Goal: Information Seeking & Learning: Learn about a topic

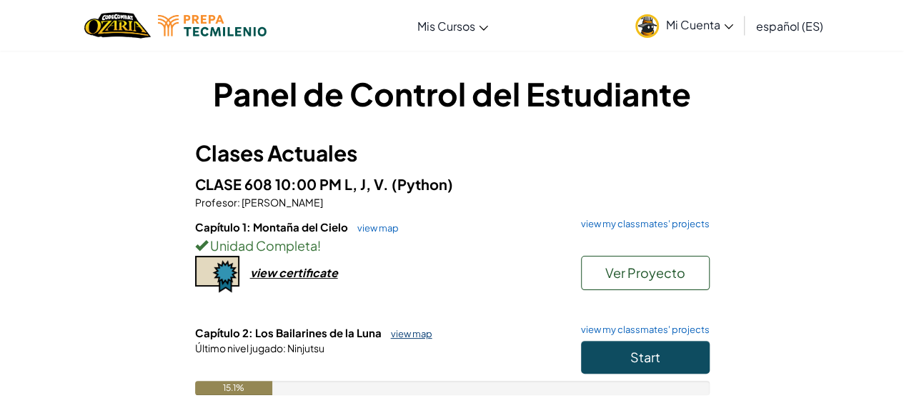
click at [404, 332] on link "view map" at bounding box center [408, 333] width 49 height 11
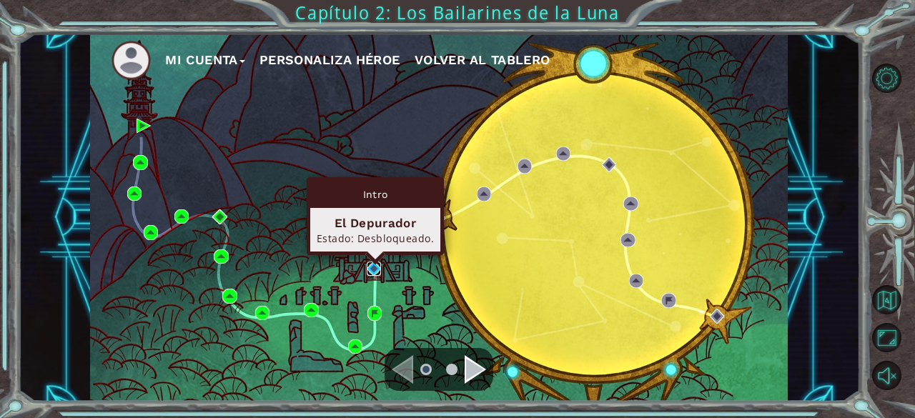
click at [367, 271] on img at bounding box center [374, 269] width 14 height 14
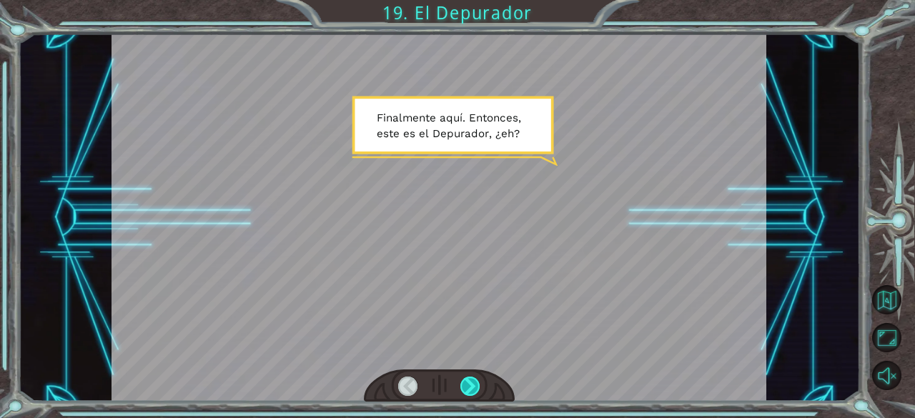
click at [474, 379] on div at bounding box center [470, 387] width 20 height 20
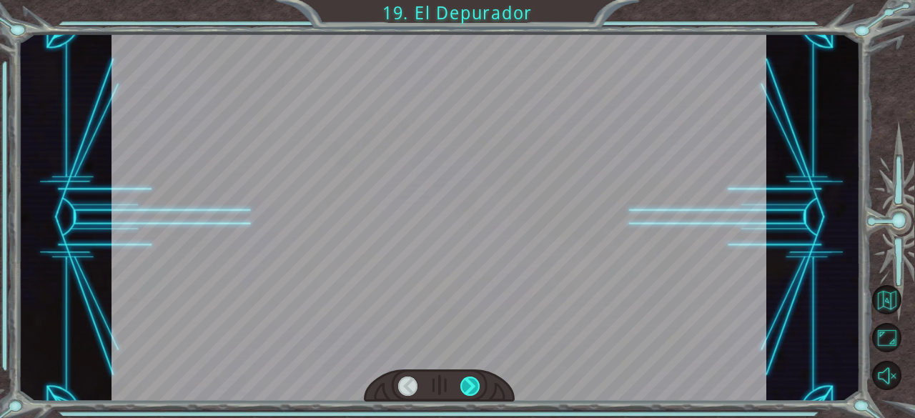
click at [474, 379] on div at bounding box center [470, 387] width 20 height 20
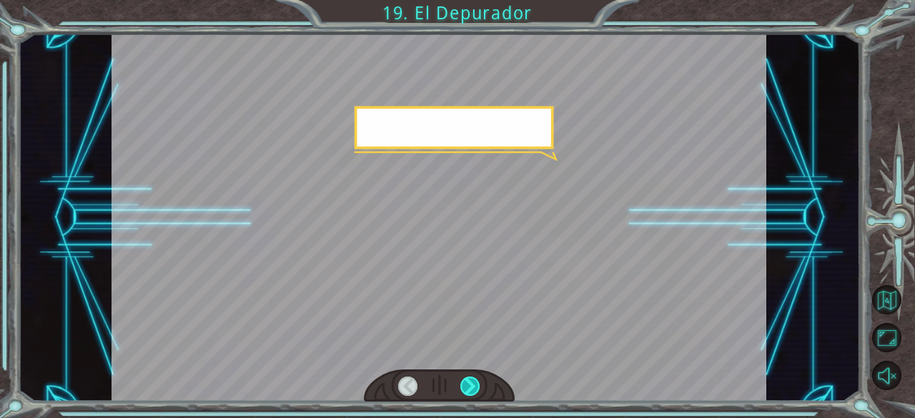
click at [474, 379] on div at bounding box center [470, 387] width 20 height 20
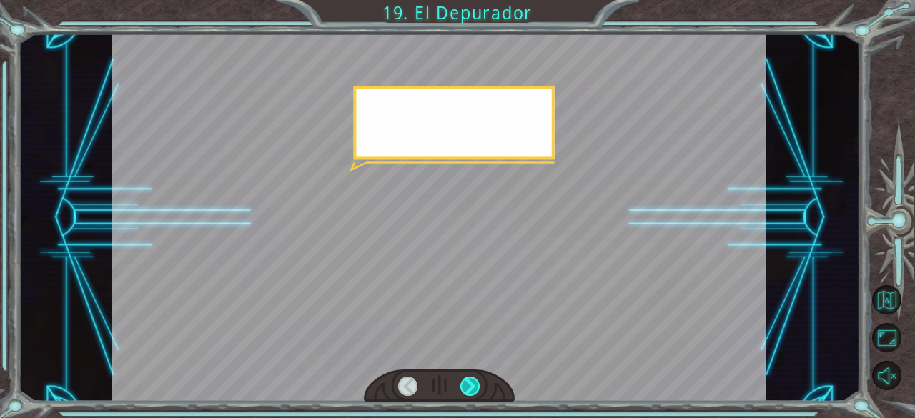
click at [474, 379] on div at bounding box center [470, 387] width 20 height 20
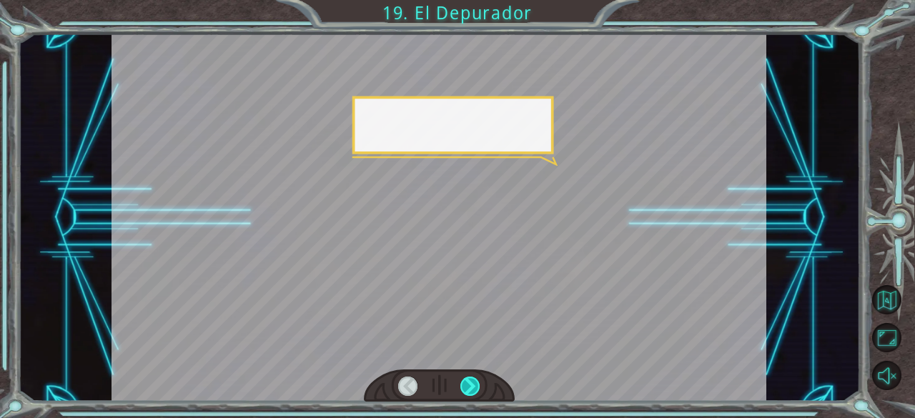
click at [474, 379] on div at bounding box center [470, 387] width 20 height 20
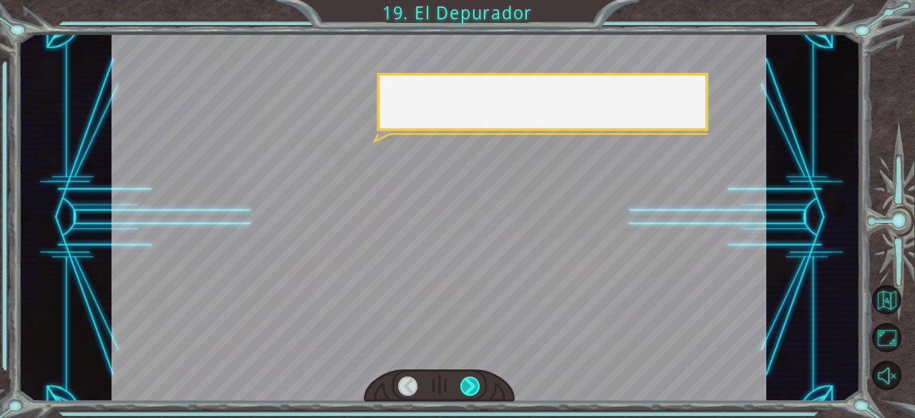
click at [474, 379] on div at bounding box center [470, 387] width 20 height 20
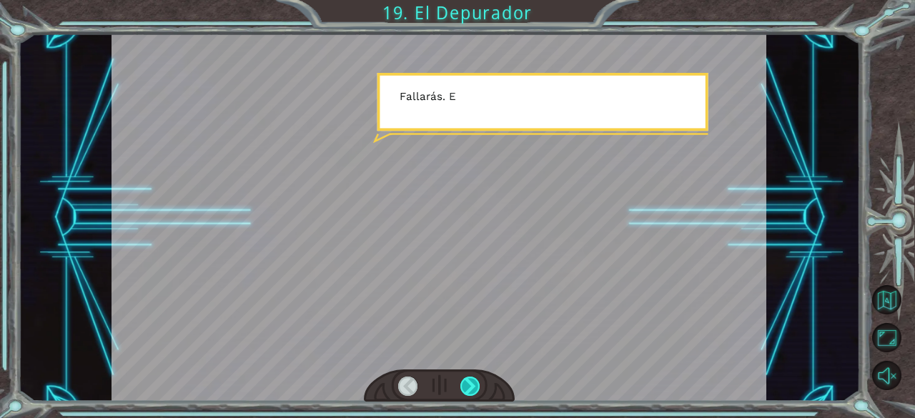
click at [474, 379] on div at bounding box center [470, 387] width 20 height 20
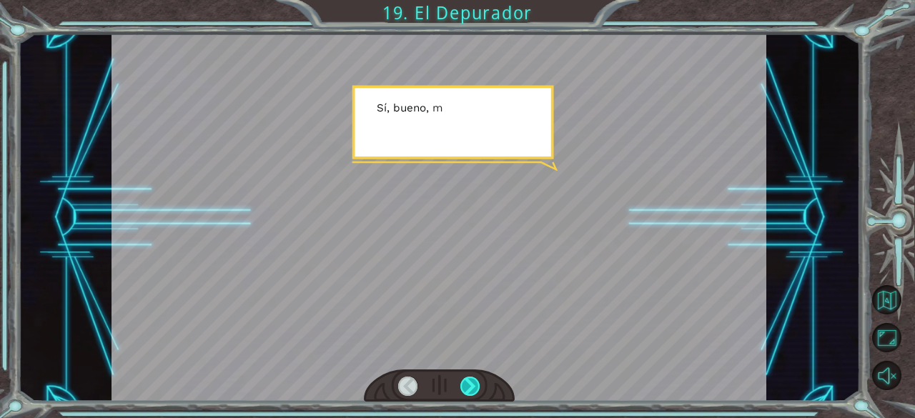
click at [474, 379] on div at bounding box center [470, 387] width 20 height 20
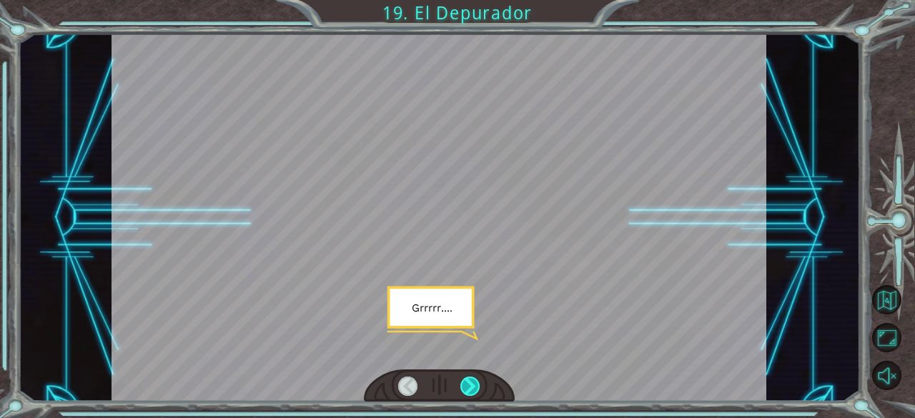
click at [474, 379] on div at bounding box center [470, 387] width 20 height 20
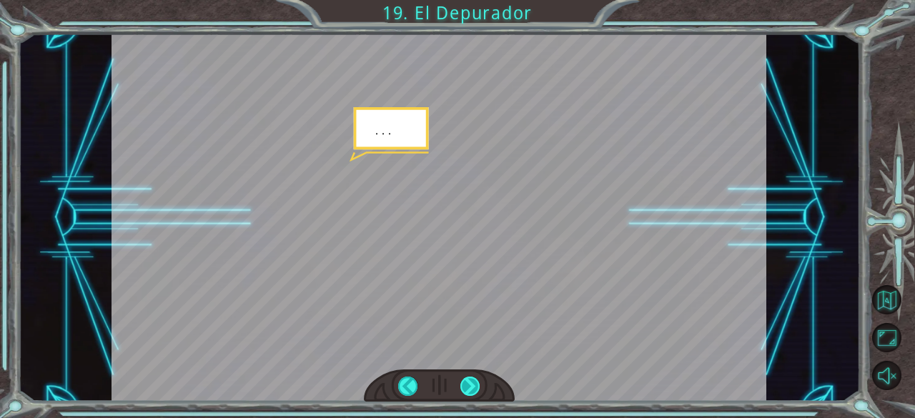
click at [474, 379] on div at bounding box center [470, 387] width 20 height 20
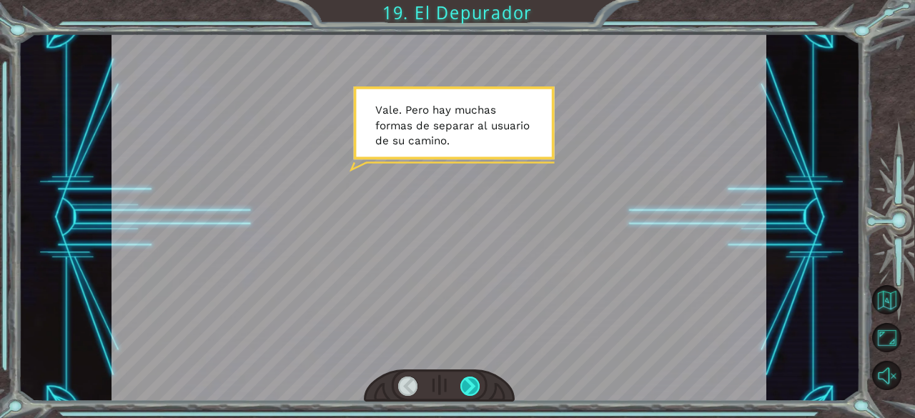
click at [476, 382] on div at bounding box center [470, 387] width 20 height 20
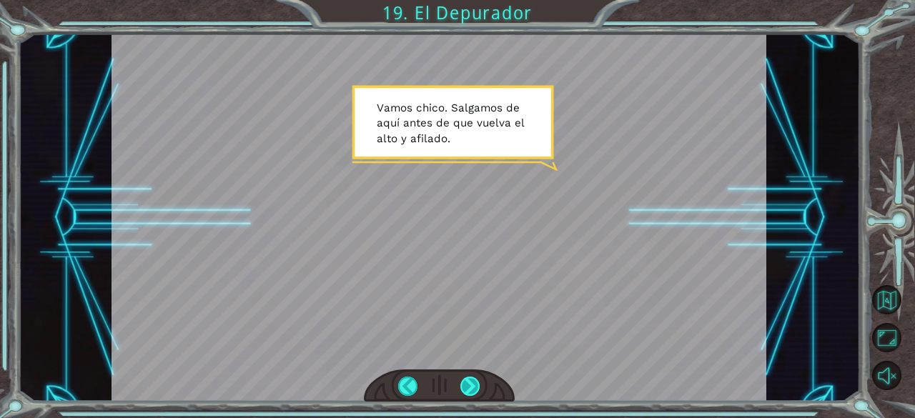
click at [476, 382] on div at bounding box center [470, 387] width 20 height 20
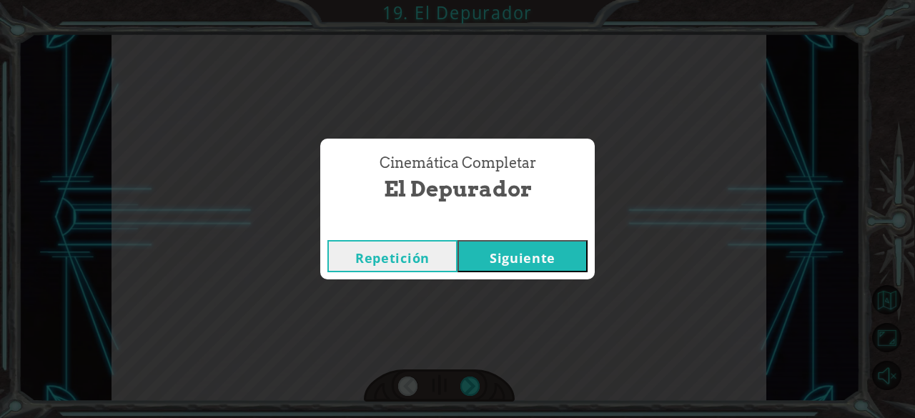
click at [516, 251] on button "Siguiente" at bounding box center [523, 256] width 130 height 32
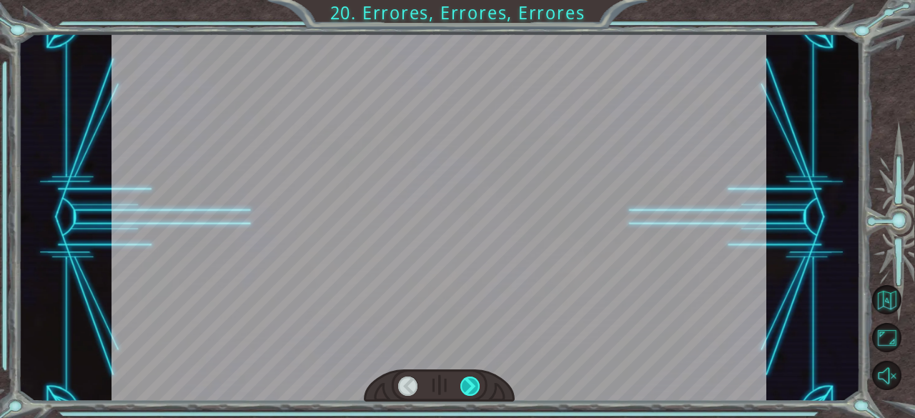
click at [472, 382] on div at bounding box center [470, 387] width 20 height 20
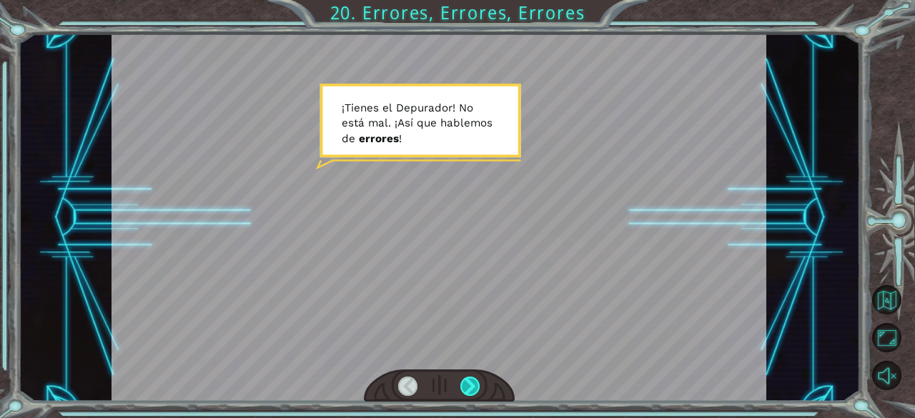
click at [472, 382] on div at bounding box center [470, 387] width 20 height 20
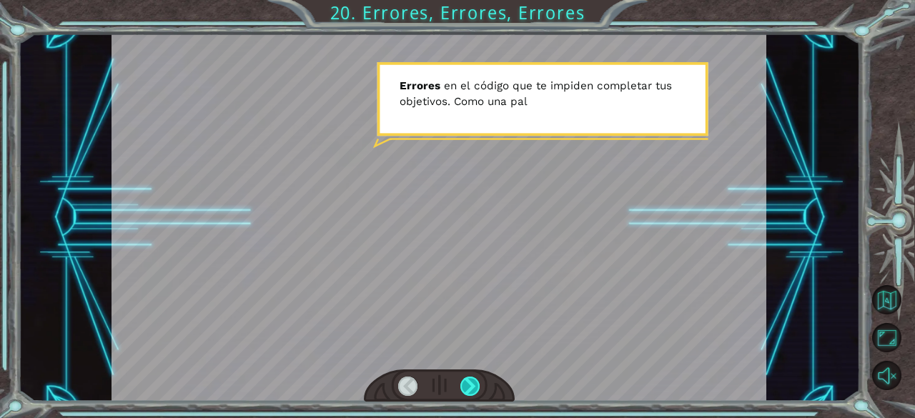
click at [472, 382] on div at bounding box center [470, 387] width 20 height 20
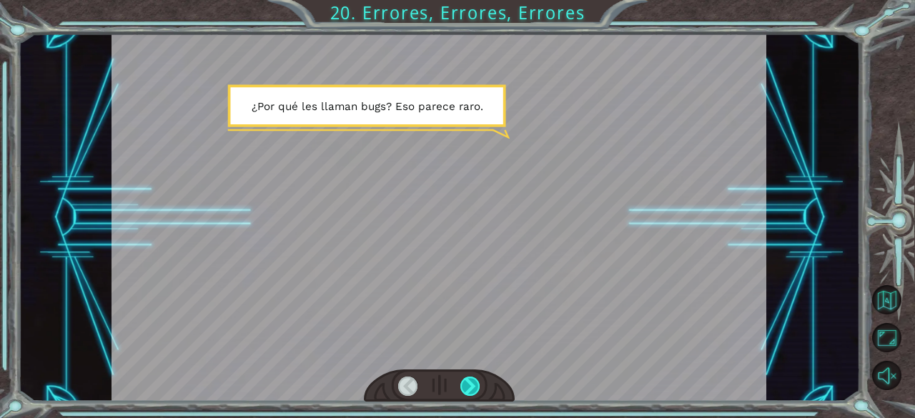
click at [472, 382] on div at bounding box center [470, 387] width 20 height 20
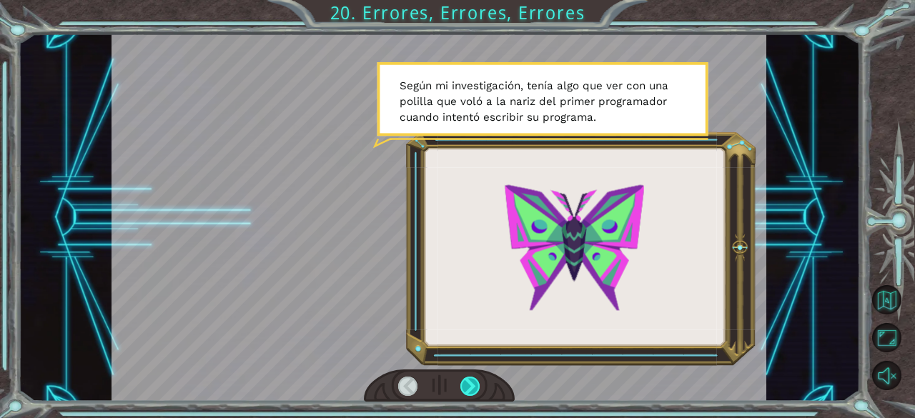
click at [472, 382] on div at bounding box center [470, 387] width 20 height 20
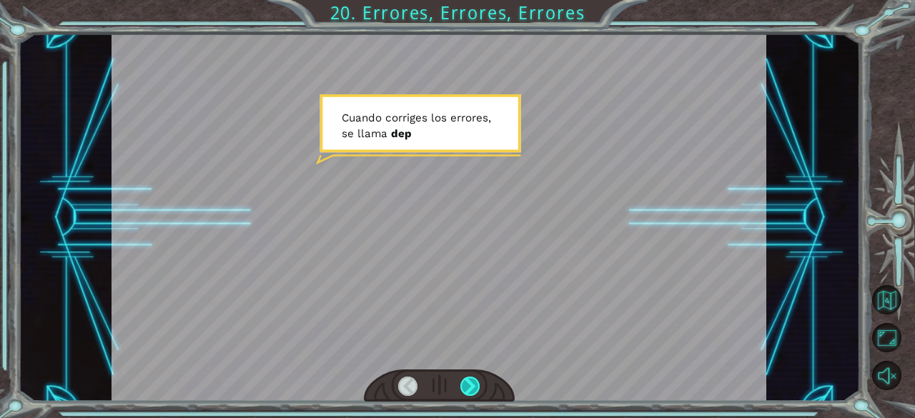
click at [472, 382] on div at bounding box center [470, 387] width 20 height 20
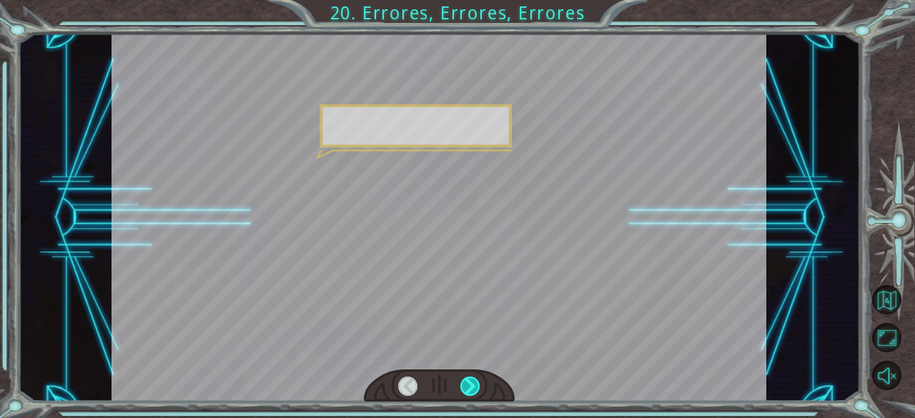
click at [472, 382] on div at bounding box center [470, 387] width 20 height 20
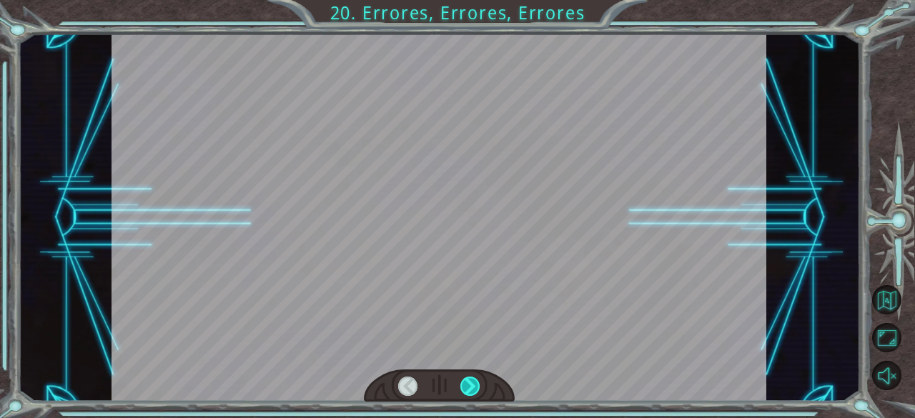
click at [472, 382] on div at bounding box center [470, 387] width 20 height 20
click at [472, 0] on div "¡ T i e n e s e l D e p u r a d o r ! [PERSON_NAME] á m a l . ¡ A s í q u e h a…" at bounding box center [457, 0] width 915 height 0
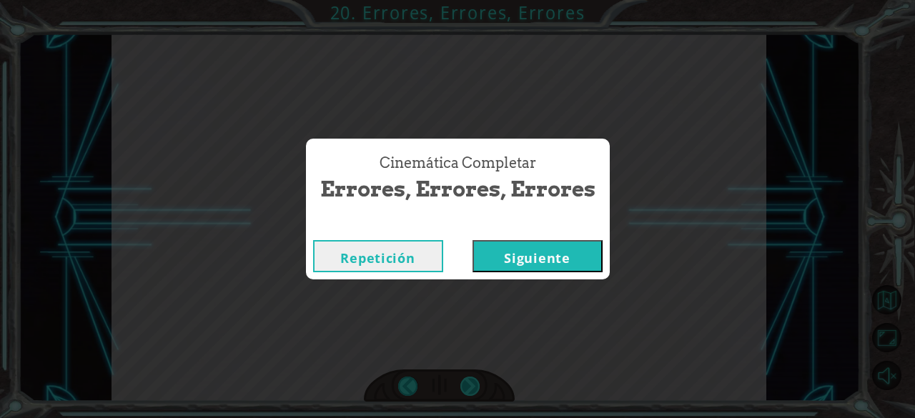
click at [472, 382] on div "Cinemática Completar Errores, Errores, Errores Repetición [GEOGRAPHIC_DATA]" at bounding box center [457, 209] width 915 height 418
click at [566, 267] on button "Siguiente" at bounding box center [538, 256] width 130 height 32
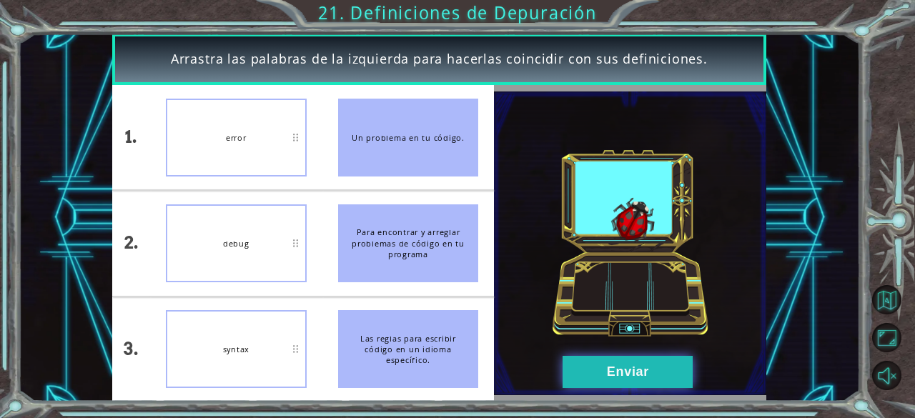
click at [641, 370] on button "Enviar" at bounding box center [628, 372] width 130 height 32
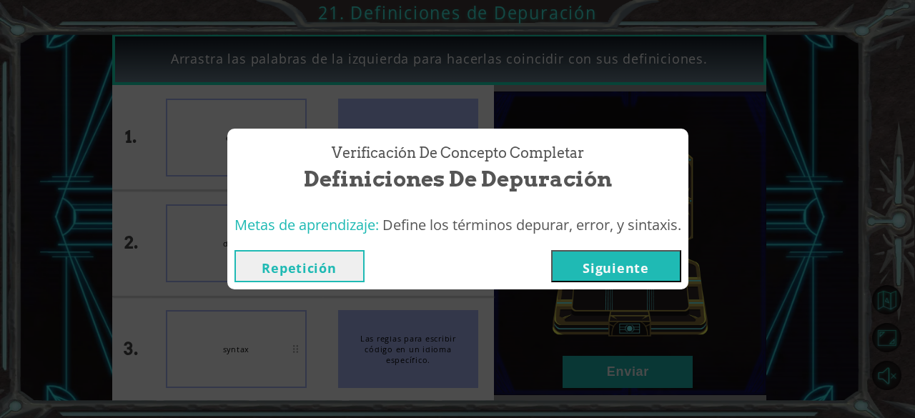
click at [619, 277] on button "Siguiente" at bounding box center [616, 266] width 130 height 32
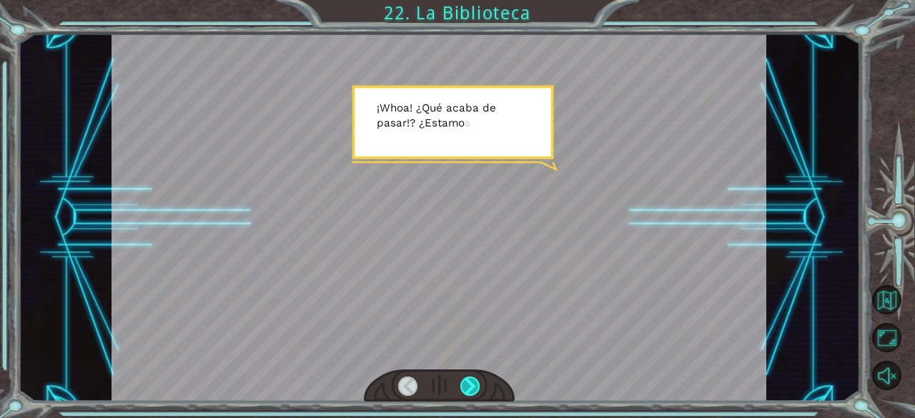
click at [463, 394] on div at bounding box center [470, 387] width 20 height 20
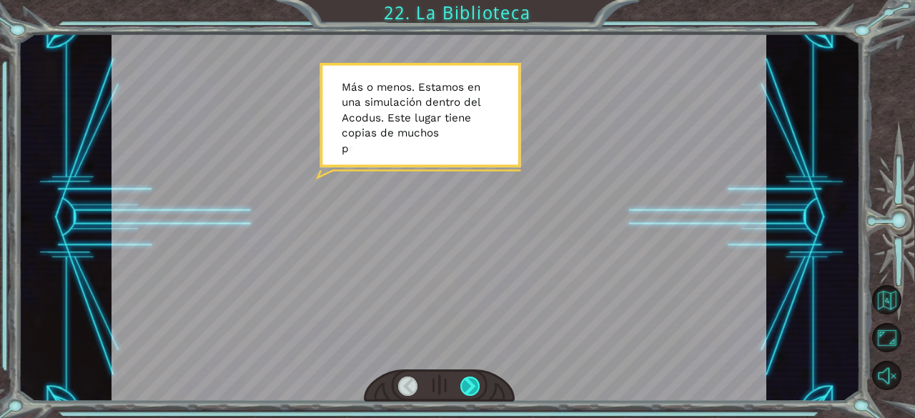
click at [463, 394] on div at bounding box center [470, 387] width 20 height 20
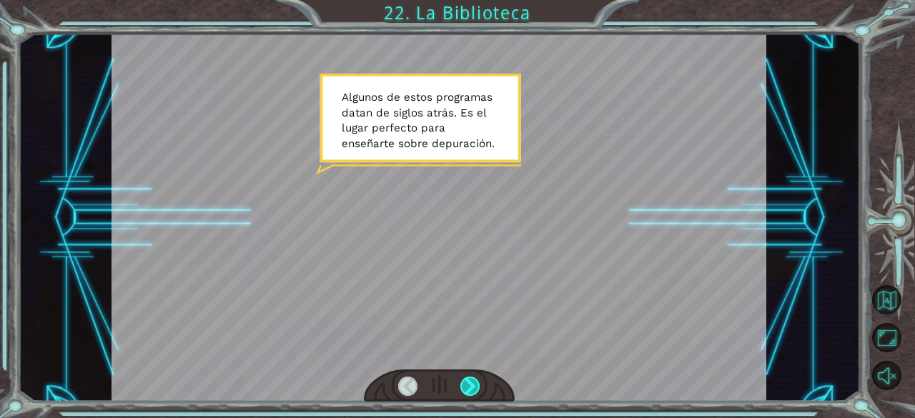
click at [463, 394] on div at bounding box center [470, 387] width 20 height 20
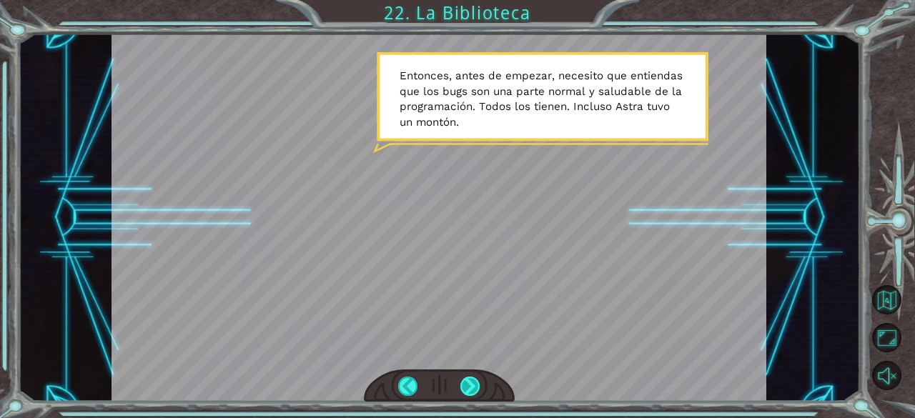
click at [468, 387] on div at bounding box center [470, 387] width 20 height 20
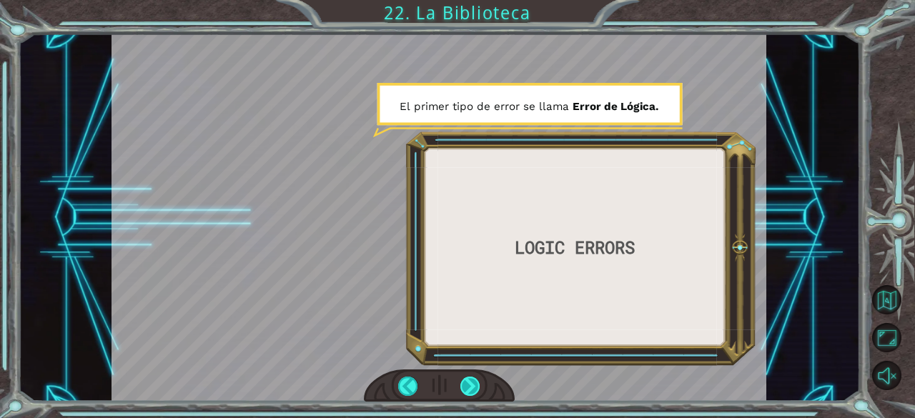
click at [468, 387] on div at bounding box center [470, 387] width 20 height 20
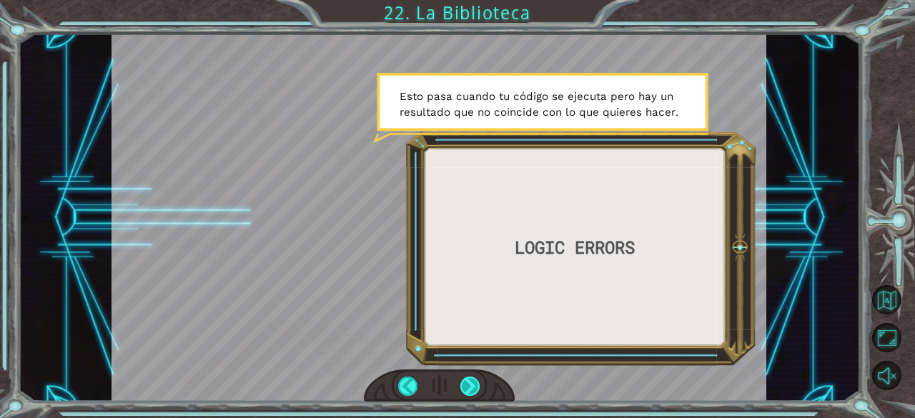
click at [468, 387] on div at bounding box center [470, 387] width 20 height 20
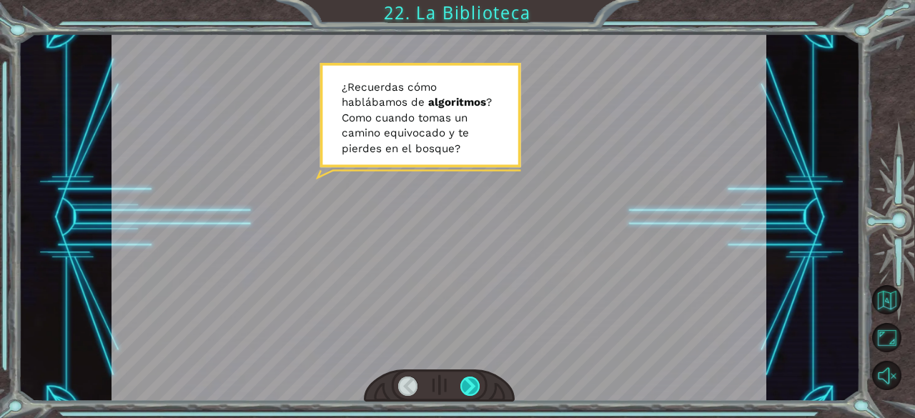
click at [468, 387] on div at bounding box center [470, 387] width 20 height 20
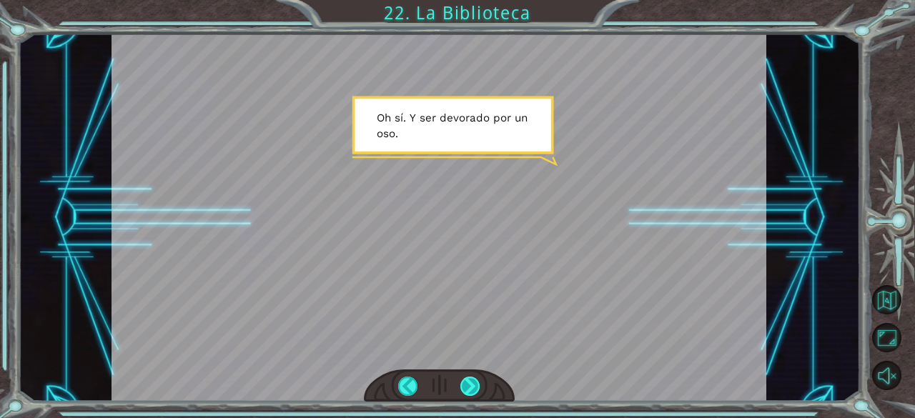
click at [468, 387] on div at bounding box center [470, 387] width 20 height 20
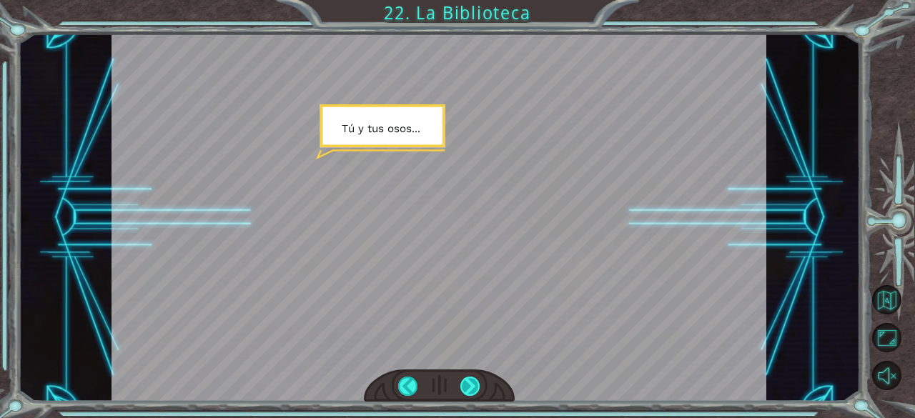
click at [468, 387] on div at bounding box center [470, 387] width 20 height 20
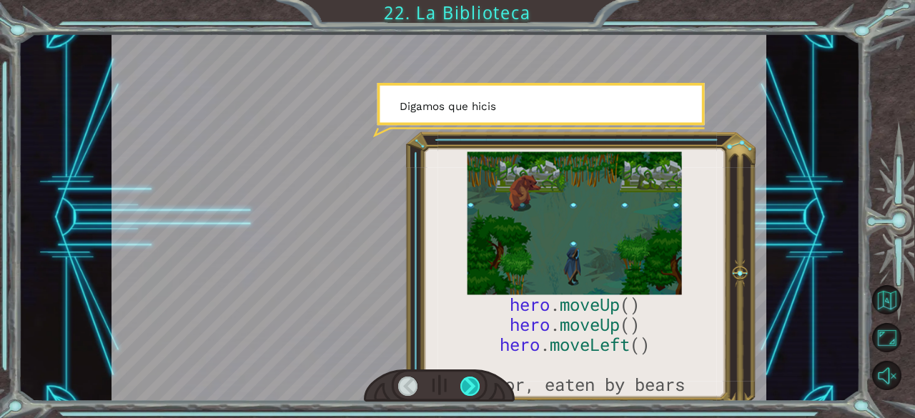
click at [468, 387] on div at bounding box center [470, 387] width 20 height 20
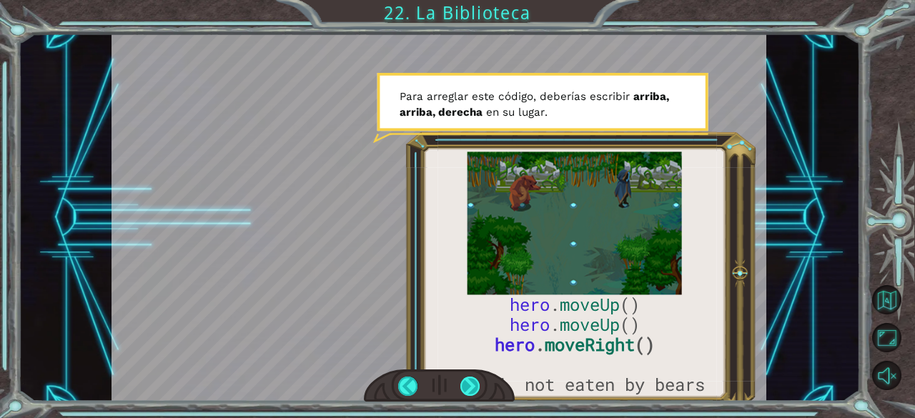
click at [468, 387] on div at bounding box center [470, 387] width 20 height 20
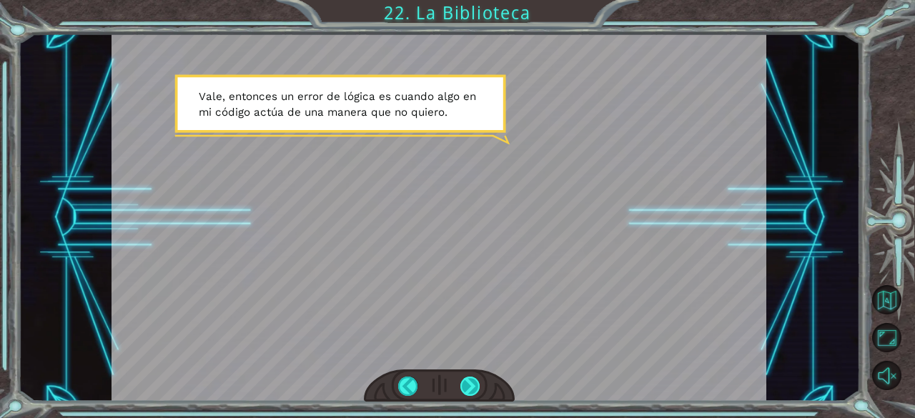
click at [468, 387] on div at bounding box center [470, 387] width 20 height 20
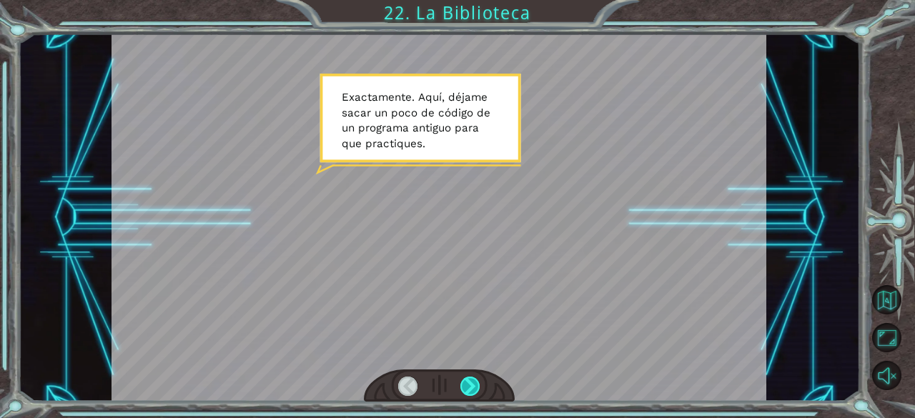
click at [468, 387] on div at bounding box center [470, 387] width 20 height 20
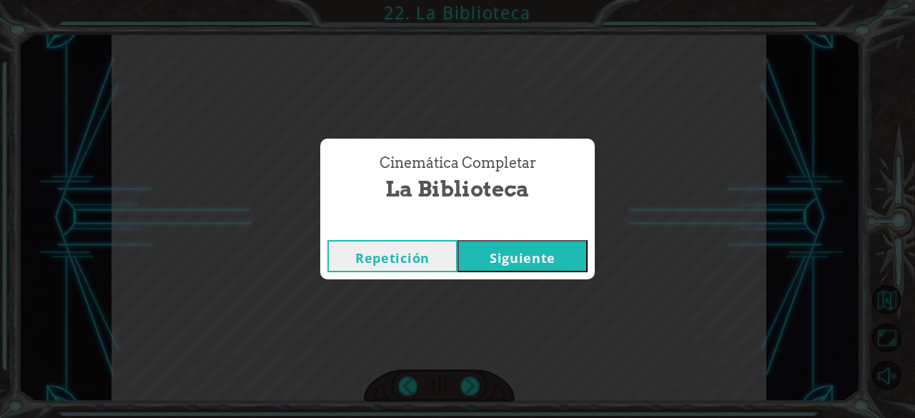
click at [541, 251] on button "Siguiente" at bounding box center [523, 256] width 130 height 32
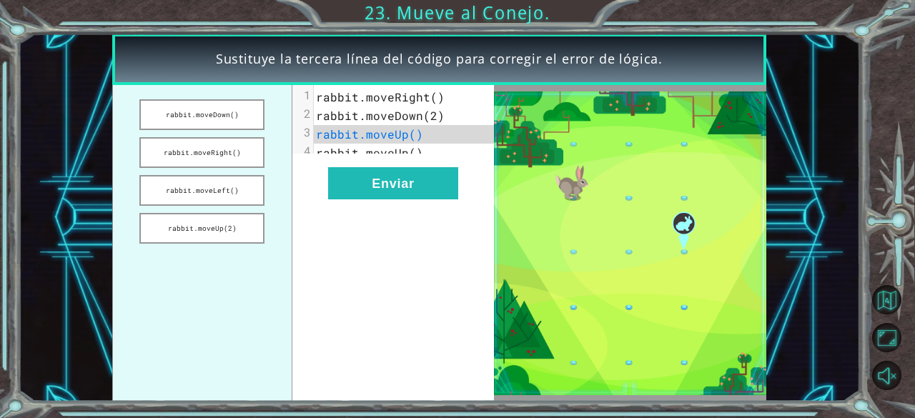
drag, startPoint x: 202, startPoint y: 107, endPoint x: 330, endPoint y: 132, distance: 131.2
click at [330, 132] on div "rabbit.moveDown() rabbit.moveRight() rabbit.moveLeft() rabbit.moveUp(2) xxxxxxx…" at bounding box center [303, 243] width 382 height 316
click at [208, 177] on button "rabbit.moveLeft()" at bounding box center [201, 190] width 125 height 31
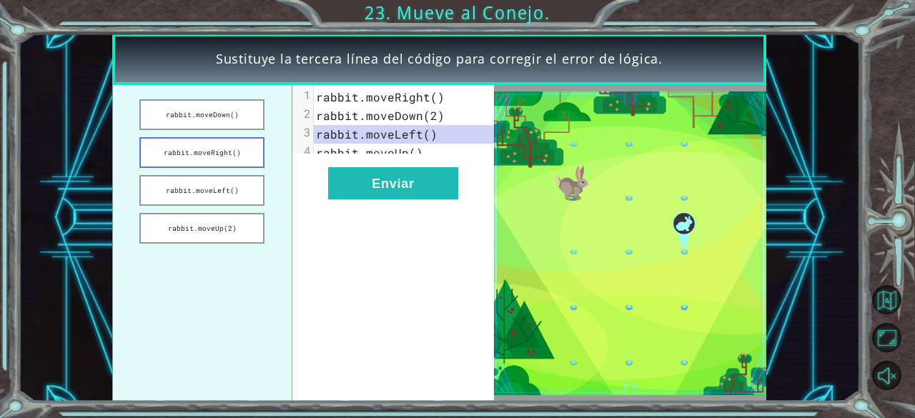
click at [197, 152] on button "rabbit.moveRight()" at bounding box center [201, 152] width 125 height 31
click at [182, 117] on button "rabbit.moveDown()" at bounding box center [201, 114] width 125 height 31
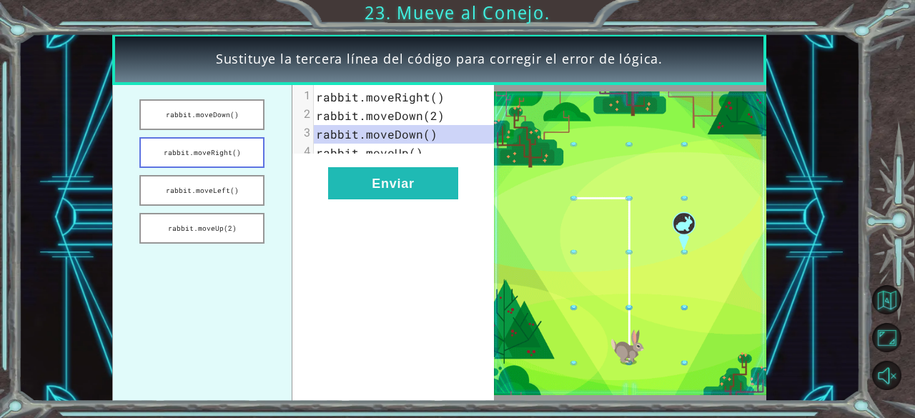
click at [190, 157] on button "rabbit.moveRight()" at bounding box center [201, 152] width 125 height 31
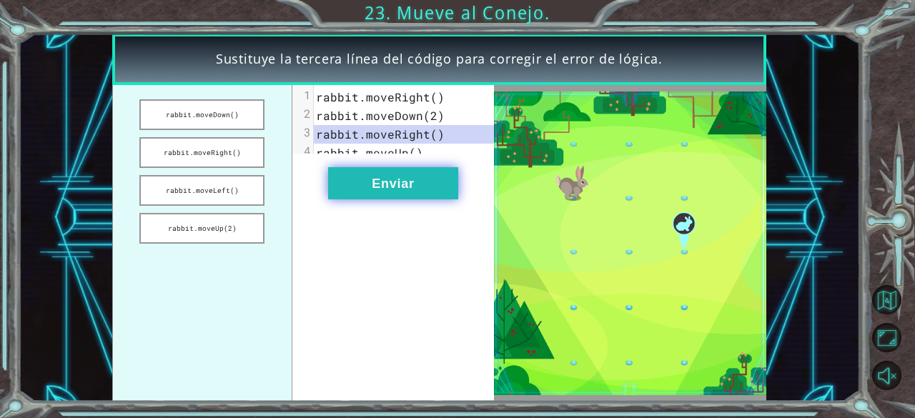
click at [385, 199] on button "Enviar" at bounding box center [393, 183] width 130 height 32
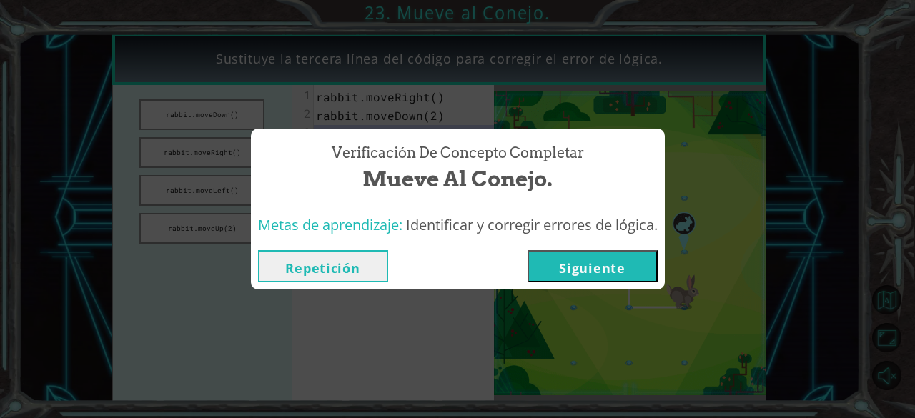
click at [623, 266] on button "Siguiente" at bounding box center [593, 266] width 130 height 32
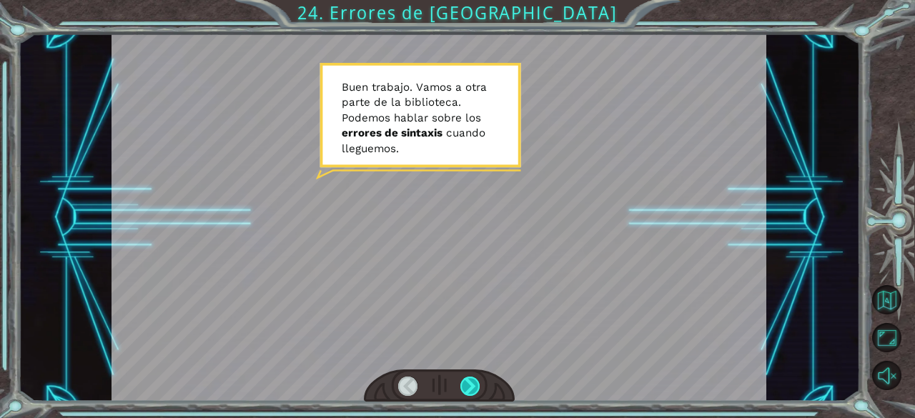
click at [473, 387] on div at bounding box center [470, 387] width 20 height 20
click at [468, 385] on div at bounding box center [470, 387] width 20 height 20
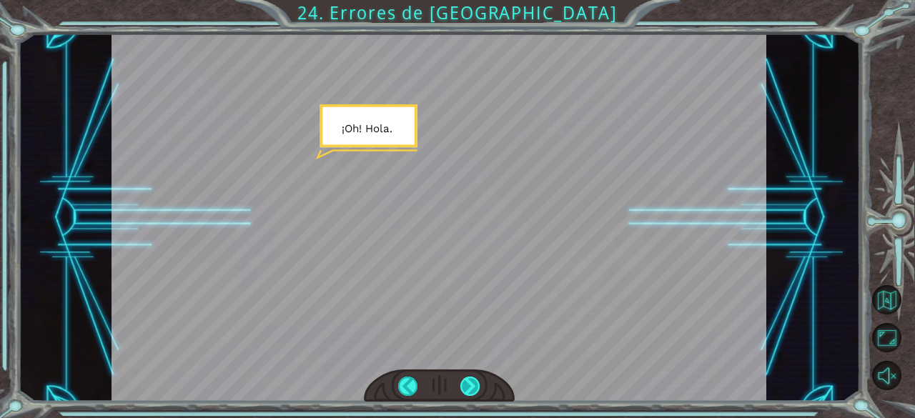
click at [468, 394] on div at bounding box center [470, 387] width 20 height 20
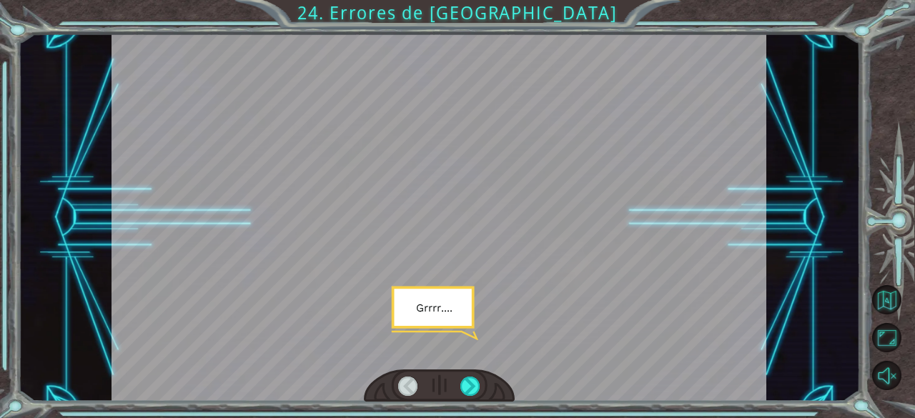
click at [468, 397] on div at bounding box center [439, 386] width 151 height 33
click at [468, 391] on div at bounding box center [470, 387] width 20 height 20
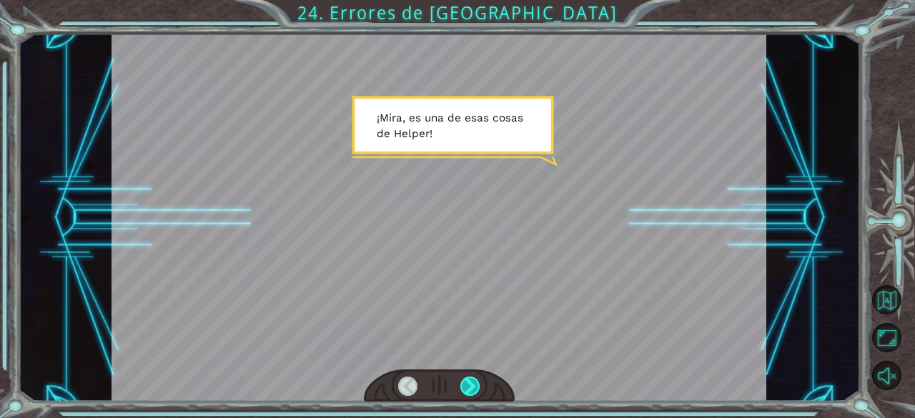
click at [468, 391] on div at bounding box center [470, 387] width 20 height 20
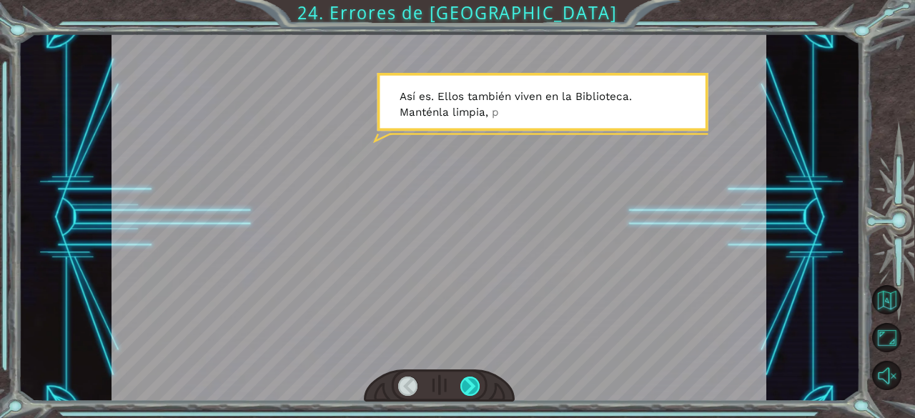
click at [467, 392] on div at bounding box center [470, 387] width 20 height 20
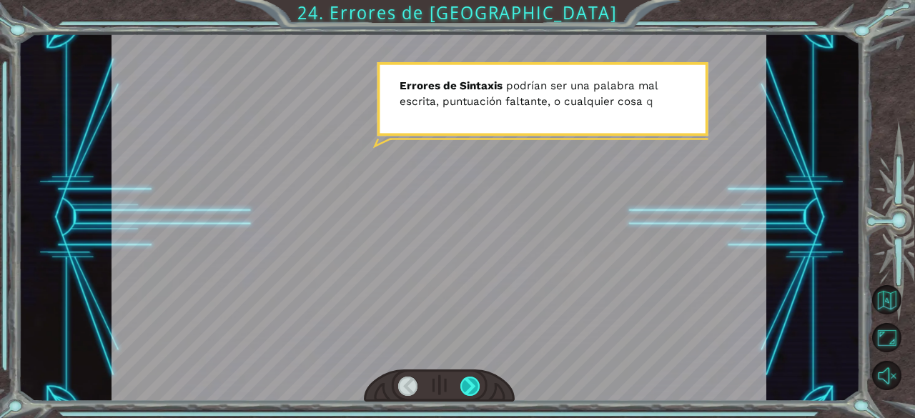
click at [467, 392] on div at bounding box center [470, 387] width 20 height 20
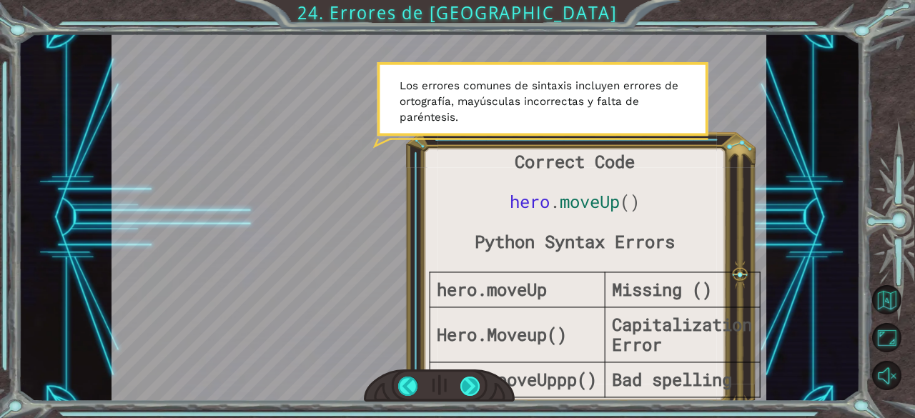
click at [465, 392] on div at bounding box center [470, 387] width 20 height 20
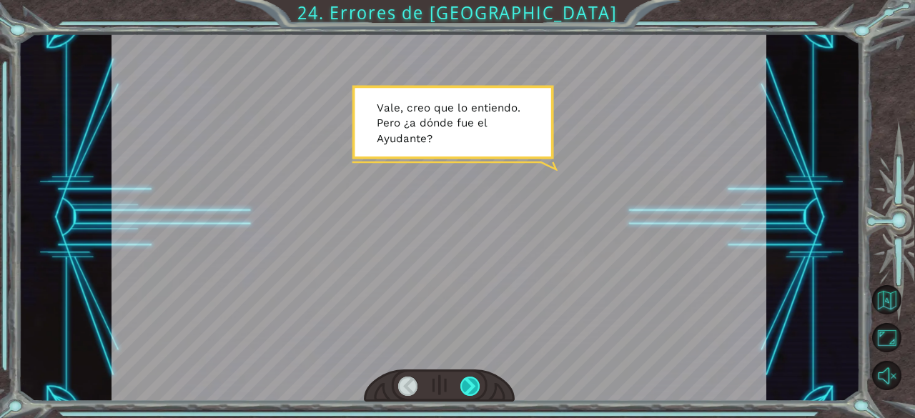
click at [465, 388] on div at bounding box center [470, 387] width 20 height 20
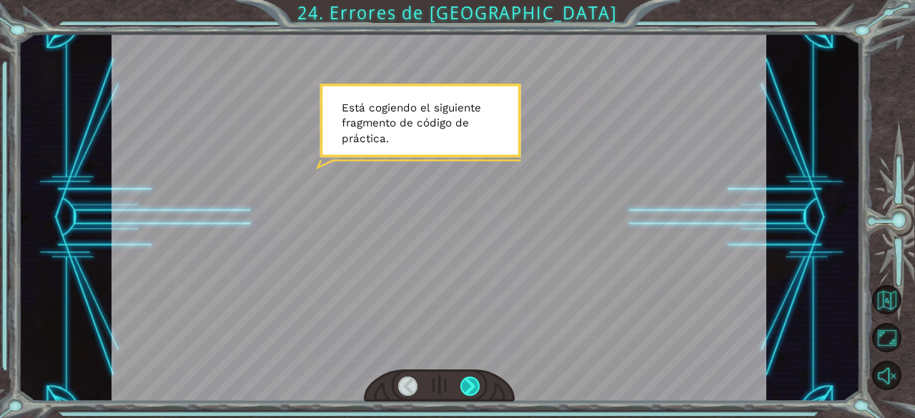
click at [465, 389] on div at bounding box center [470, 387] width 20 height 20
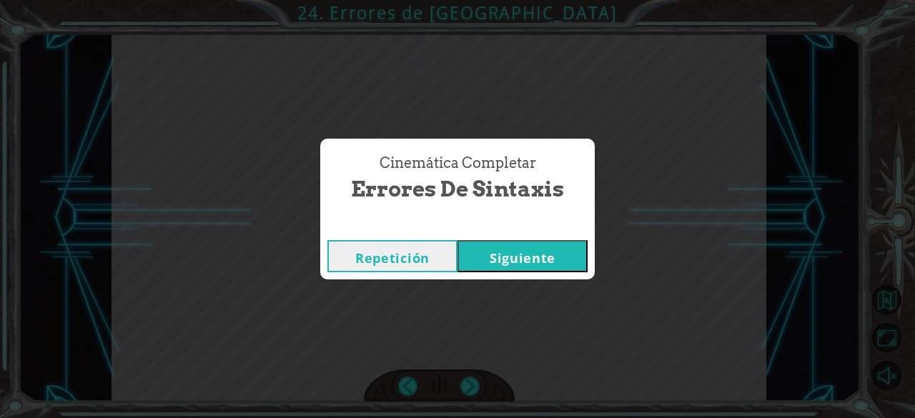
click at [519, 250] on button "Siguiente" at bounding box center [523, 256] width 130 height 32
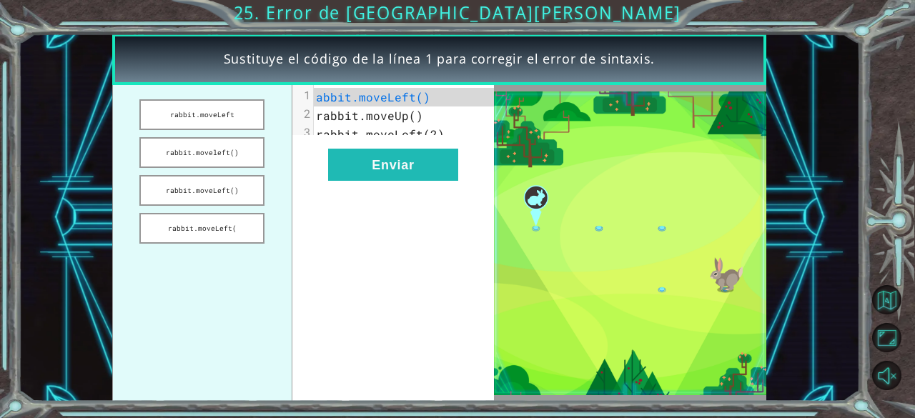
click at [380, 106] on pre "abbit.moveLeft()" at bounding box center [410, 97] width 192 height 19
click at [317, 102] on span "abbit.moveLeft()" at bounding box center [373, 96] width 114 height 15
click at [184, 121] on button "rabbit.moveLeft" at bounding box center [201, 114] width 125 height 31
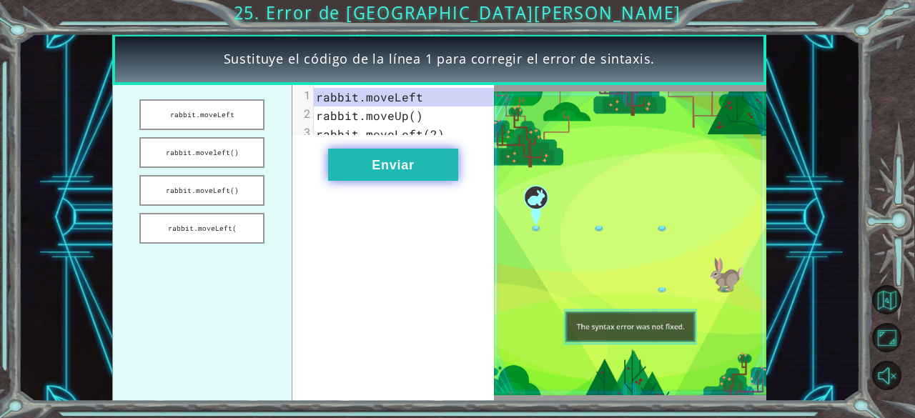
click at [378, 177] on button "Enviar" at bounding box center [393, 165] width 130 height 32
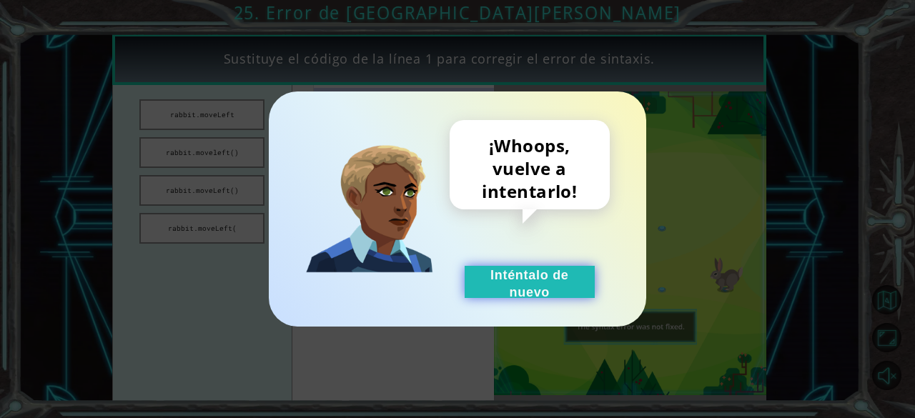
click at [535, 286] on button "Inténtalo de nuevo" at bounding box center [530, 282] width 130 height 32
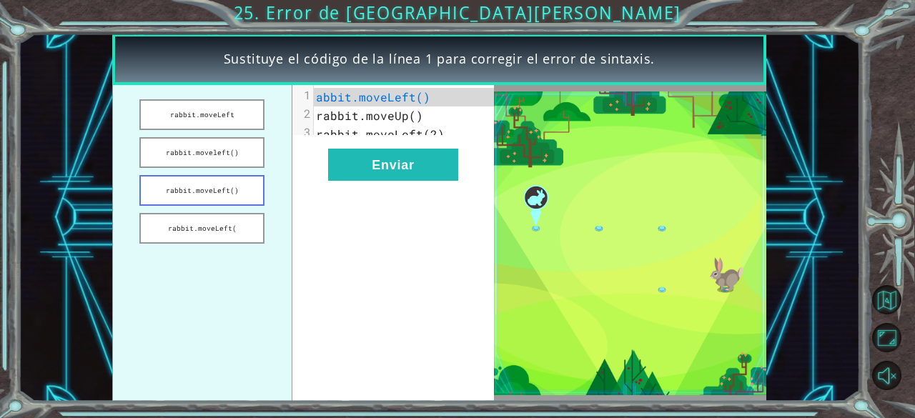
click at [205, 195] on button "rabbit.moveLeft()" at bounding box center [201, 190] width 125 height 31
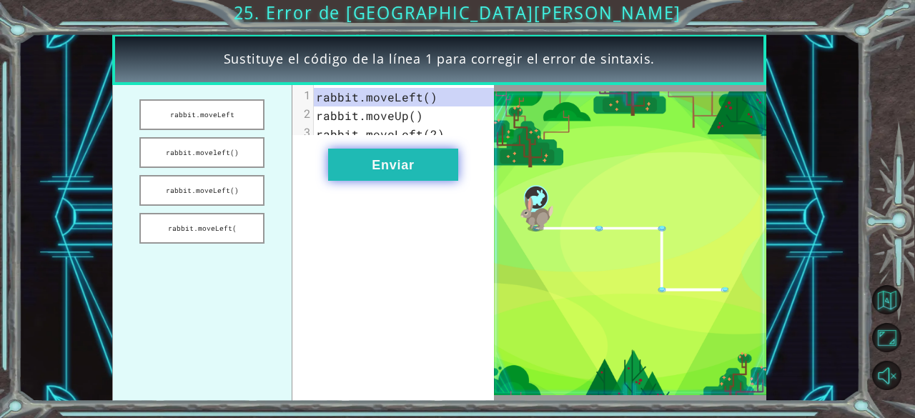
click at [373, 173] on button "Enviar" at bounding box center [393, 165] width 130 height 32
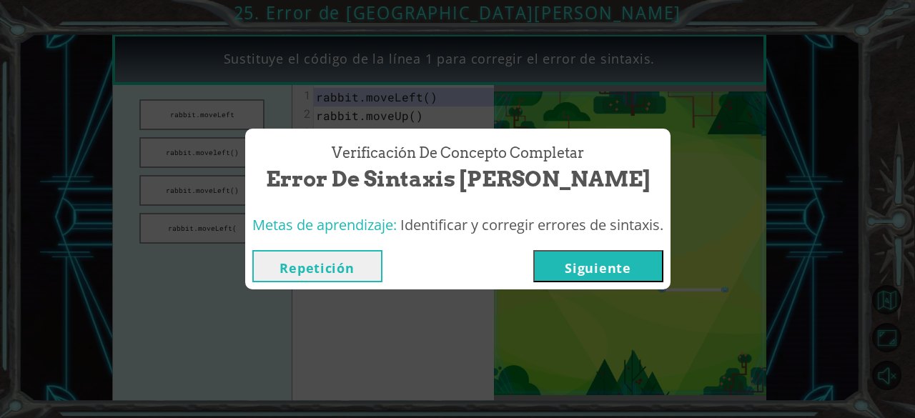
click at [568, 270] on button "Siguiente" at bounding box center [598, 266] width 130 height 32
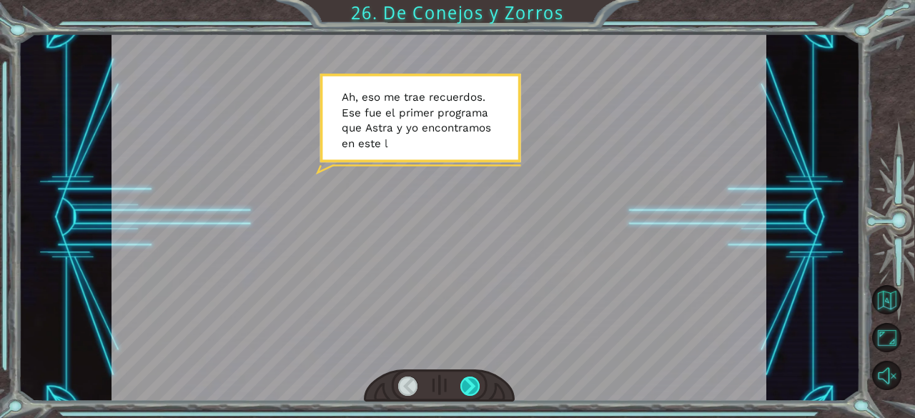
click at [473, 382] on div at bounding box center [470, 387] width 20 height 20
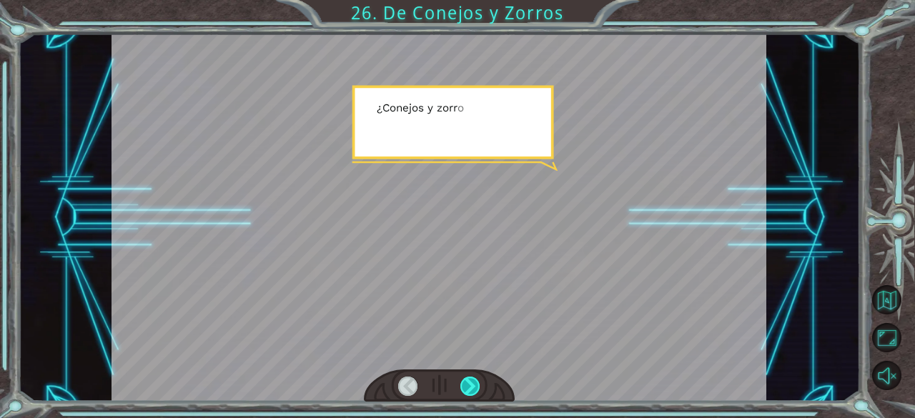
click at [473, 382] on div at bounding box center [470, 387] width 20 height 20
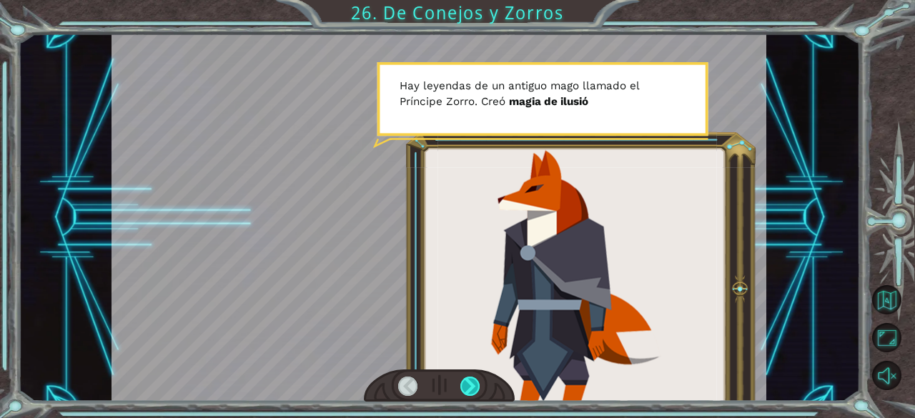
click at [473, 382] on div at bounding box center [470, 387] width 20 height 20
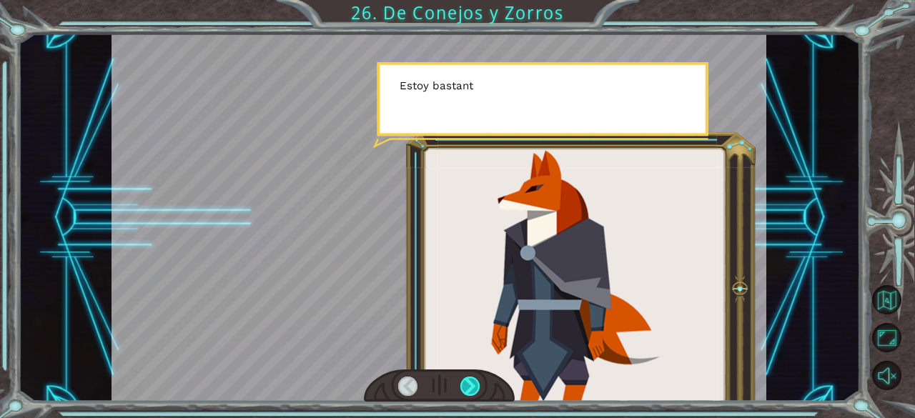
click at [473, 382] on div at bounding box center [470, 387] width 20 height 20
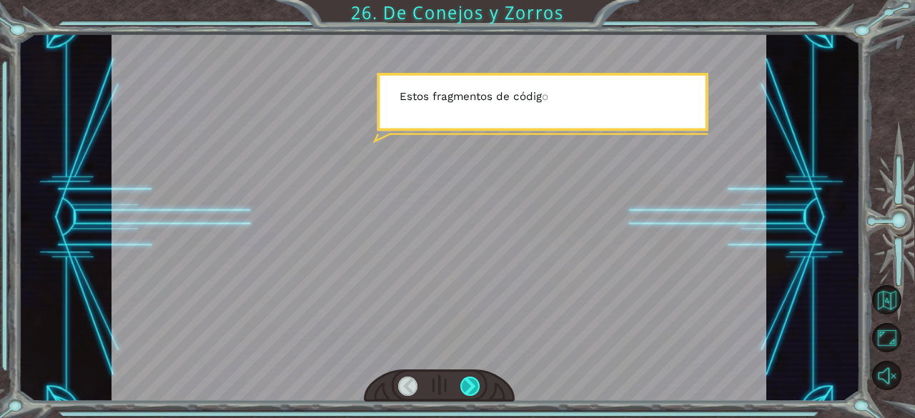
click at [473, 382] on div at bounding box center [470, 387] width 20 height 20
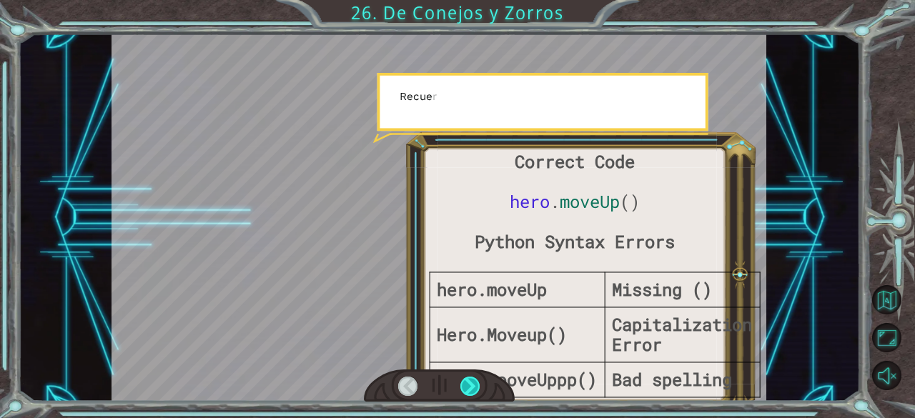
click at [473, 382] on div at bounding box center [470, 387] width 20 height 20
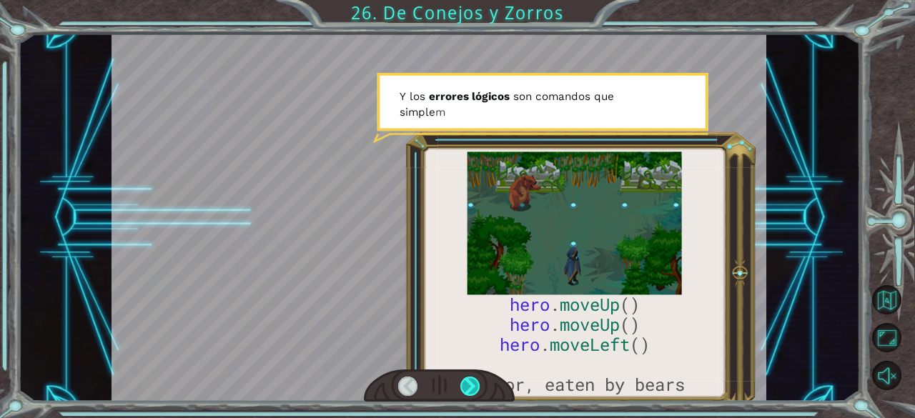
click at [473, 382] on div at bounding box center [470, 387] width 20 height 20
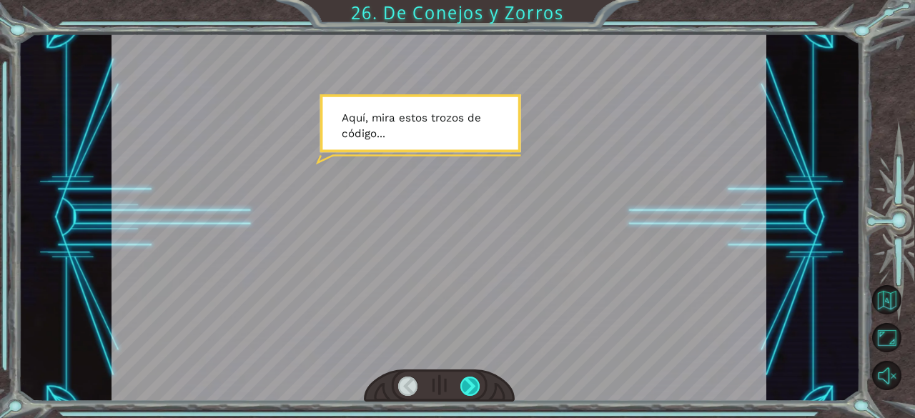
click at [473, 382] on div at bounding box center [470, 387] width 20 height 20
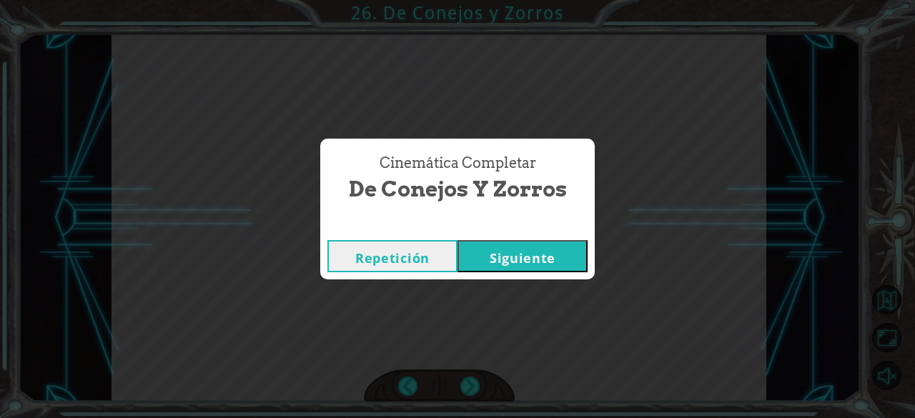
click at [515, 264] on button "Siguiente" at bounding box center [523, 256] width 130 height 32
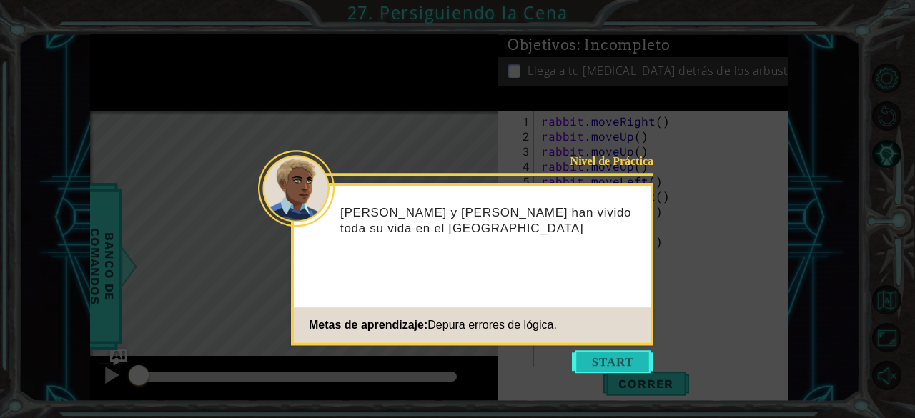
click at [609, 366] on button "Start" at bounding box center [612, 361] width 81 height 23
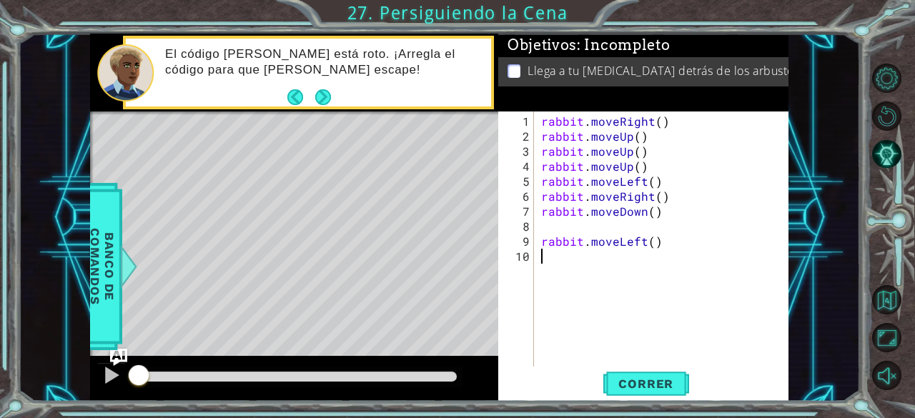
click at [659, 121] on div "rabbit . moveRight ( ) rabbit . moveUp ( ) rabbit . moveUp ( ) rabbit . moveUp …" at bounding box center [665, 256] width 254 height 285
click at [618, 381] on span "Correr" at bounding box center [646, 384] width 84 height 14
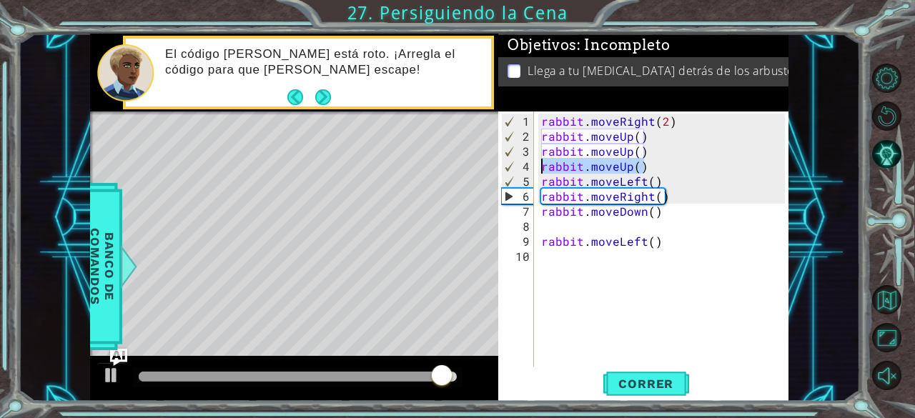
drag, startPoint x: 651, startPoint y: 170, endPoint x: 541, endPoint y: 171, distance: 110.1
click at [541, 171] on div "rabbit . moveRight ( 2 ) rabbit . moveUp ( ) rabbit . moveUp ( ) rabbit . moveU…" at bounding box center [665, 256] width 254 height 285
type textarea "rabbit.moveUp()"
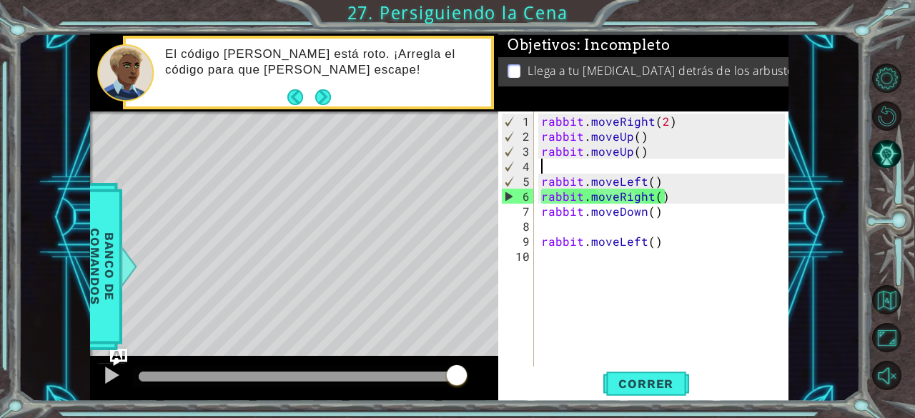
scroll to position [0, 0]
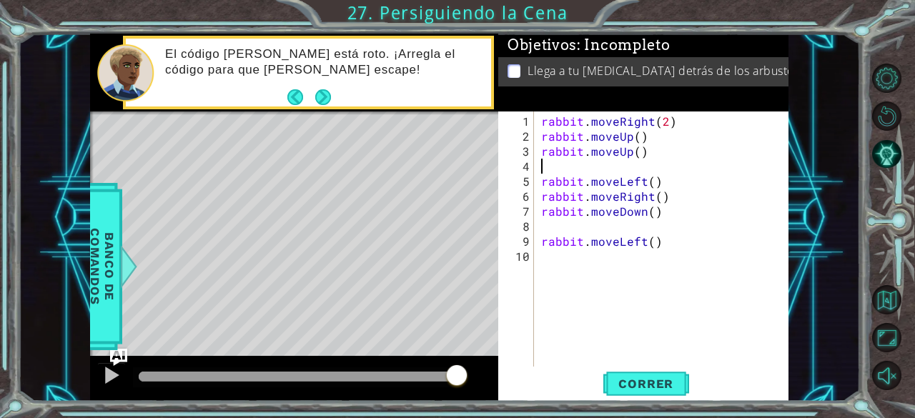
click at [540, 171] on div "rabbit . moveRight ( 2 ) rabbit . moveUp ( ) rabbit . moveUp ( ) rabbit . moveL…" at bounding box center [665, 256] width 254 height 285
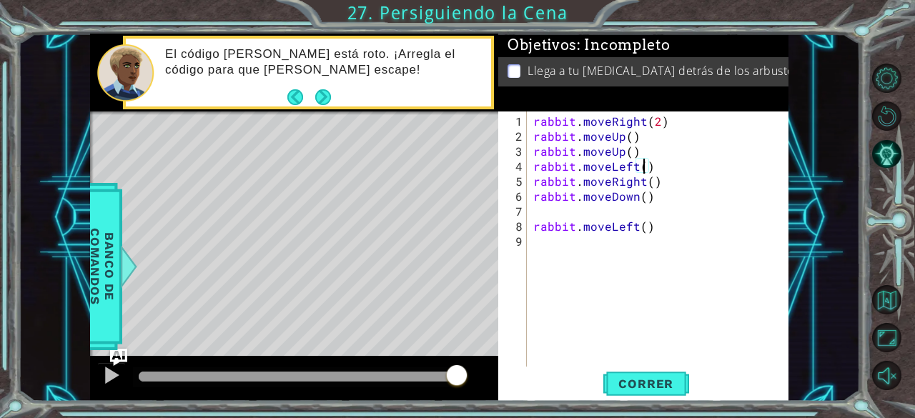
click at [642, 168] on div "rabbit . moveRight ( 2 ) rabbit . moveUp ( ) rabbit . moveUp ( ) rabbit . moveL…" at bounding box center [661, 256] width 262 height 285
drag, startPoint x: 666, startPoint y: 182, endPoint x: 528, endPoint y: 179, distance: 138.7
click at [528, 179] on div "rabbit.moveLeft(2) 1 2 3 4 5 6 7 8 9 rabbit . moveRight ( 2 ) rabbit . moveUp (…" at bounding box center [641, 239] width 287 height 255
type textarea "rabbit.moveRight()"
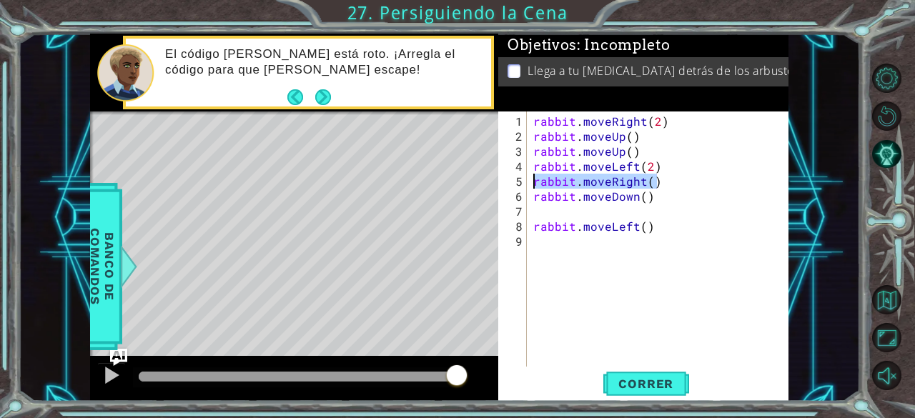
scroll to position [0, 0]
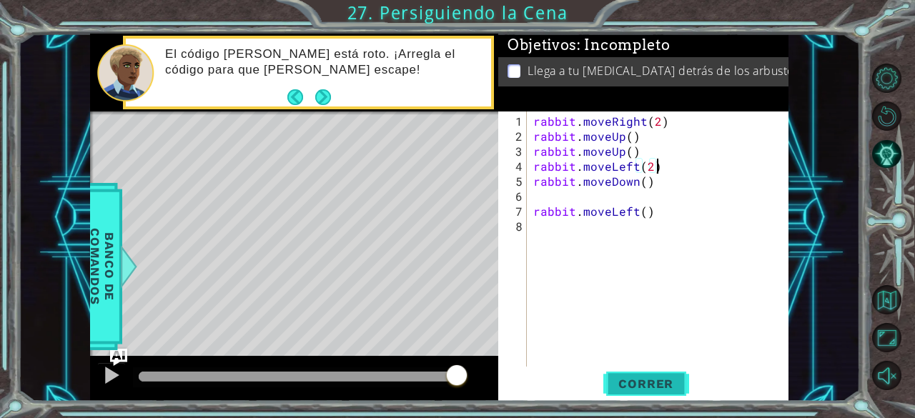
type textarea "rabbit.moveLeft(2)"
click at [632, 385] on span "Correr" at bounding box center [646, 384] width 84 height 14
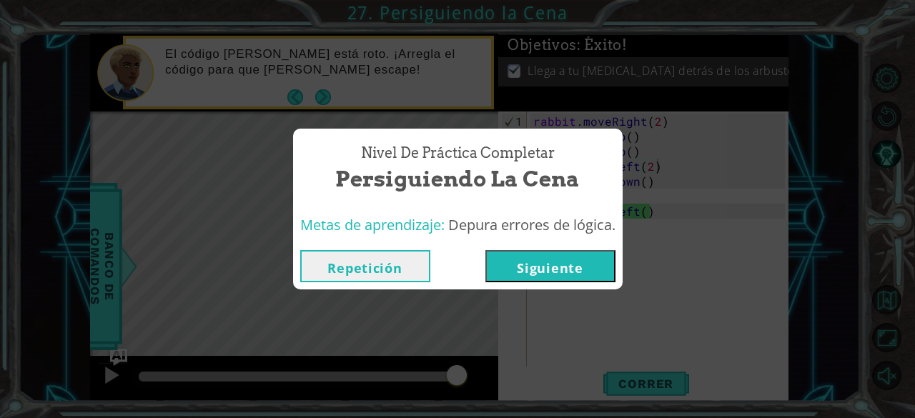
click at [505, 267] on button "Siguiente" at bounding box center [550, 266] width 130 height 32
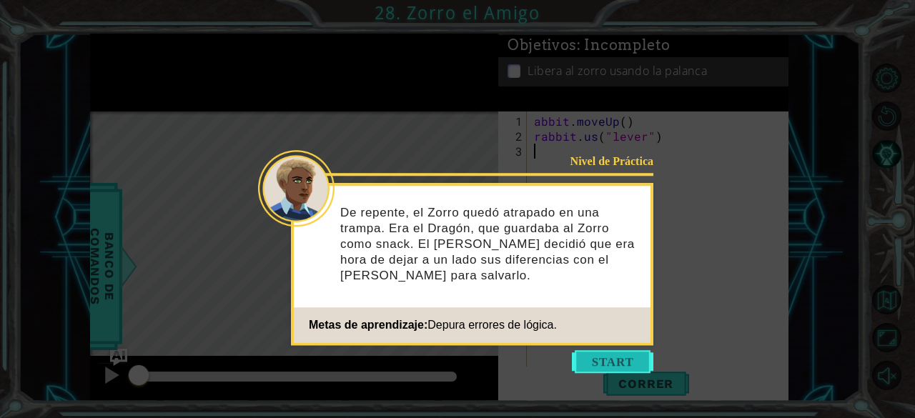
click at [595, 360] on button "Start" at bounding box center [612, 361] width 81 height 23
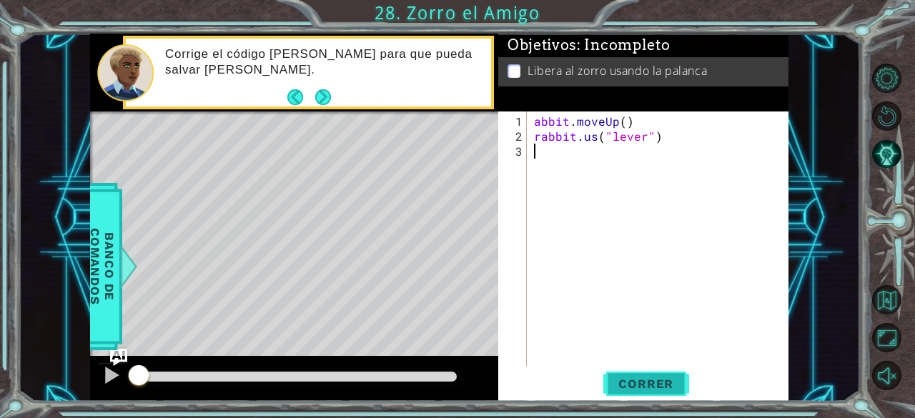
click at [618, 383] on span "Correr" at bounding box center [646, 384] width 84 height 14
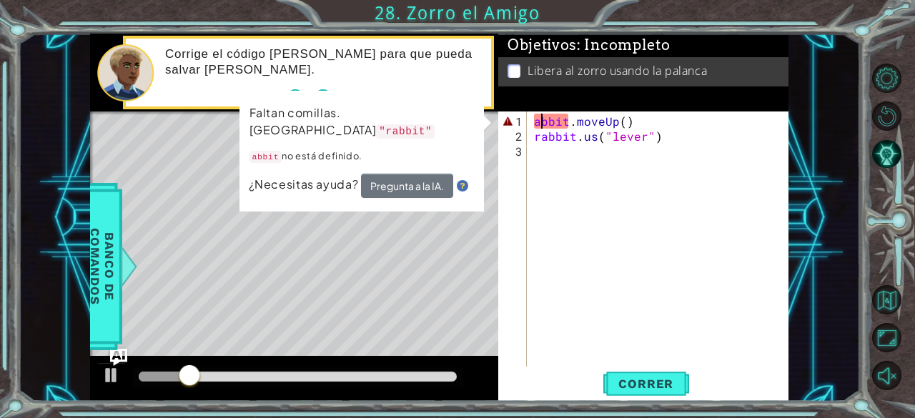
click at [539, 125] on div "abbit . moveUp ( ) rabbit . us ( "lever" )" at bounding box center [662, 256] width 262 height 285
click at [533, 128] on div "abbit . moveUp ( ) rabbit . us ( "lever" )" at bounding box center [662, 256] width 262 height 285
click at [533, 121] on div "abbit . moveUp ( ) rabbit . us ( "lever" )" at bounding box center [662, 256] width 262 height 285
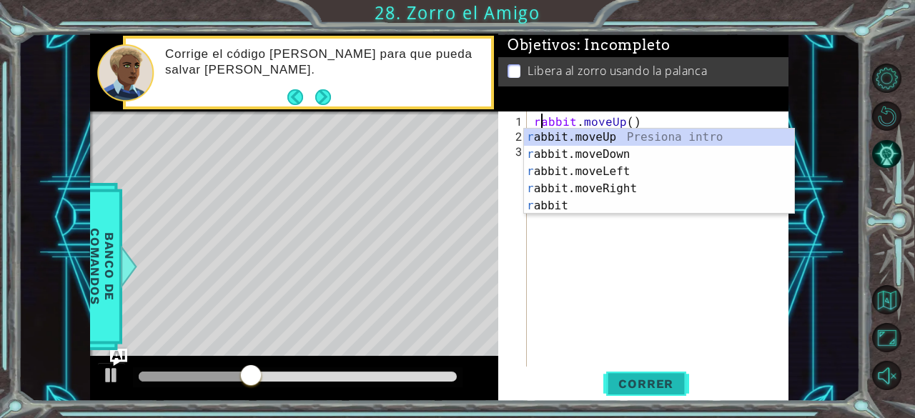
click at [626, 391] on span "Correr" at bounding box center [646, 384] width 84 height 14
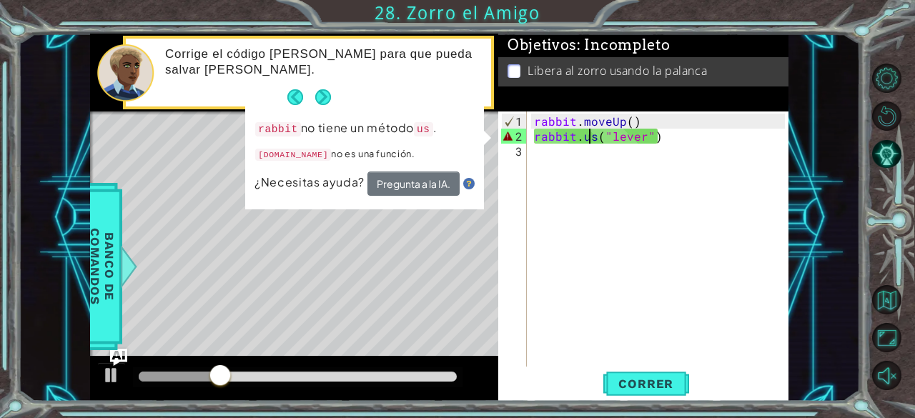
click at [590, 138] on div "rabbit . moveUp ( ) rabbit . us ( "lever" )" at bounding box center [662, 256] width 262 height 285
click at [593, 138] on div "rabbit . moveUp ( ) rabbit . us ( "lever" )" at bounding box center [662, 256] width 262 height 285
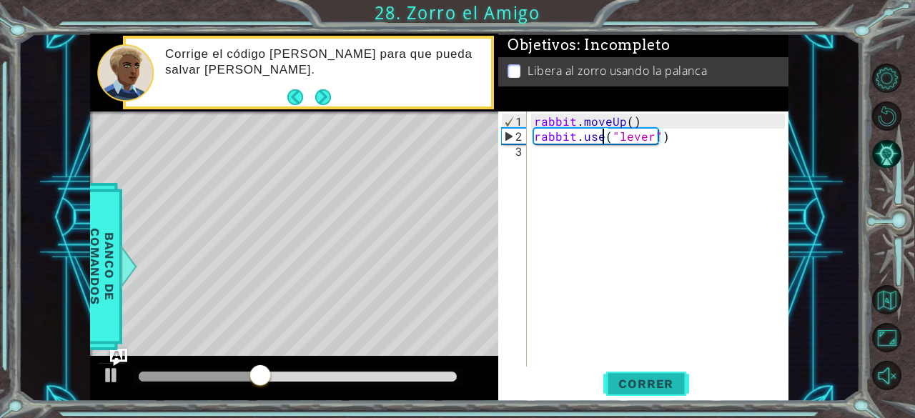
type textarea "rabbit.use("lever")"
click at [647, 376] on button "Correr" at bounding box center [646, 384] width 86 height 29
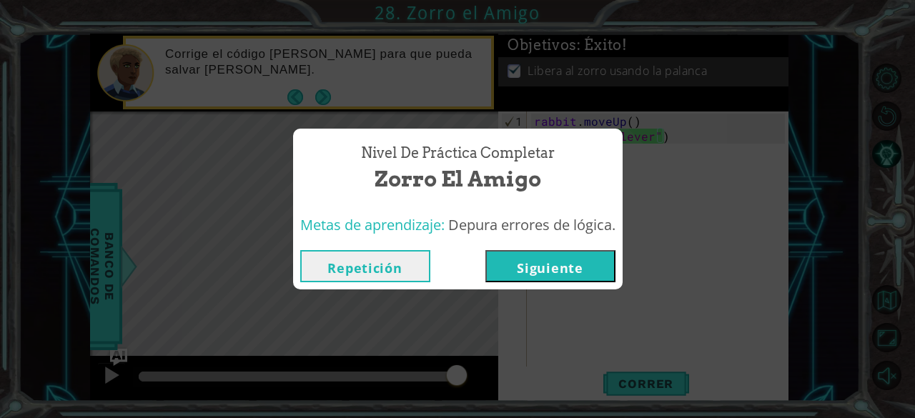
click at [575, 277] on button "Siguiente" at bounding box center [550, 266] width 130 height 32
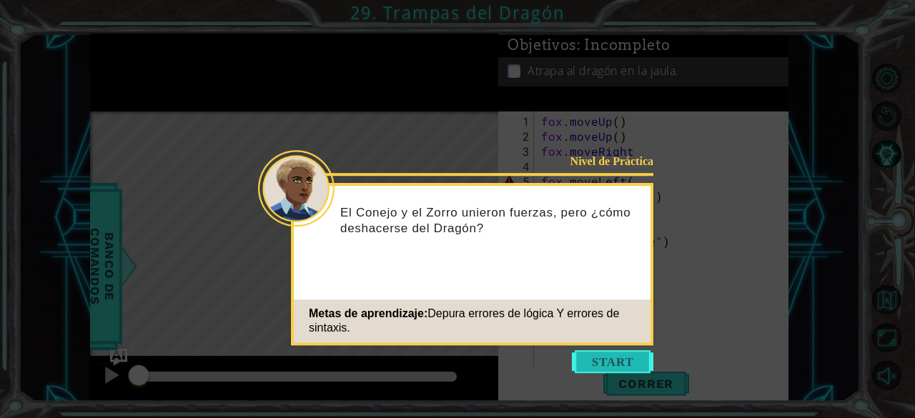
click at [618, 364] on button "Start" at bounding box center [612, 361] width 81 height 23
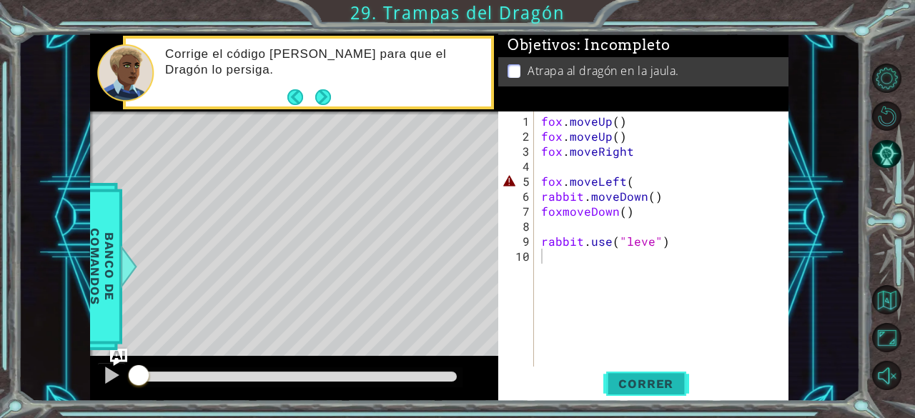
click at [645, 380] on span "Correr" at bounding box center [646, 384] width 84 height 14
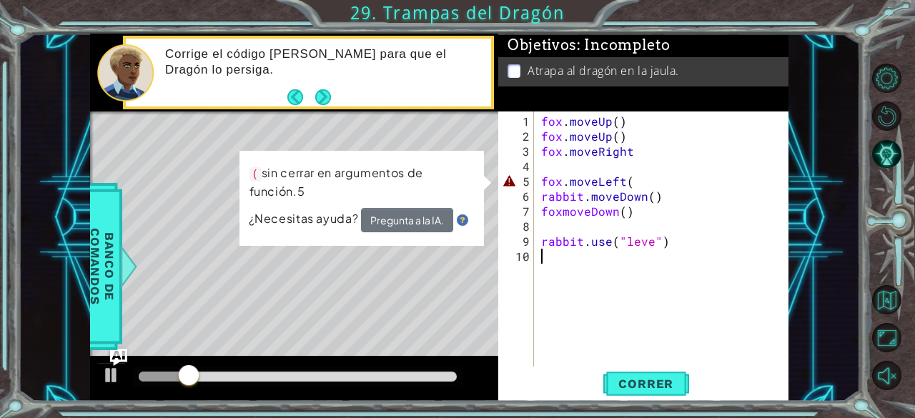
click at [643, 179] on div "fox . moveUp ( ) fox . moveUp ( ) fox . moveRight fox . moveLeft ( rabbit . mov…" at bounding box center [665, 256] width 254 height 285
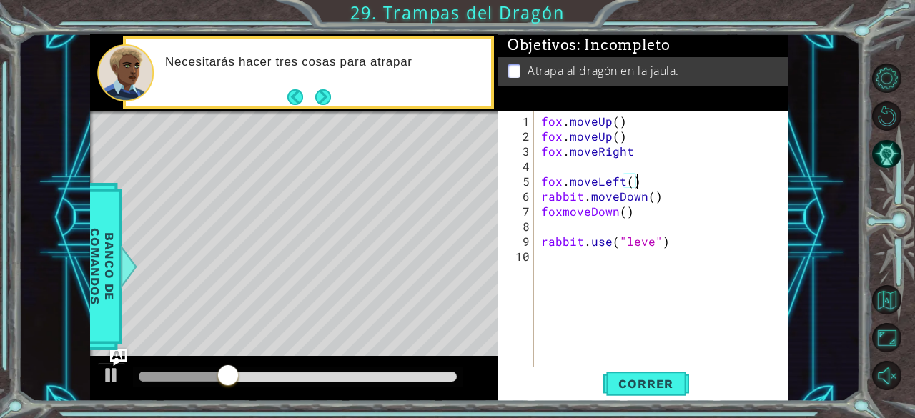
click at [539, 177] on div "fox . moveUp ( ) fox . moveUp ( ) fox . moveRight fox . moveLeft ( ) rabbit . m…" at bounding box center [665, 256] width 254 height 285
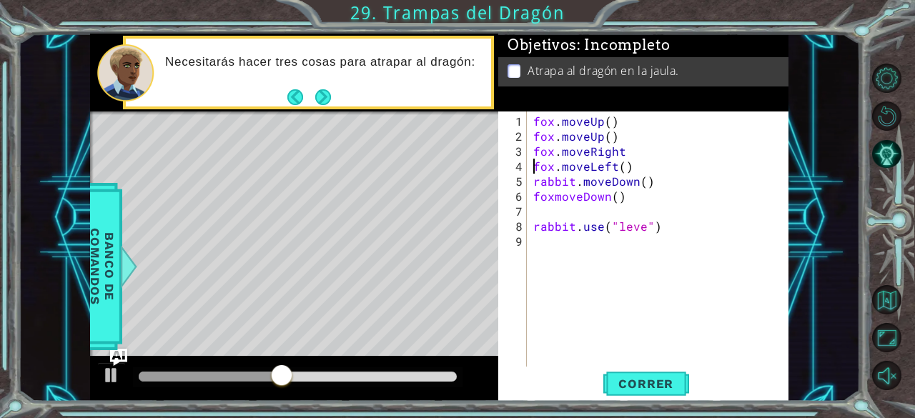
click at [534, 222] on div "fox . moveUp ( ) fox . moveUp ( ) fox . moveRight fox . moveLeft ( ) rabbit . m…" at bounding box center [661, 256] width 262 height 285
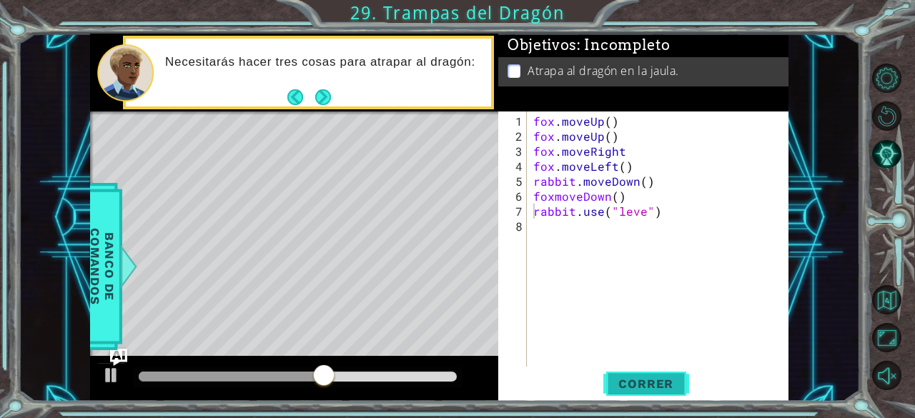
click at [618, 383] on span "Correr" at bounding box center [646, 384] width 84 height 14
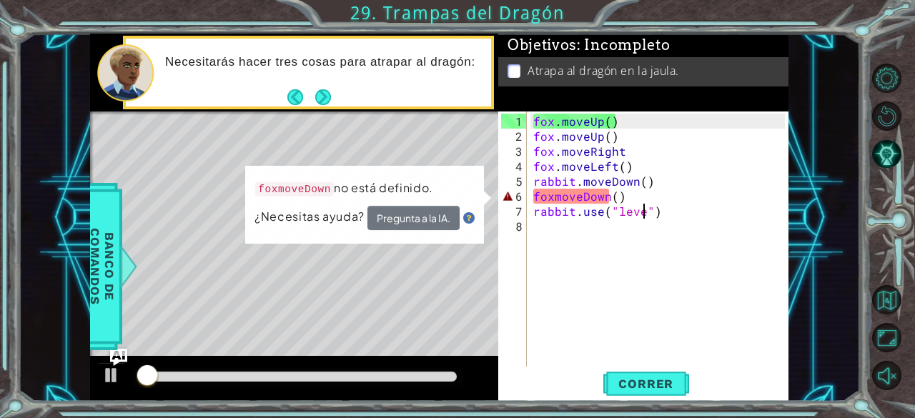
click at [644, 212] on div "fox . moveUp ( ) fox . moveUp ( ) fox . moveRight fox . moveLeft ( ) rabbit . m…" at bounding box center [661, 256] width 262 height 285
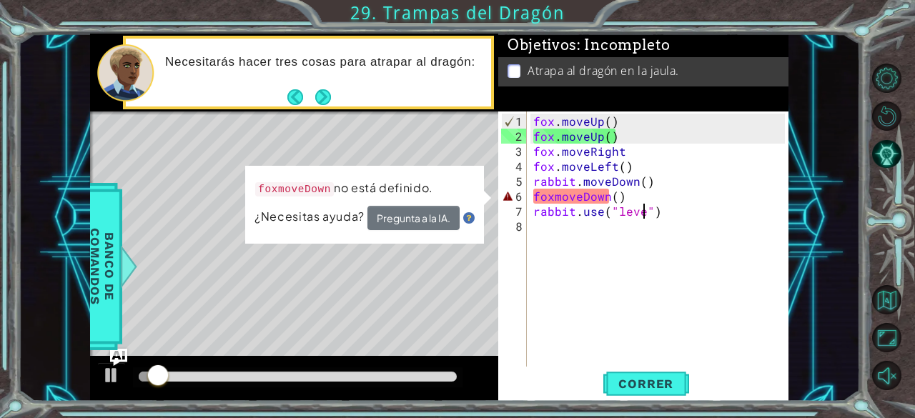
scroll to position [0, 7]
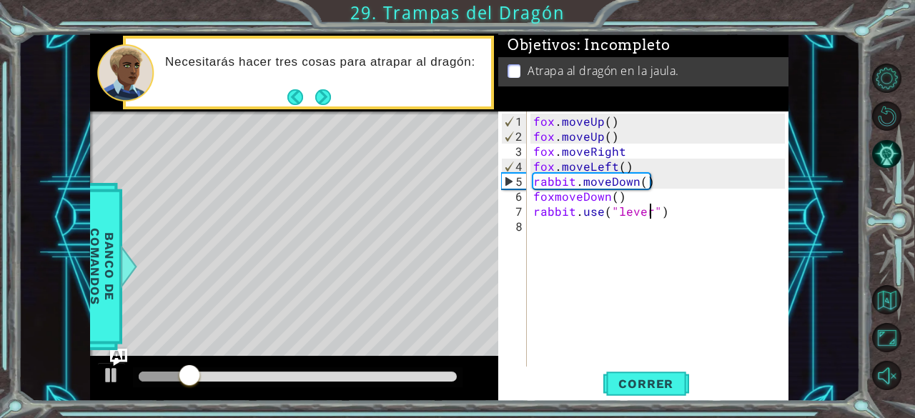
click at [554, 195] on div "fox . moveUp ( ) fox . moveUp ( ) fox . moveRight fox . moveLeft ( ) rabbit . m…" at bounding box center [661, 256] width 262 height 285
click at [638, 377] on span "Correr" at bounding box center [646, 384] width 84 height 14
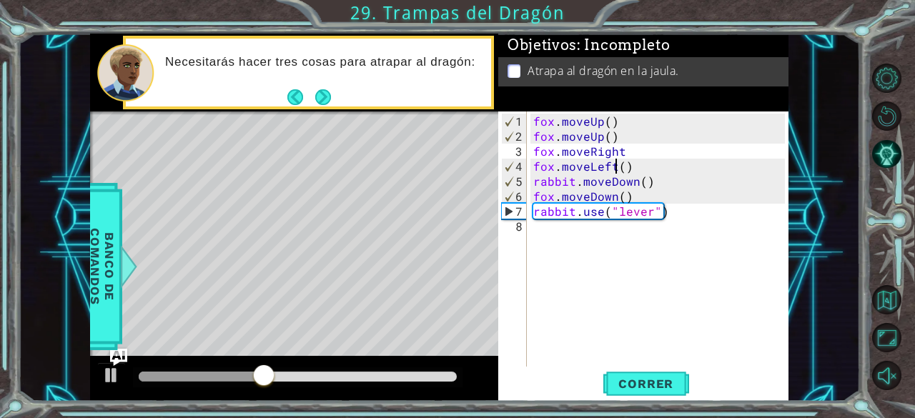
drag, startPoint x: 613, startPoint y: 168, endPoint x: 622, endPoint y: 169, distance: 8.6
click at [622, 169] on div "fox . moveUp ( ) fox . moveUp ( ) fox . moveRight fox . moveLeft ( ) rabbit . m…" at bounding box center [661, 256] width 262 height 285
click at [638, 151] on div "fox . moveUp ( ) fox . moveUp ( ) fox . moveRight fox . moveLeft ( ) rabbit . m…" at bounding box center [661, 256] width 262 height 285
type textarea "fox.moveRight"
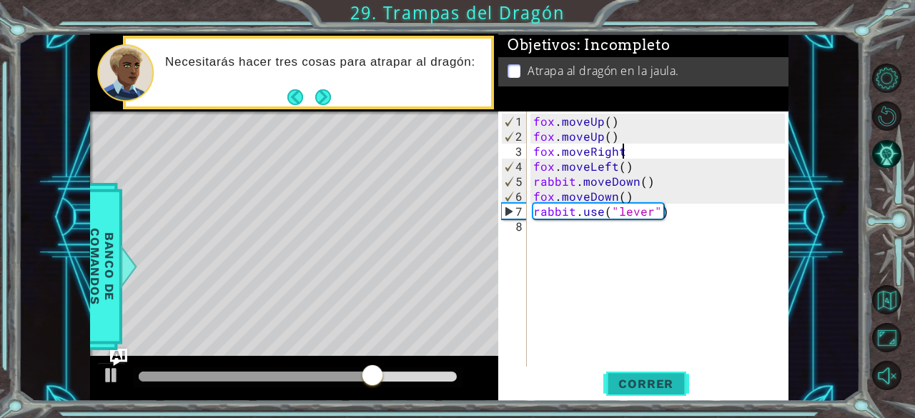
click at [628, 384] on span "Correr" at bounding box center [646, 384] width 84 height 14
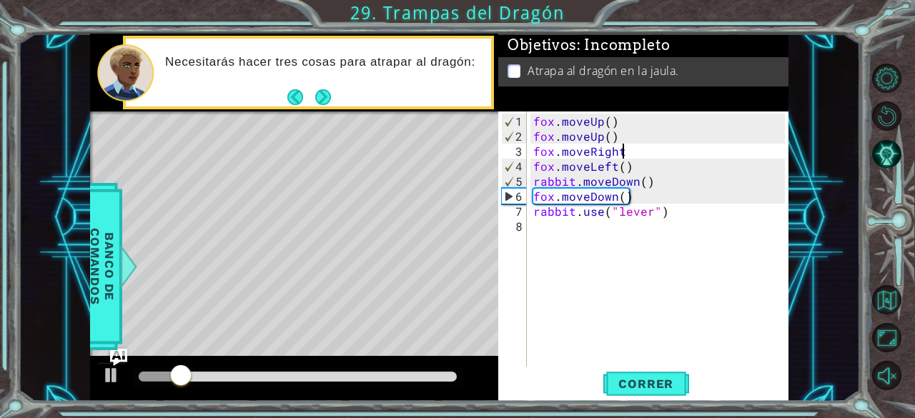
click at [631, 150] on div "fox . moveUp ( ) fox . moveUp ( ) fox . moveRight fox . moveLeft ( ) rabbit . m…" at bounding box center [661, 256] width 262 height 285
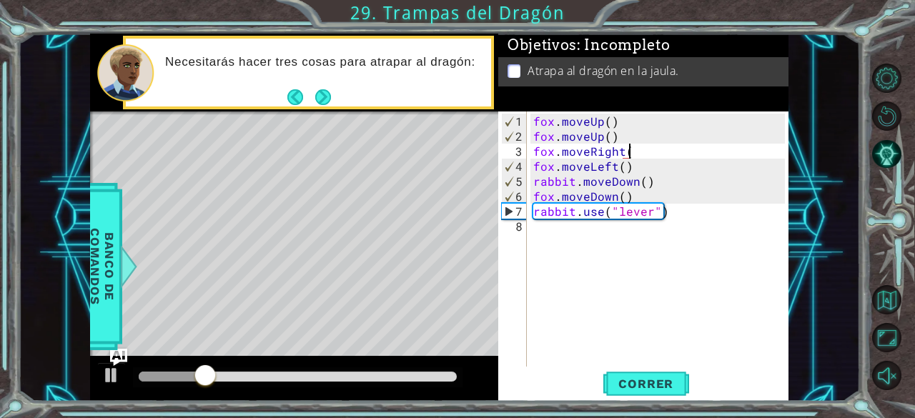
scroll to position [0, 6]
click at [623, 382] on span "Correr" at bounding box center [646, 384] width 84 height 14
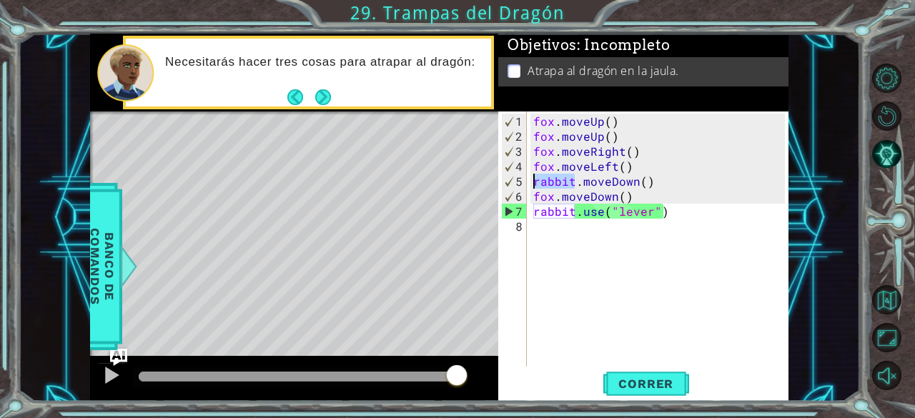
drag, startPoint x: 573, startPoint y: 182, endPoint x: 532, endPoint y: 182, distance: 41.5
click at [532, 182] on div "fox . moveUp ( ) fox . moveUp ( ) fox . moveRight ( ) fox . moveLeft ( ) rabbit…" at bounding box center [661, 256] width 262 height 285
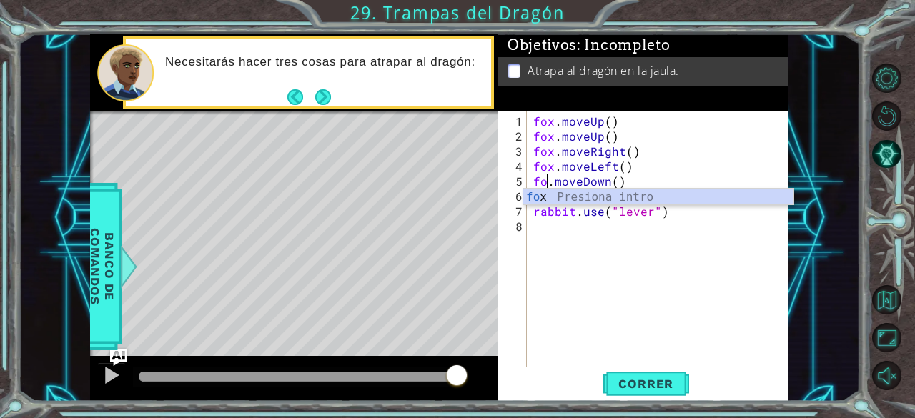
scroll to position [0, 1]
type textarea "fox.moveDown()"
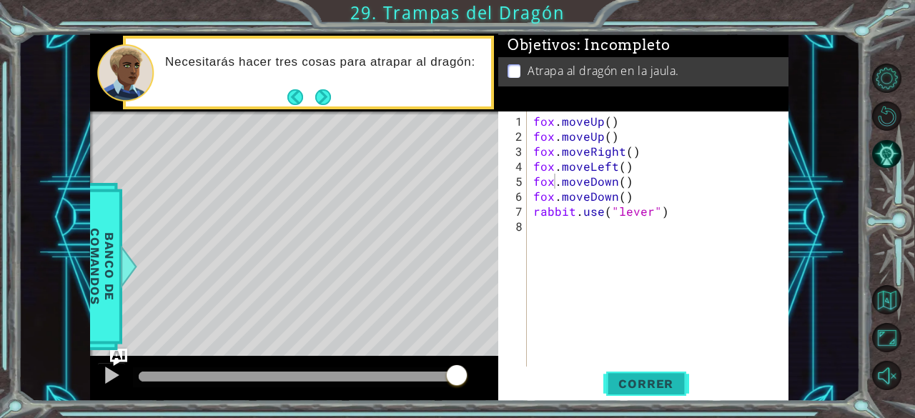
click at [638, 378] on span "Correr" at bounding box center [646, 384] width 84 height 14
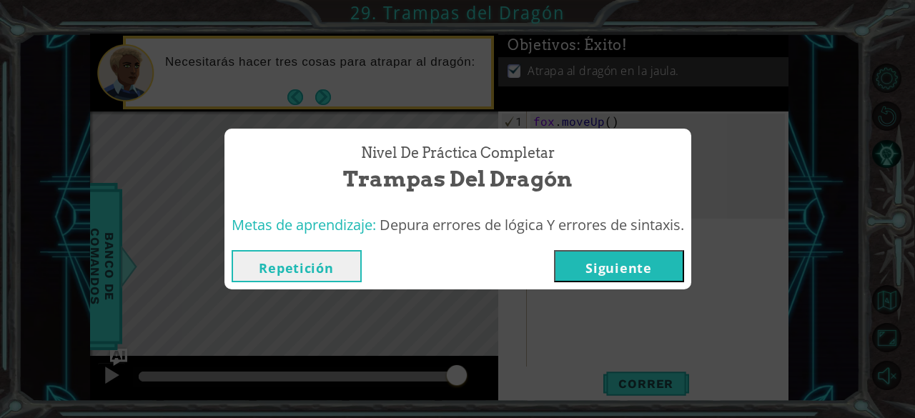
click at [583, 262] on button "Siguiente" at bounding box center [619, 266] width 130 height 32
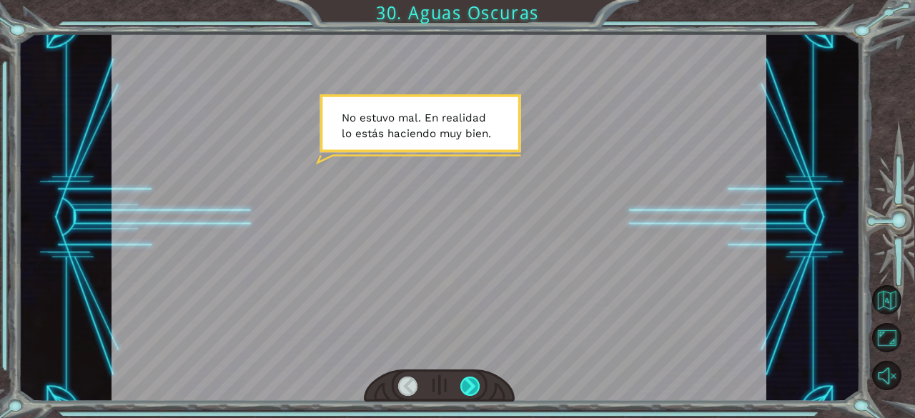
click at [466, 387] on div at bounding box center [470, 387] width 20 height 20
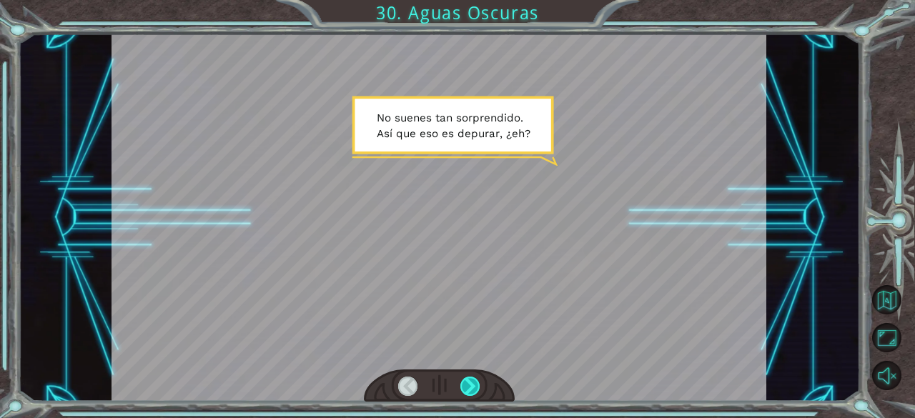
click at [466, 387] on div at bounding box center [470, 387] width 20 height 20
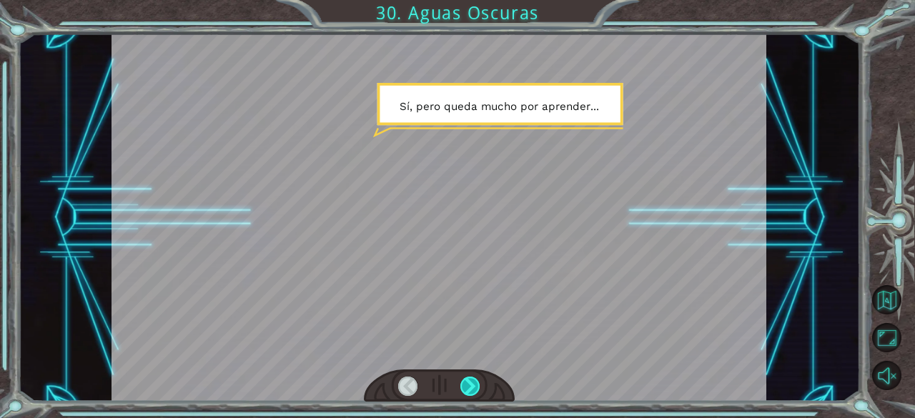
click at [466, 387] on div at bounding box center [470, 387] width 20 height 20
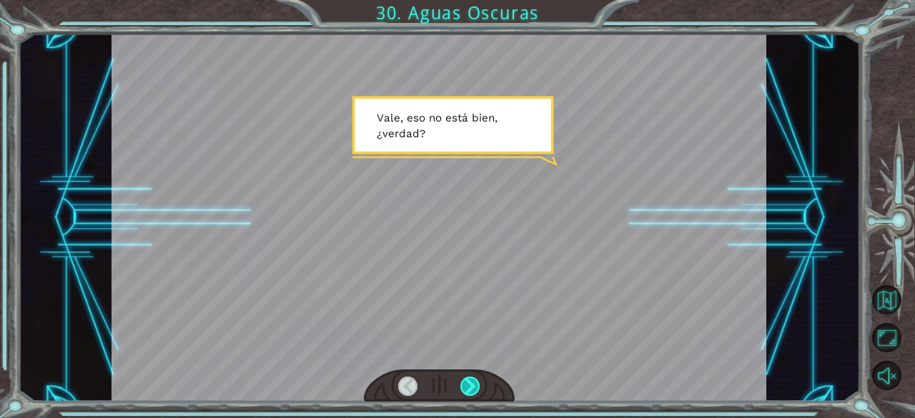
click at [466, 387] on div at bounding box center [470, 387] width 20 height 20
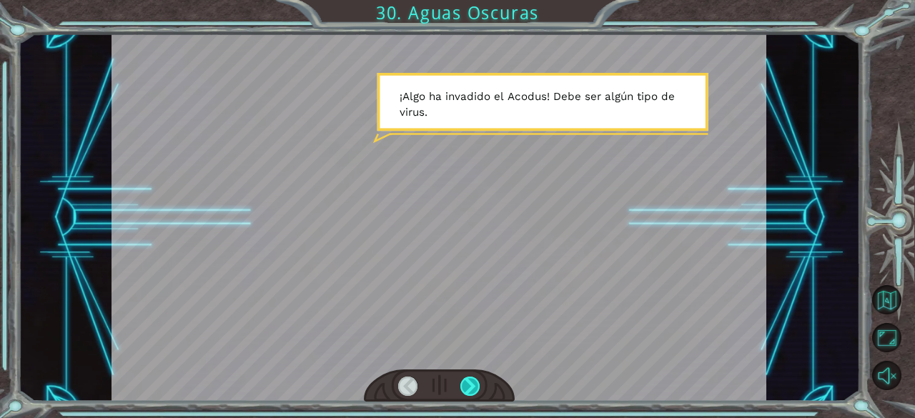
click at [466, 387] on div at bounding box center [470, 387] width 20 height 20
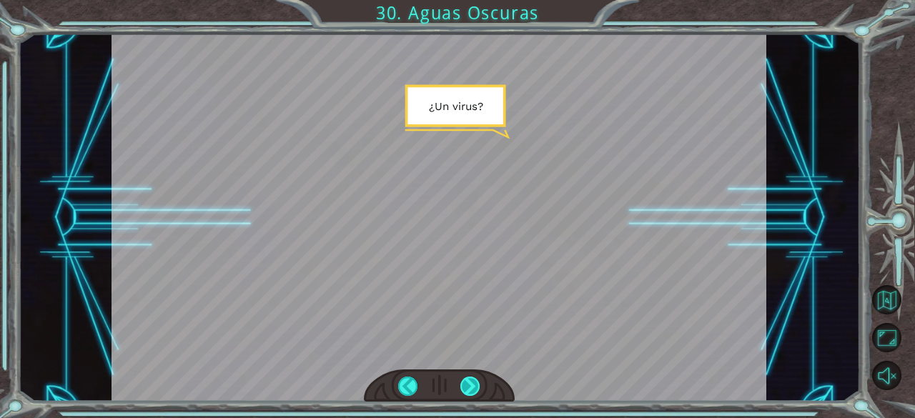
click at [466, 387] on div at bounding box center [470, 387] width 20 height 20
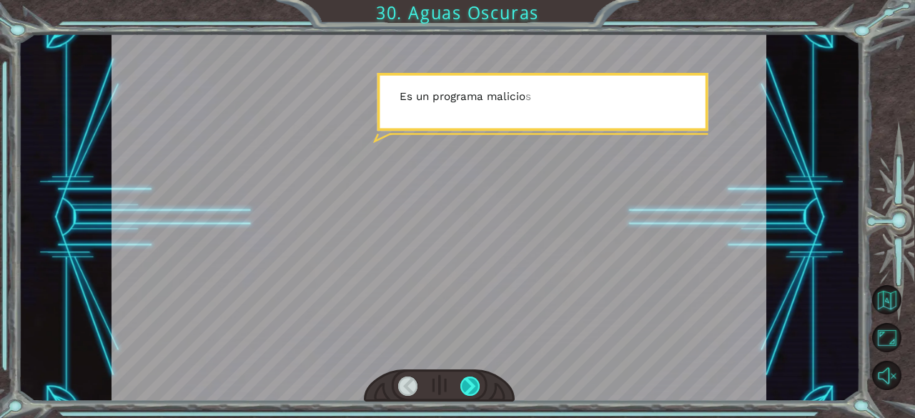
click at [466, 387] on div at bounding box center [470, 387] width 20 height 20
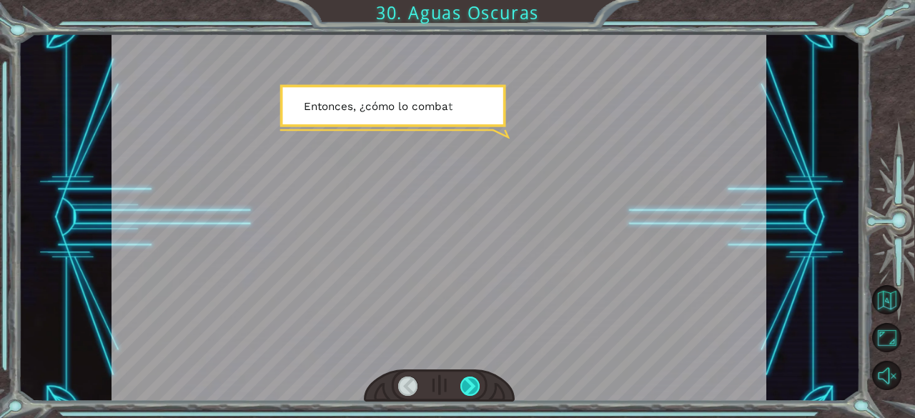
click at [466, 387] on div at bounding box center [470, 387] width 20 height 20
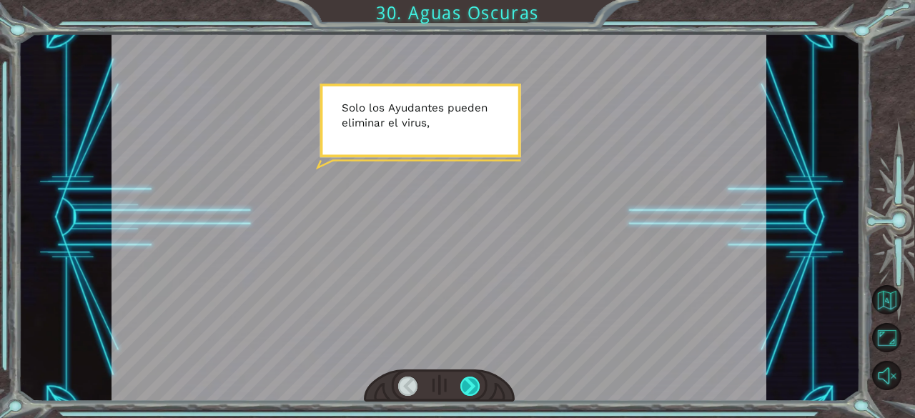
click at [466, 387] on div at bounding box center [470, 387] width 20 height 20
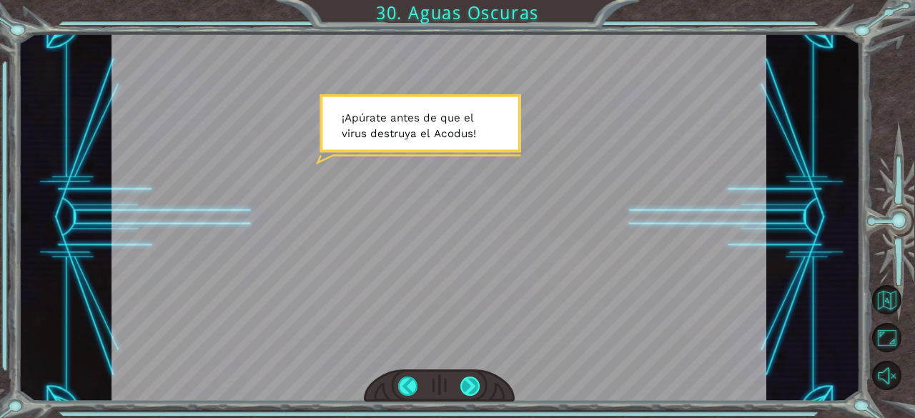
click at [466, 387] on div at bounding box center [470, 387] width 20 height 20
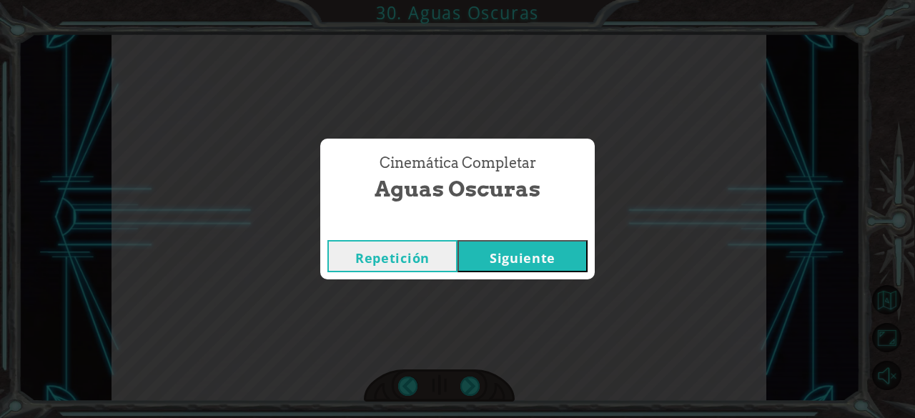
click at [486, 264] on button "Siguiente" at bounding box center [523, 256] width 130 height 32
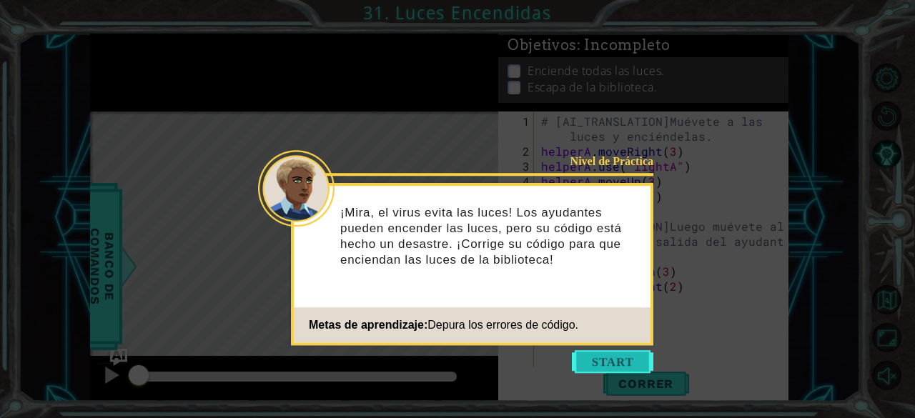
click at [582, 359] on button "Start" at bounding box center [612, 361] width 81 height 23
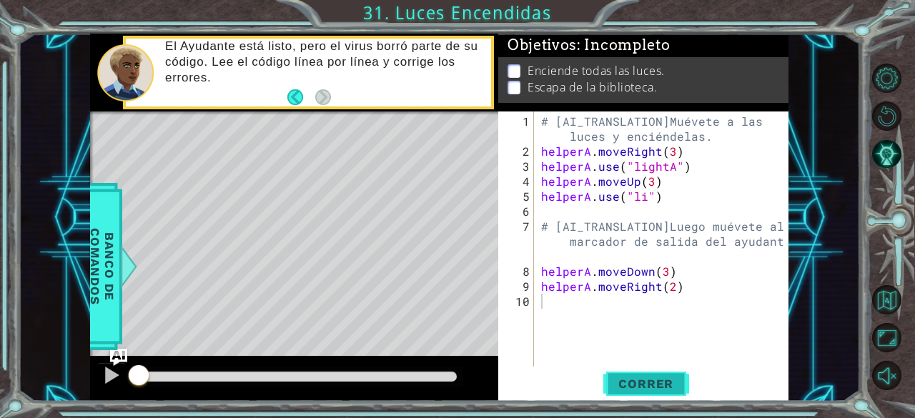
click at [640, 392] on button "Correr" at bounding box center [646, 384] width 86 height 29
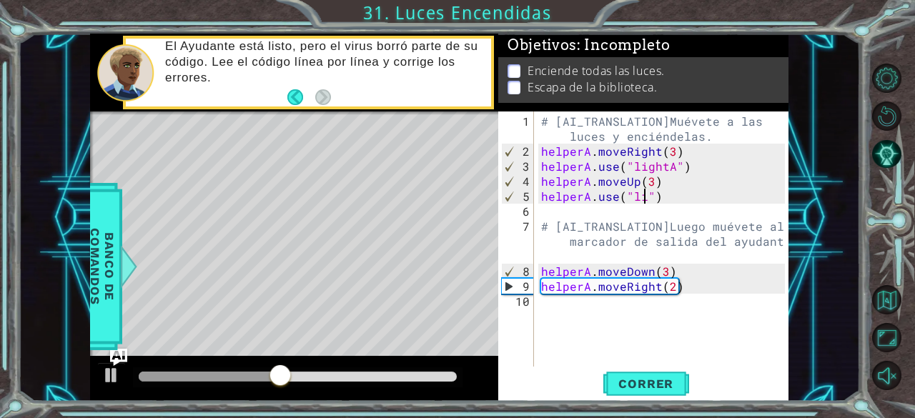
click at [644, 196] on div "# [AI_TRANSLATION]Muévete a las luces y enciéndelas. helperA . moveRight ( 3 ) …" at bounding box center [665, 264] width 254 height 300
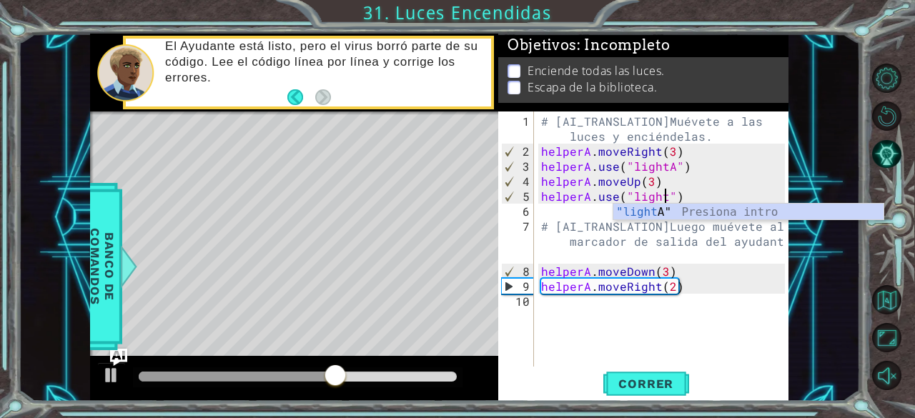
scroll to position [0, 8]
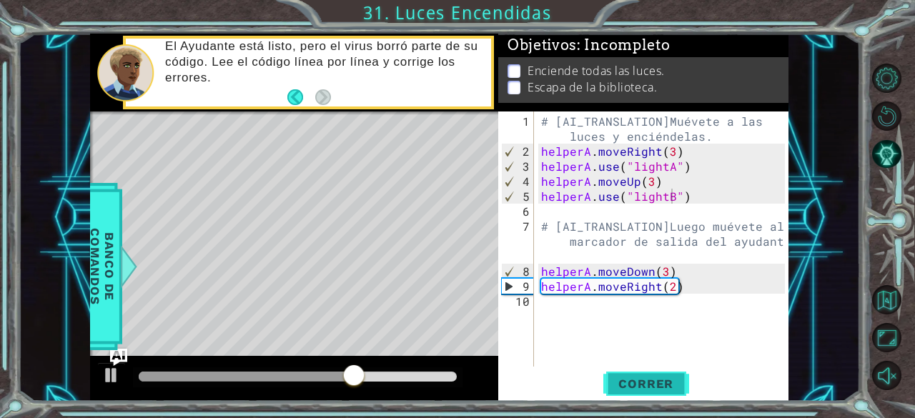
click at [647, 384] on span "Correr" at bounding box center [646, 384] width 84 height 14
click at [666, 272] on div "# [AI_TRANSLATION]Muévete a las luces y enciéndelas. helperA . moveRight ( 3 ) …" at bounding box center [665, 264] width 254 height 300
type textarea "helperA.moveDown()"
click at [668, 295] on div "# [AI_TRANSLATION]Muévete a las luces y enciéndelas. helperA . moveRight ( 3 ) …" at bounding box center [665, 264] width 254 height 300
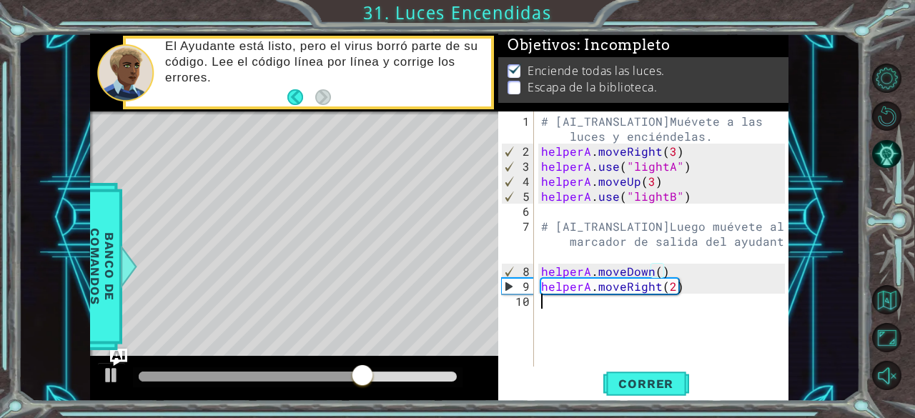
scroll to position [0, 0]
click at [671, 290] on div "# [AI_TRANSLATION]Muévete a las luces y enciéndelas. helperA . moveRight ( 3 ) …" at bounding box center [665, 264] width 254 height 300
type textarea "helperA.moveRight(3)"
click at [653, 392] on button "Correr" at bounding box center [646, 384] width 86 height 29
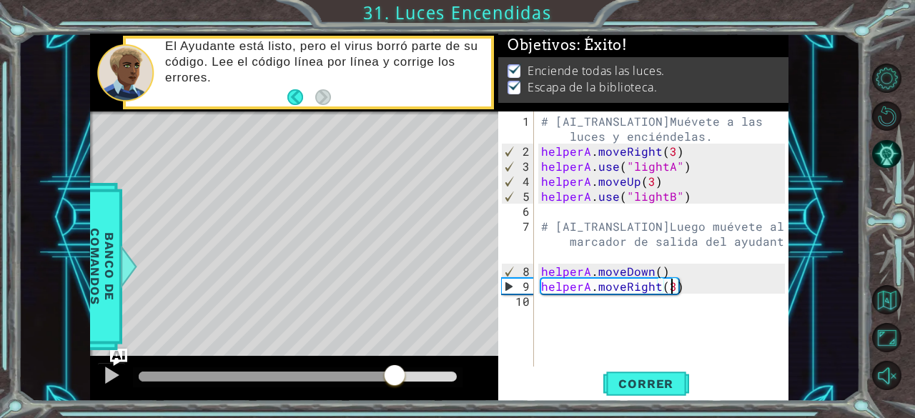
drag, startPoint x: 167, startPoint y: 377, endPoint x: 396, endPoint y: 385, distance: 228.9
click at [395, 382] on div at bounding box center [267, 377] width 256 height 10
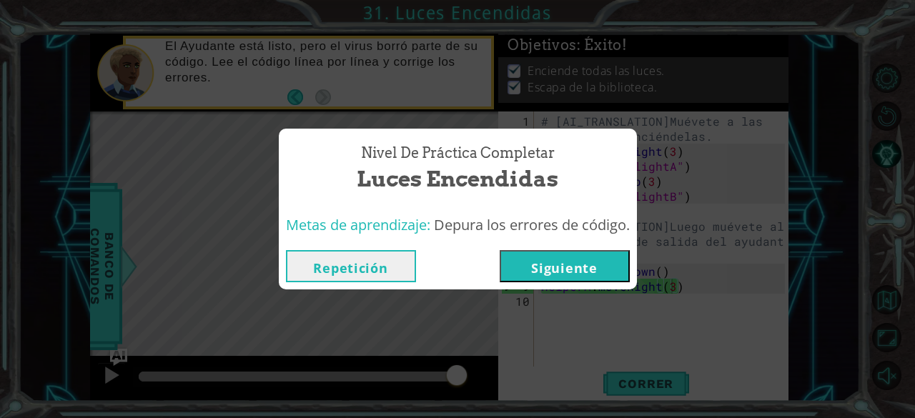
click at [562, 273] on button "Siguiente" at bounding box center [565, 266] width 130 height 32
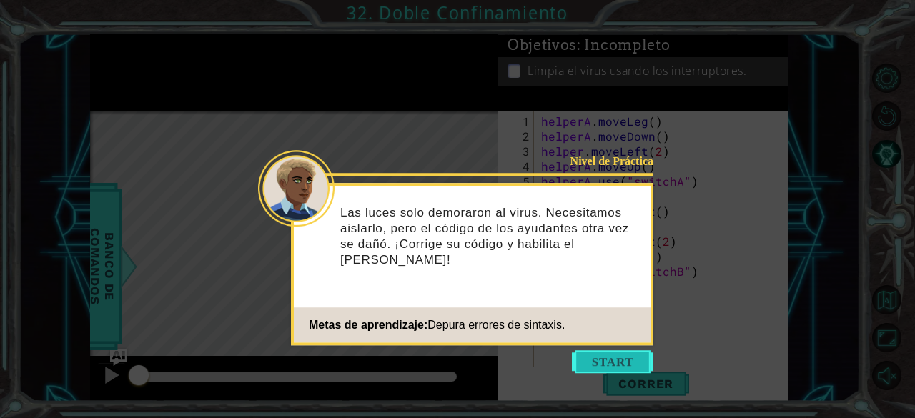
click at [621, 357] on button "Start" at bounding box center [612, 361] width 81 height 23
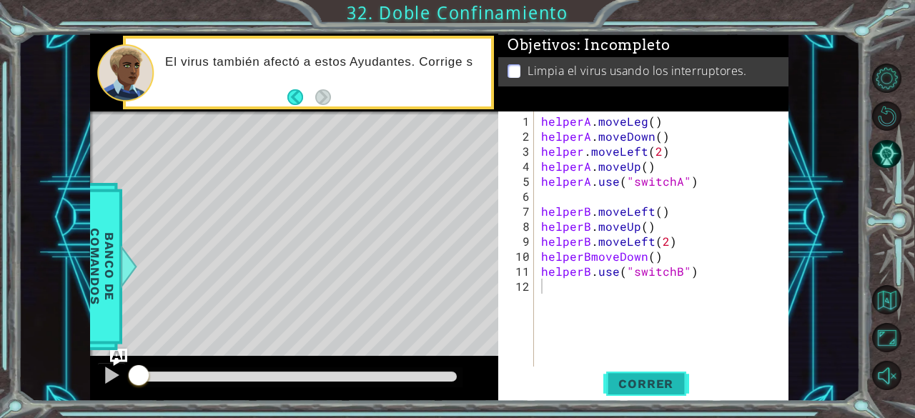
click at [661, 391] on button "Correr" at bounding box center [646, 384] width 86 height 29
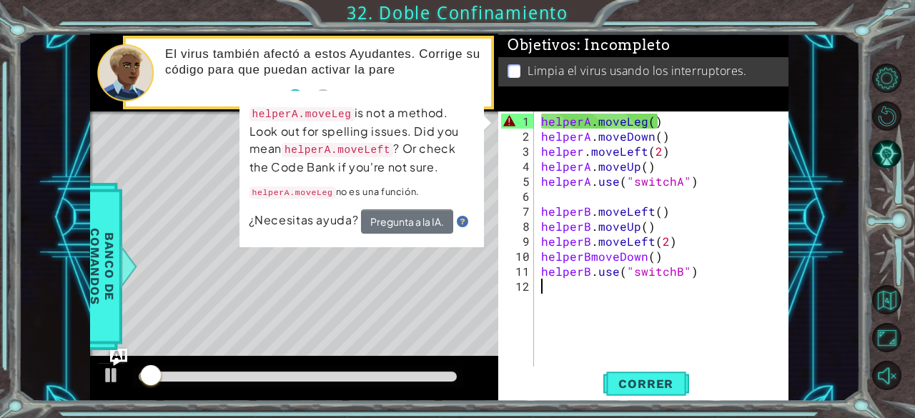
click at [638, 122] on div "helperA . moveLeg ( ) helperA . moveDown ( ) helper . moveLeft ( 2 ) helperA . …" at bounding box center [665, 256] width 254 height 285
click at [641, 122] on div "helperA . moveLeg ( ) helperA . moveDown ( ) helper . moveLeft ( 2 ) helperA . …" at bounding box center [665, 256] width 254 height 285
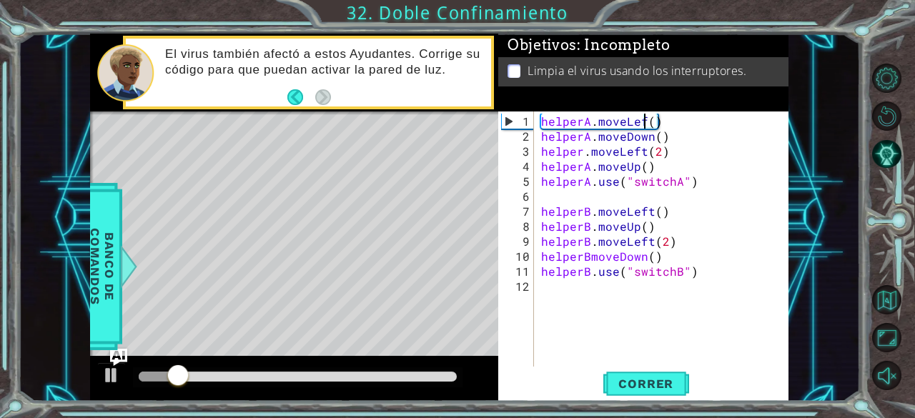
scroll to position [0, 6]
click at [633, 385] on span "Correr" at bounding box center [646, 384] width 84 height 14
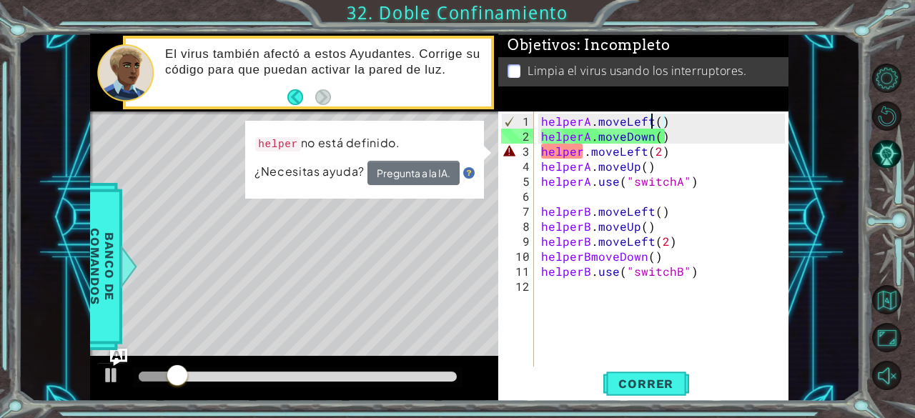
click at [580, 152] on div "helperA . moveLeft ( ) helperA . moveDown ( ) helper . moveLeft ( 2 ) helperA .…" at bounding box center [665, 256] width 254 height 285
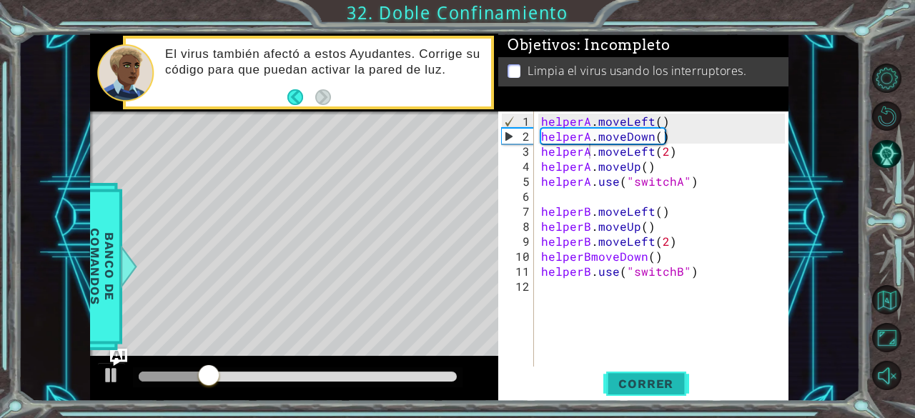
click at [632, 385] on span "Correr" at bounding box center [646, 384] width 84 height 14
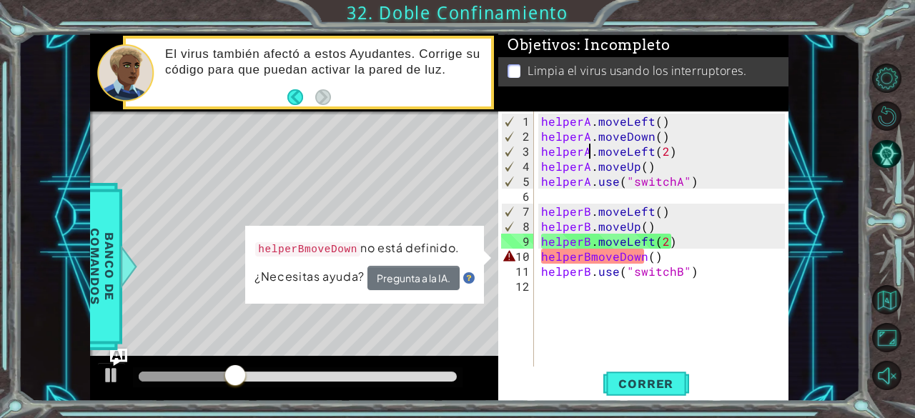
click at [797, 351] on div "1 ההההההההההההההההההההההההההההההההההההההההההההההההההההההההההההההההההההההההההההה…" at bounding box center [440, 218] width 842 height 368
click at [590, 258] on div "helperA . moveLeft ( ) helperA . moveDown ( ) helperA . moveLeft ( 2 ) helperA …" at bounding box center [665, 256] width 254 height 285
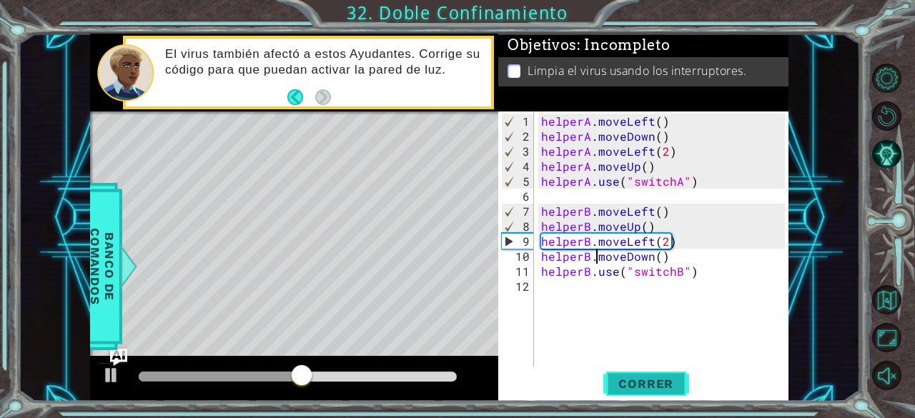
type textarea "helperB.moveDown()"
click at [629, 379] on span "Correr" at bounding box center [646, 384] width 84 height 14
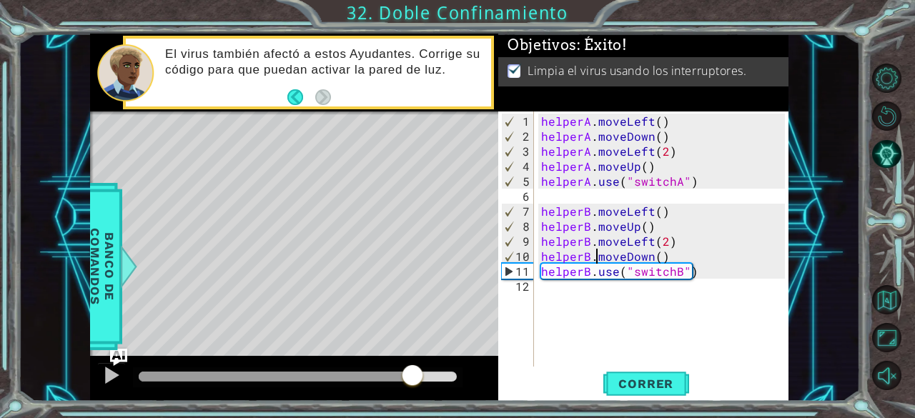
drag, startPoint x: 252, startPoint y: 380, endPoint x: 413, endPoint y: 397, distance: 162.5
click at [413, 397] on div at bounding box center [294, 379] width 408 height 46
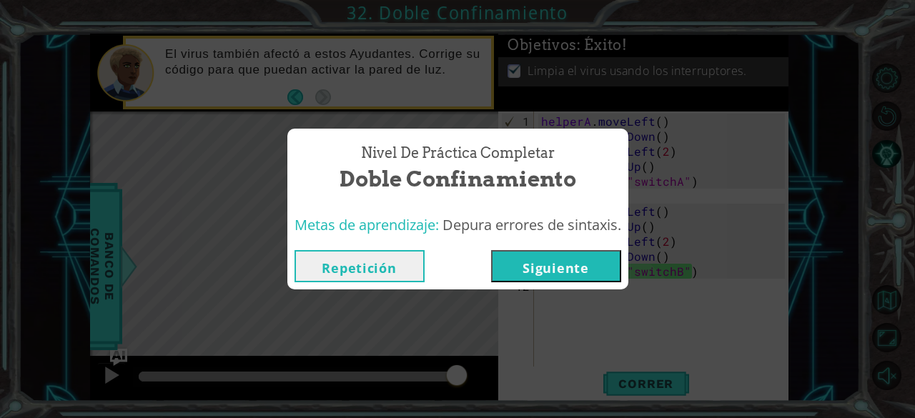
click at [520, 253] on button "Siguiente" at bounding box center [556, 266] width 130 height 32
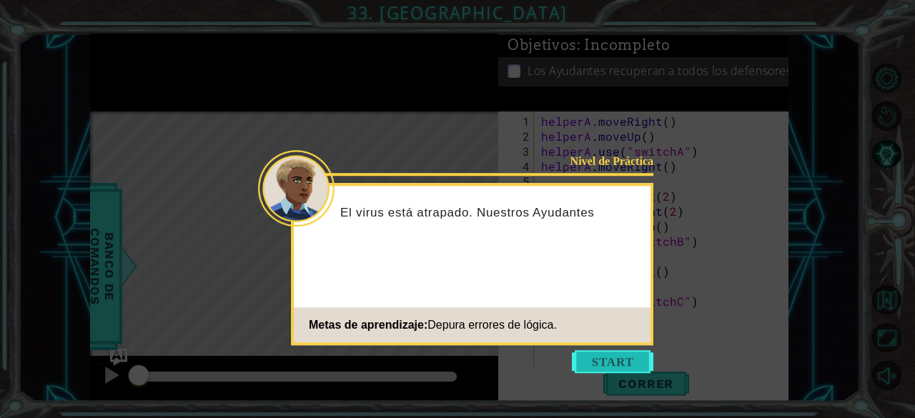
click at [600, 366] on button "Start" at bounding box center [612, 361] width 81 height 23
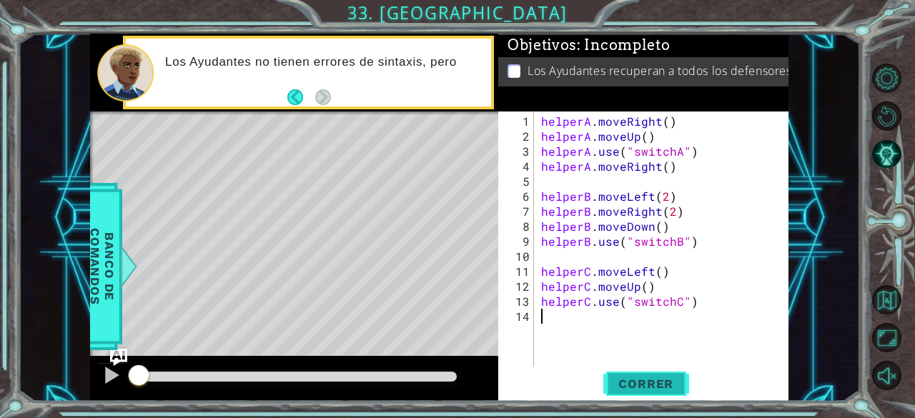
click at [638, 385] on span "Correr" at bounding box center [646, 384] width 84 height 14
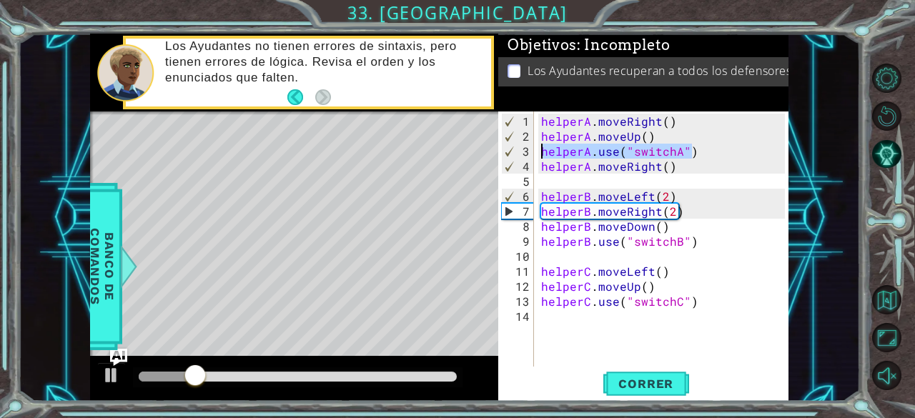
drag, startPoint x: 710, startPoint y: 147, endPoint x: 539, endPoint y: 148, distance: 170.9
click at [539, 148] on div "helperA . moveRight ( ) helperA . moveUp ( ) helperA . use ( "switchA" ) helper…" at bounding box center [665, 256] width 254 height 285
type textarea "helperA.use("switchA")"
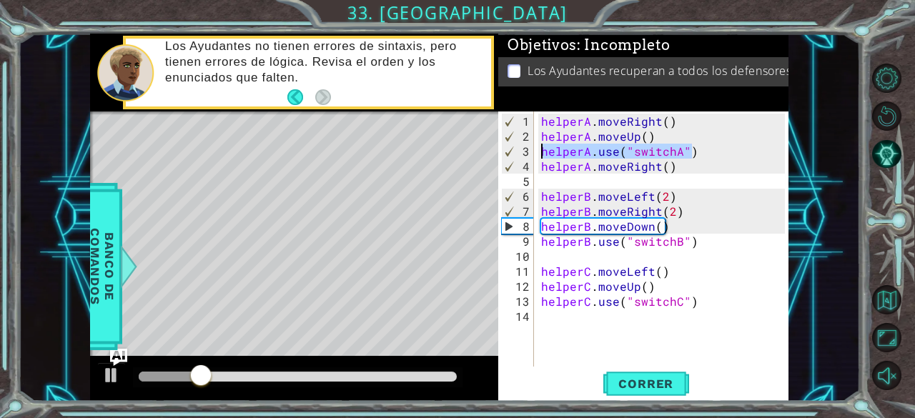
click at [548, 149] on div "helperA . moveRight ( ) helperA . moveUp ( ) helperA . use ( "switchA" ) helper…" at bounding box center [661, 239] width 247 height 255
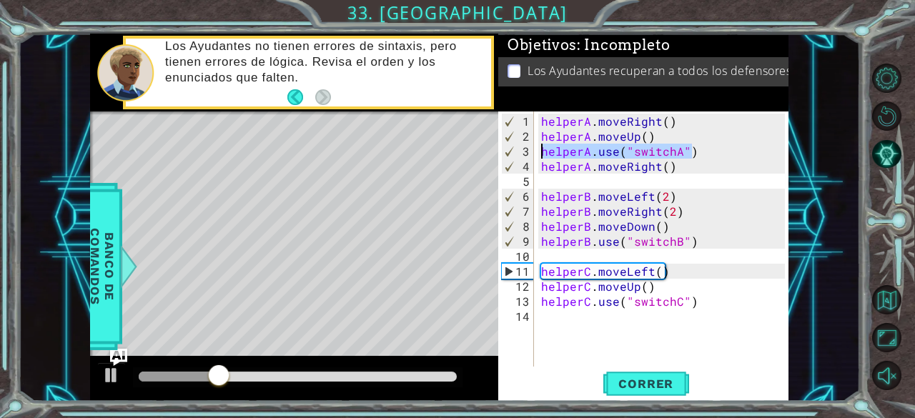
drag, startPoint x: 718, startPoint y: 156, endPoint x: 539, endPoint y: 151, distance: 178.8
click at [539, 151] on div "helperA . moveRight ( ) helperA . moveUp ( ) helperA . use ( "switchA" ) helper…" at bounding box center [665, 256] width 254 height 285
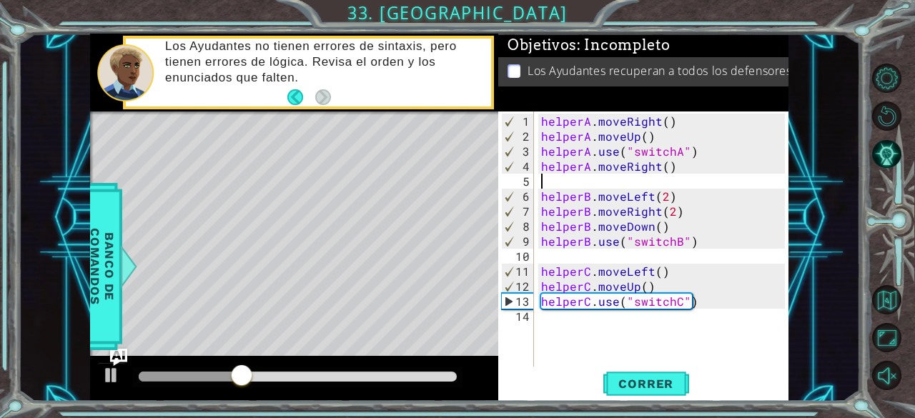
click at [556, 184] on div "helperA . moveRight ( ) helperA . moveUp ( ) helperA . use ( "switchA" ) helper…" at bounding box center [665, 256] width 254 height 285
paste textarea "helperA.use("switchA")"
type textarea "helperA.use("switchA")"
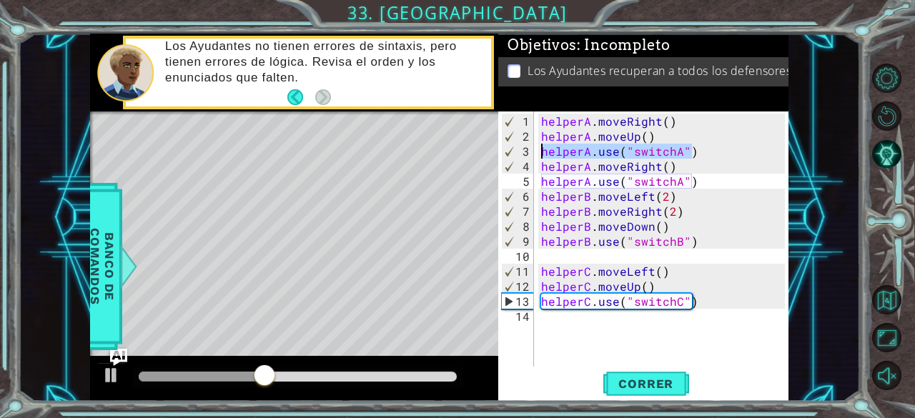
drag, startPoint x: 698, startPoint y: 149, endPoint x: 538, endPoint y: 150, distance: 160.8
click at [538, 150] on div "helperA.use("switchA") 1 2 3 4 5 6 7 8 9 10 11 12 13 14 helperA . moveRight ( )…" at bounding box center [641, 239] width 287 height 255
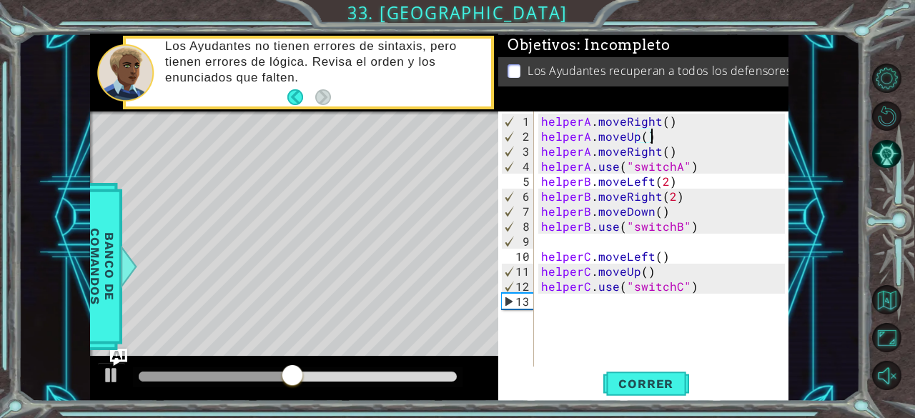
click at [698, 169] on div "helperA . moveRight ( ) helperA . moveUp ( ) helperA . moveRight ( ) helperA . …" at bounding box center [665, 256] width 254 height 285
type textarea "helperA.use("switchA")"
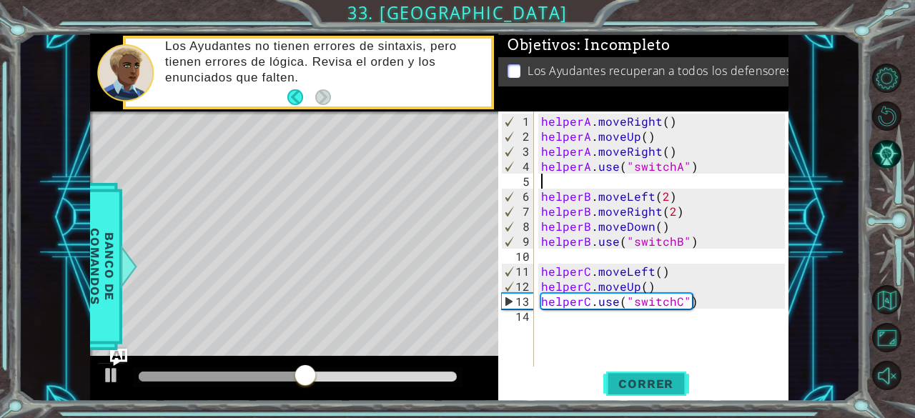
click at [653, 385] on span "Correr" at bounding box center [646, 384] width 84 height 14
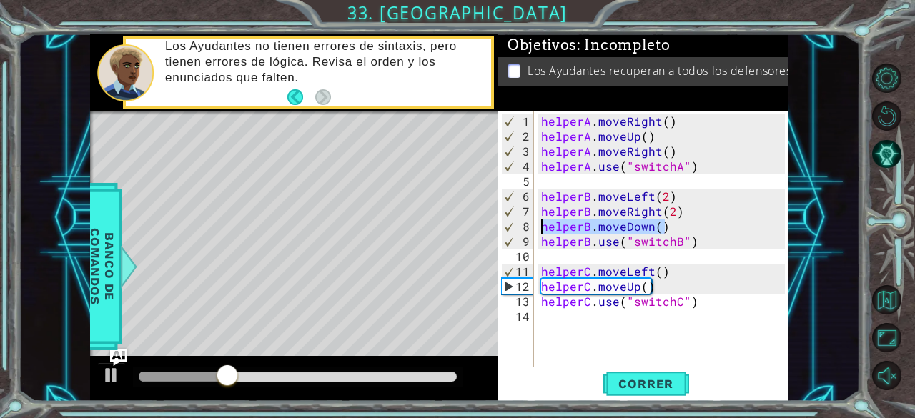
drag, startPoint x: 668, startPoint y: 229, endPoint x: 542, endPoint y: 230, distance: 125.8
click at [542, 230] on div "helperA . moveRight ( ) helperA . moveUp ( ) helperA . moveRight ( ) helperA . …" at bounding box center [665, 256] width 254 height 285
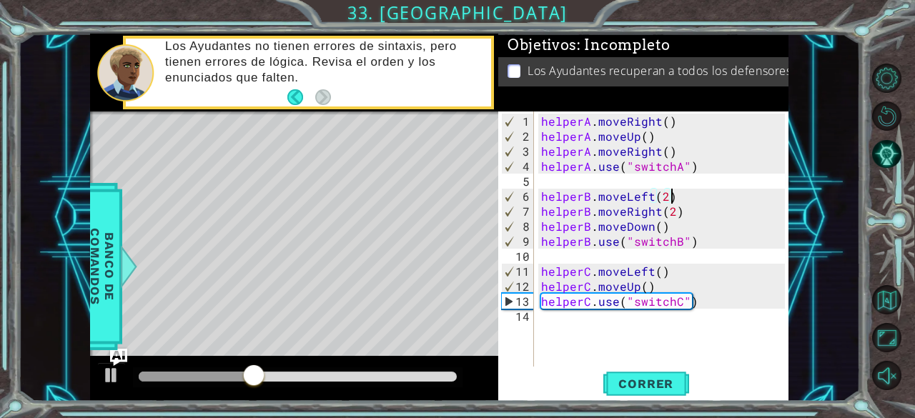
click at [671, 199] on div "helperA . moveRight ( ) helperA . moveUp ( ) helperA . moveRight ( ) helperA . …" at bounding box center [665, 256] width 254 height 285
type textarea "helperB.moveLeft(2)"
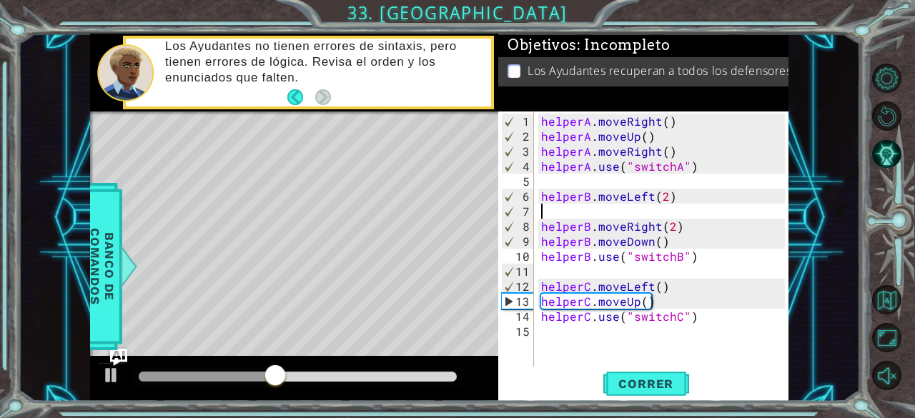
paste textarea "helperB.moveDown()"
type textarea "helperB.moveDown()"
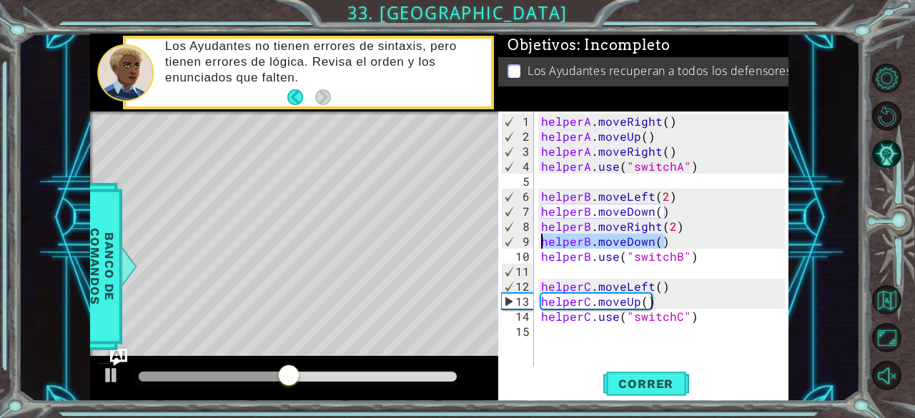
drag, startPoint x: 681, startPoint y: 243, endPoint x: 535, endPoint y: 242, distance: 145.8
click at [535, 242] on div "helperB.moveDown() 1 2 3 4 5 6 7 8 9 10 11 12 13 14 15 helperA . moveRight ( ) …" at bounding box center [641, 239] width 287 height 255
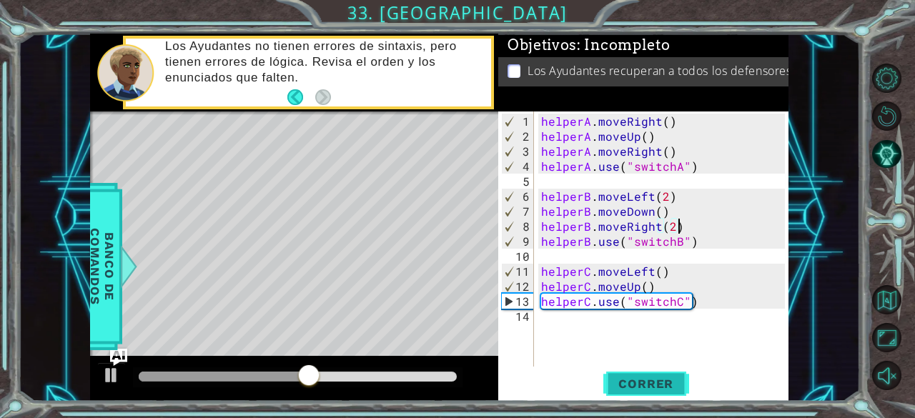
click at [621, 388] on span "Correr" at bounding box center [646, 384] width 84 height 14
click at [658, 290] on div "helperA . moveRight ( ) helperA . moveUp ( ) helperA . moveRight ( ) helperA . …" at bounding box center [665, 256] width 254 height 285
type textarea "helperC.moveUp()"
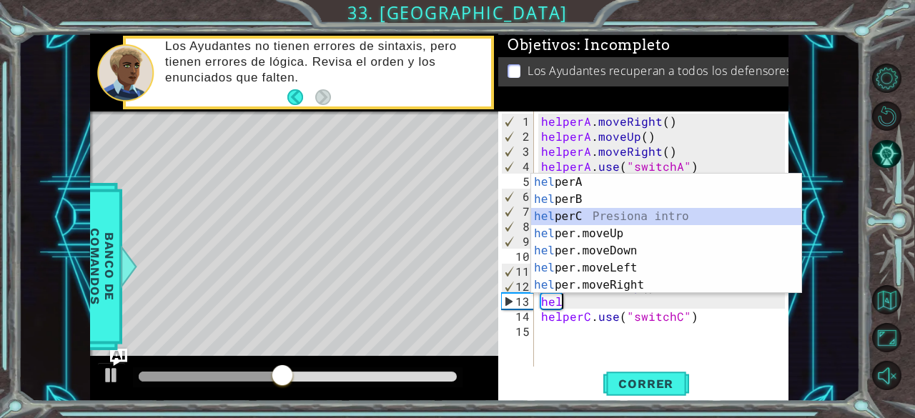
click at [575, 218] on div "hel perA Presiona intro hel perB Presiona intro hel perC Presiona intro hel per…" at bounding box center [666, 251] width 271 height 154
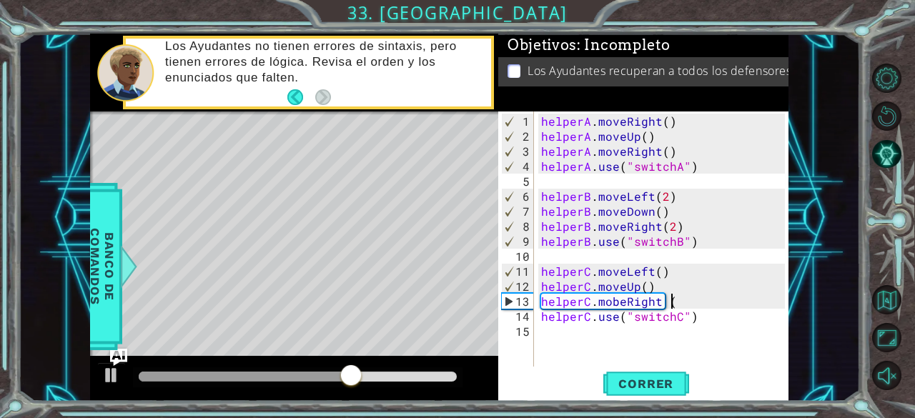
scroll to position [0, 7]
type textarea "helperC.mobeRight ()"
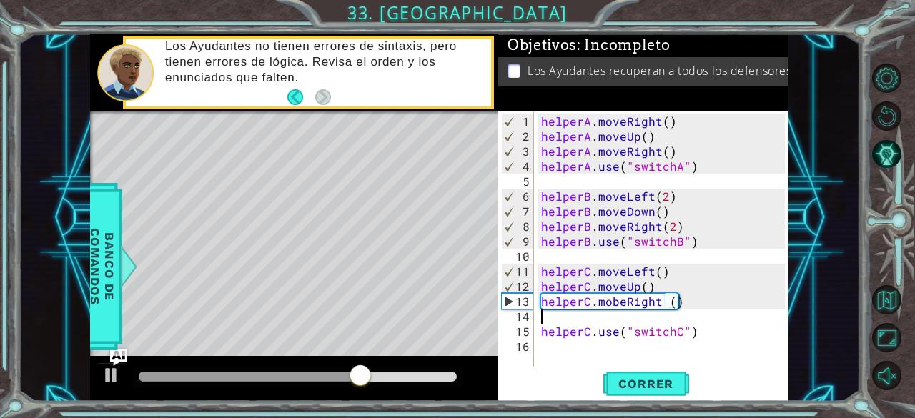
scroll to position [0, 0]
click at [668, 312] on div "helperA . moveRight ( ) helperA . moveUp ( ) helperA . moveRight ( ) helperA . …" at bounding box center [665, 256] width 254 height 285
click at [663, 298] on div "helperA . moveRight ( ) helperA . moveUp ( ) helperA . moveRight ( ) helperA . …" at bounding box center [665, 256] width 254 height 285
click at [623, 391] on button "Correr" at bounding box center [646, 384] width 86 height 29
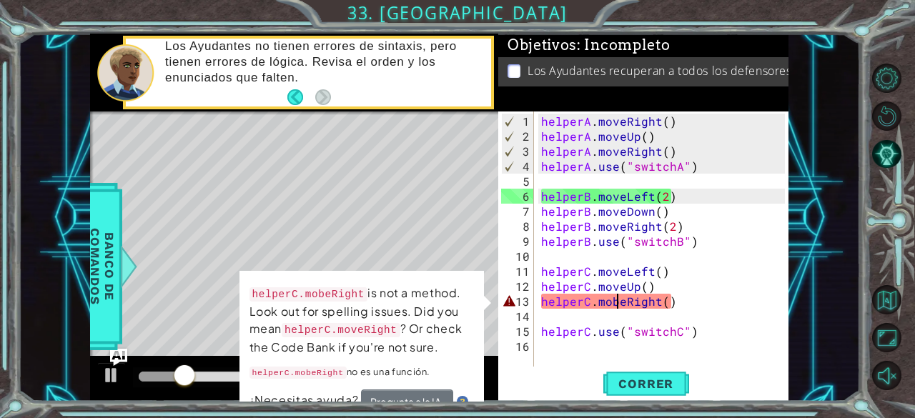
click at [618, 301] on div "helperA . moveRight ( ) helperA . moveUp ( ) helperA . moveRight ( ) helperA . …" at bounding box center [665, 256] width 254 height 285
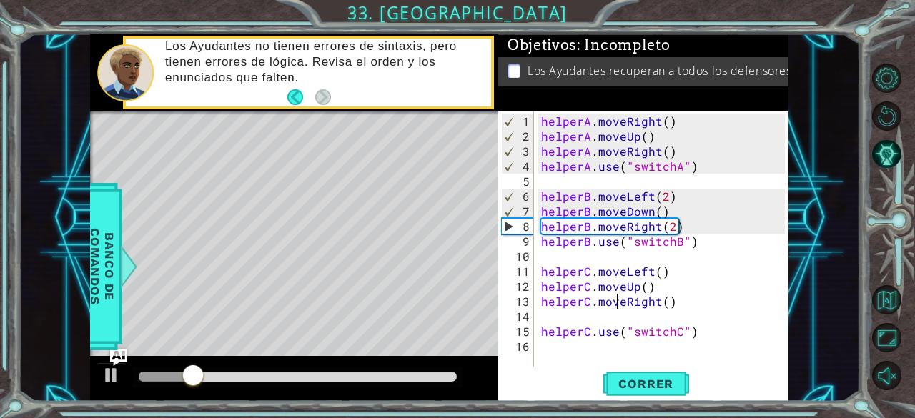
scroll to position [0, 4]
click at [542, 328] on div "helperA . moveRight ( ) helperA . moveUp ( ) helperA . moveRight ( ) helperA . …" at bounding box center [665, 256] width 254 height 285
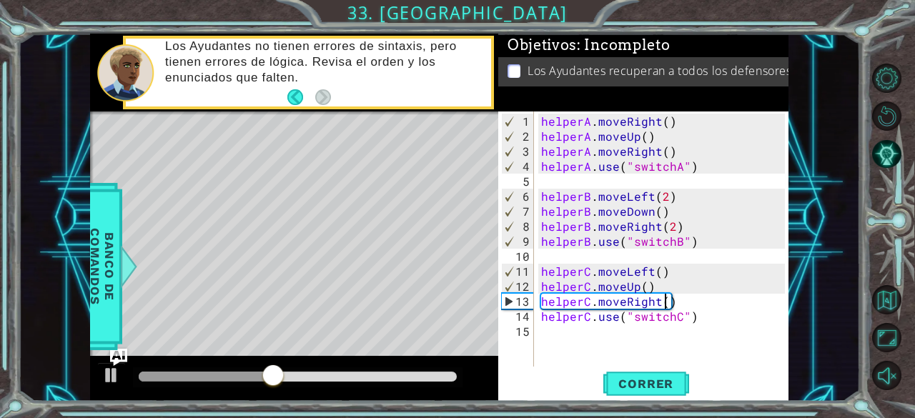
click at [665, 303] on div "helperA . moveRight ( ) helperA . moveUp ( ) helperA . moveRight ( ) helperA . …" at bounding box center [665, 256] width 254 height 285
type textarea "helperC.moveRight(1)"
click at [638, 382] on span "Correr" at bounding box center [646, 384] width 84 height 14
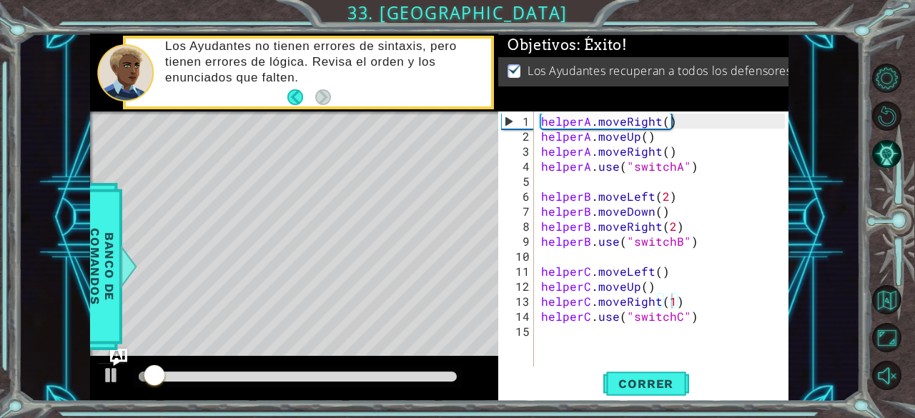
click at [361, 362] on div at bounding box center [294, 379] width 408 height 46
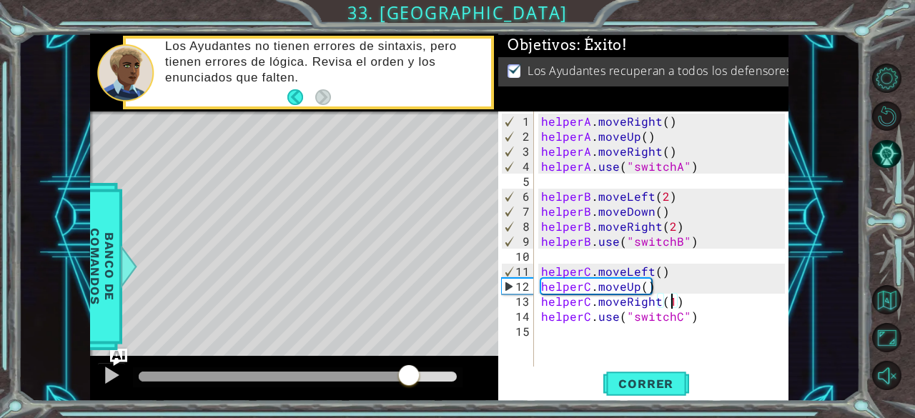
drag, startPoint x: 364, startPoint y: 375, endPoint x: 409, endPoint y: 372, distance: 45.2
click at [409, 372] on div at bounding box center [298, 377] width 318 height 10
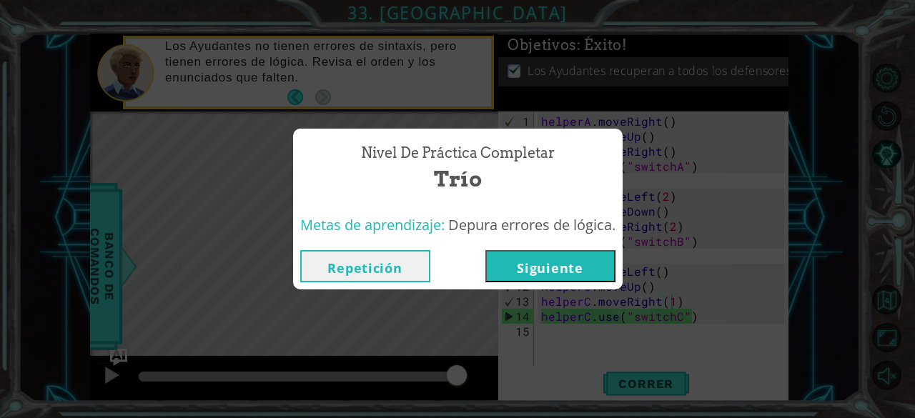
click at [544, 267] on button "Siguiente" at bounding box center [550, 266] width 130 height 32
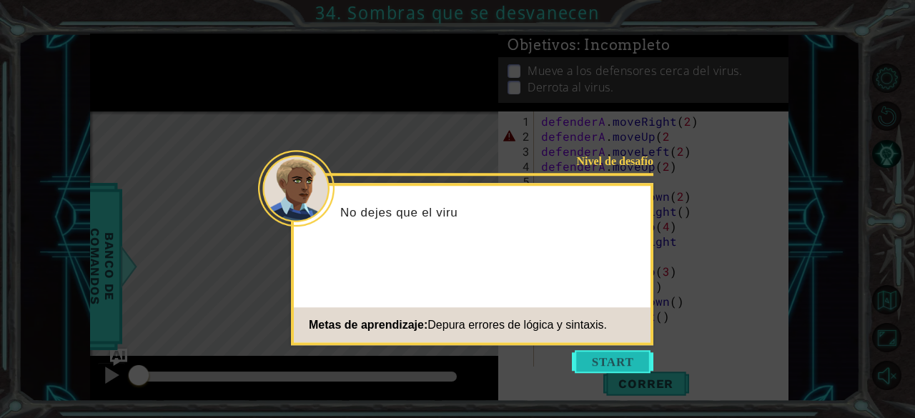
click at [586, 369] on button "Start" at bounding box center [612, 361] width 81 height 23
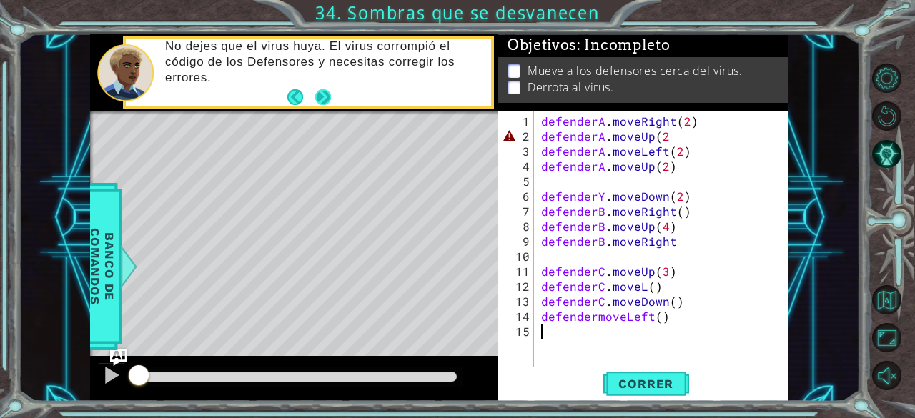
click at [323, 91] on button "Next" at bounding box center [323, 97] width 16 height 16
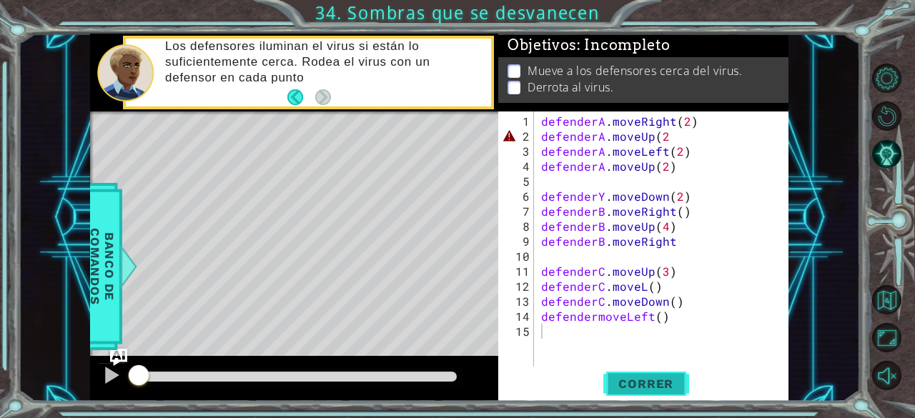
click at [648, 378] on span "Correr" at bounding box center [646, 384] width 84 height 14
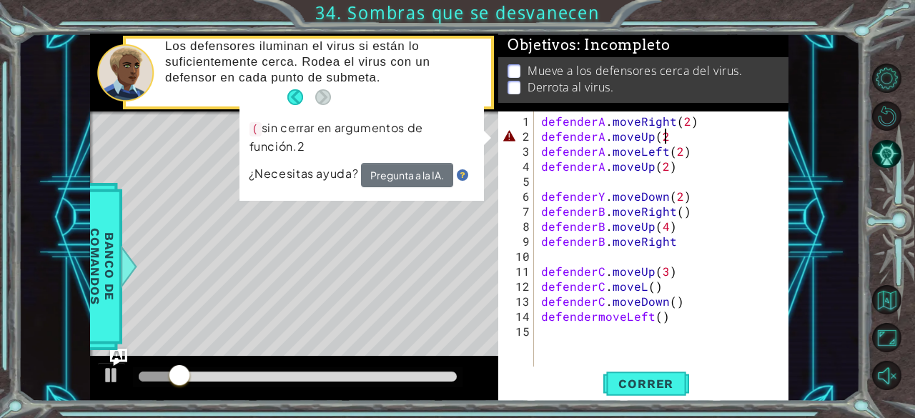
click at [668, 133] on div "defenderA . moveRight ( 2 ) defenderA . moveUp ( 2 defenderA . moveLeft ( 2 ) d…" at bounding box center [665, 256] width 254 height 285
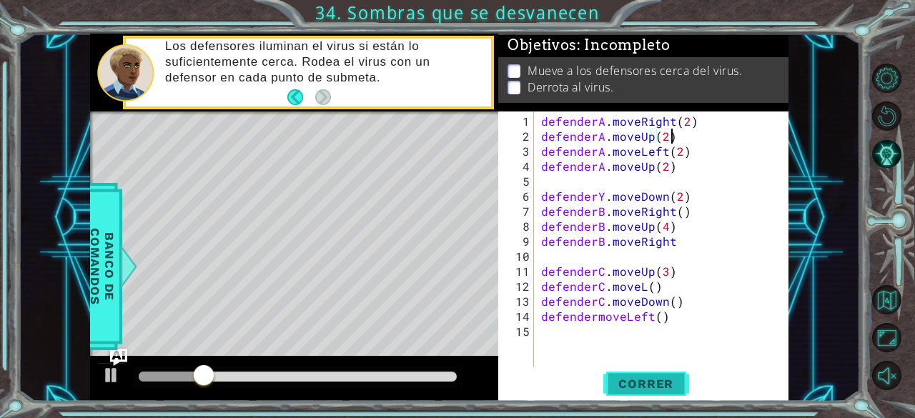
click at [649, 372] on button "Correr" at bounding box center [646, 384] width 86 height 29
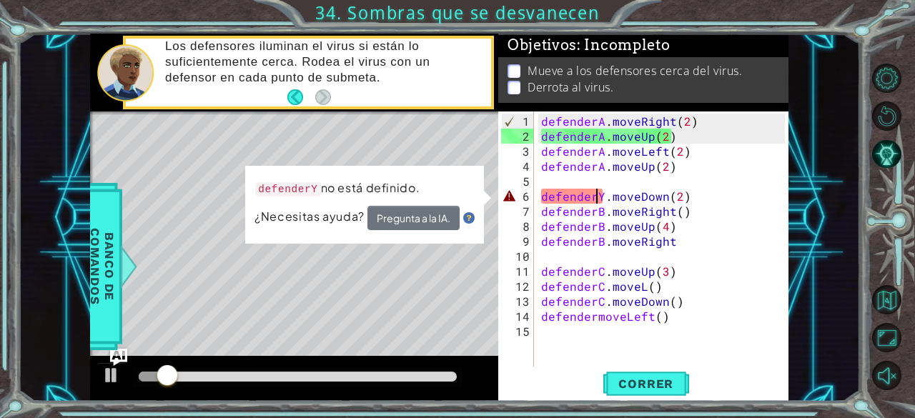
click at [595, 192] on div "defenderA . moveRight ( 2 ) defenderA . moveUp ( 2 ) defenderA . moveLeft ( 2 )…" at bounding box center [665, 256] width 254 height 285
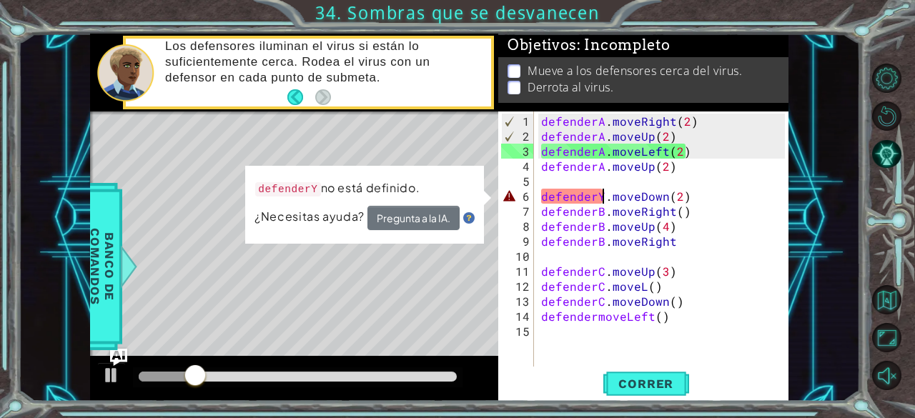
click at [602, 195] on div "defenderA . moveRight ( 2 ) defenderA . moveUp ( 2 ) defenderA . moveLeft ( 2 )…" at bounding box center [665, 256] width 254 height 285
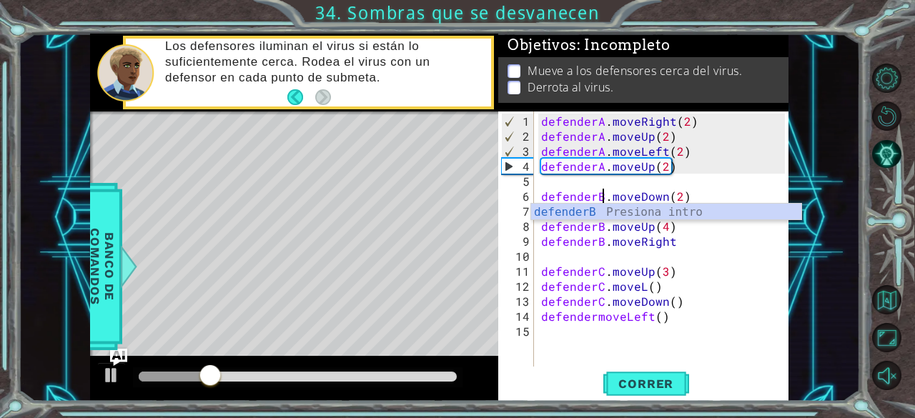
scroll to position [0, 4]
click at [702, 319] on div "defenderA . moveRight ( 2 ) defenderA . moveUp ( 2 ) defenderA . moveLeft ( 2 )…" at bounding box center [665, 256] width 254 height 285
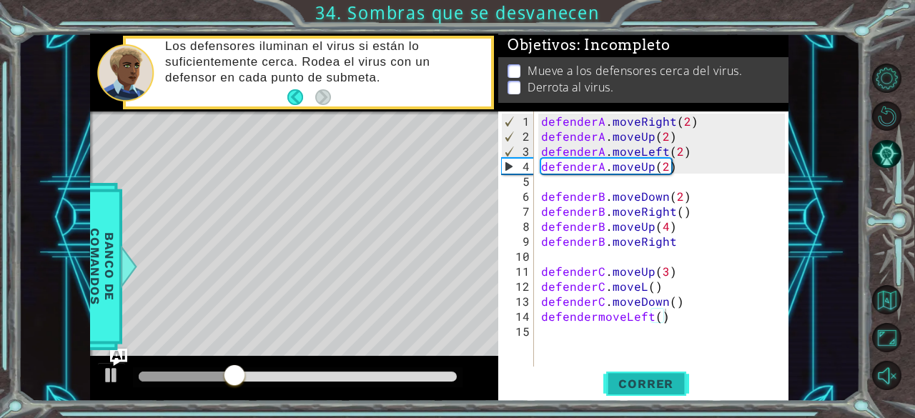
click at [617, 390] on span "Correr" at bounding box center [646, 384] width 84 height 14
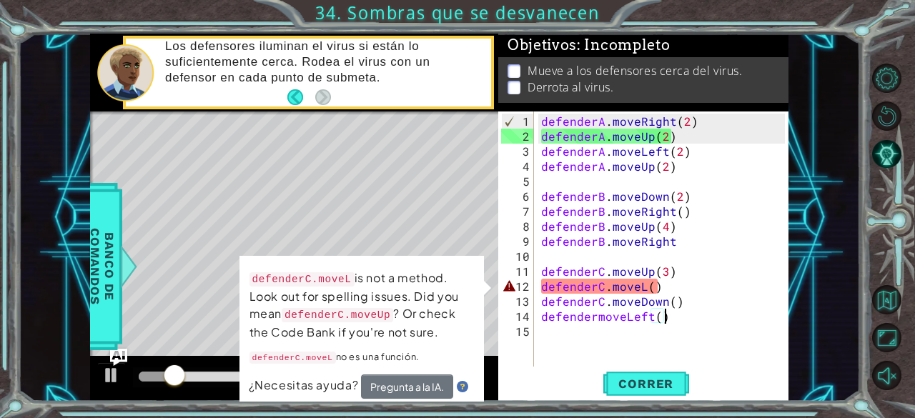
click at [642, 287] on div "defenderA . moveRight ( 2 ) defenderA . moveUp ( 2 ) defenderA . moveLeft ( 2 )…" at bounding box center [665, 256] width 254 height 285
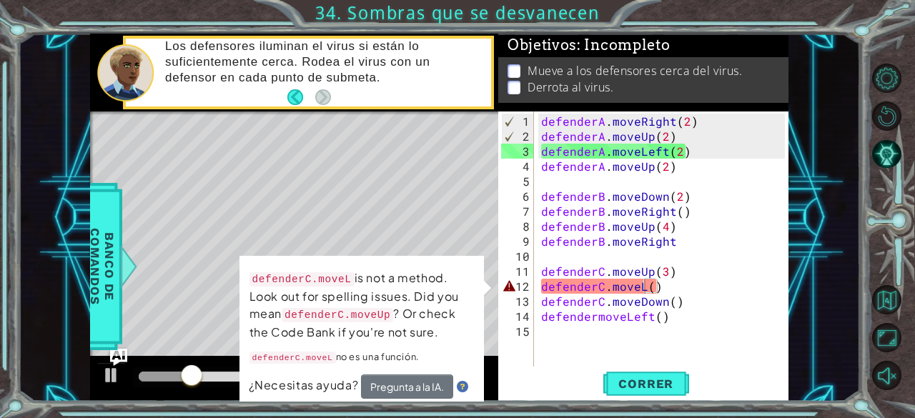
click at [423, 167] on div "Level Map" at bounding box center [420, 322] width 661 height 421
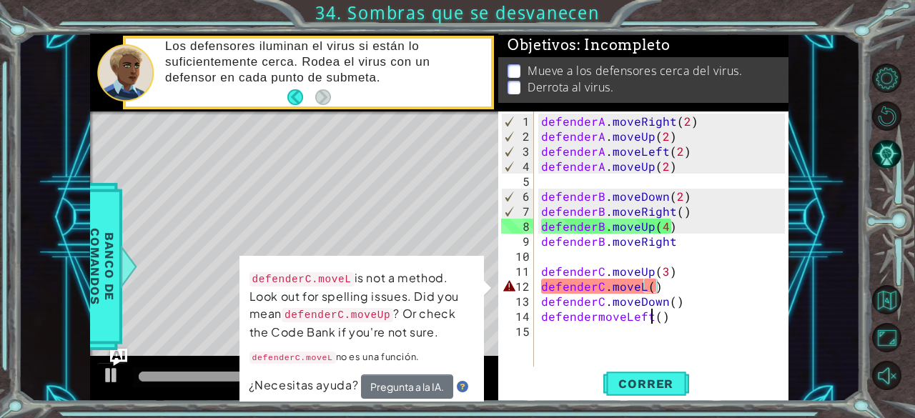
click at [652, 310] on div "defenderA . moveRight ( 2 ) defenderA . moveUp ( 2 ) defenderA . moveLeft ( 2 )…" at bounding box center [665, 256] width 254 height 285
click at [649, 287] on div "defenderA . moveRight ( 2 ) defenderA . moveUp ( 2 ) defenderA . moveLeft ( 2 )…" at bounding box center [665, 256] width 254 height 285
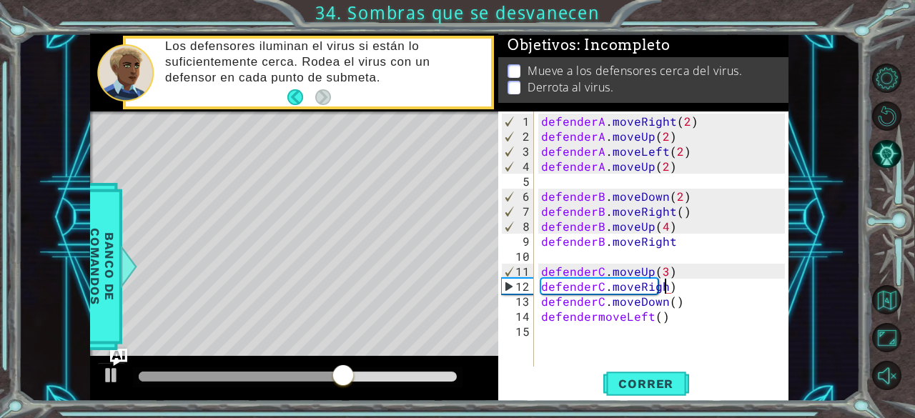
scroll to position [0, 8]
type textarea "defenderC.moveRight()"
click at [613, 364] on div "defenderA . moveRight ( 2 ) defenderA . moveUp ( 2 ) defenderA . moveLeft ( 2 )…" at bounding box center [665, 256] width 254 height 285
click at [369, 378] on div at bounding box center [254, 377] width 230 height 10
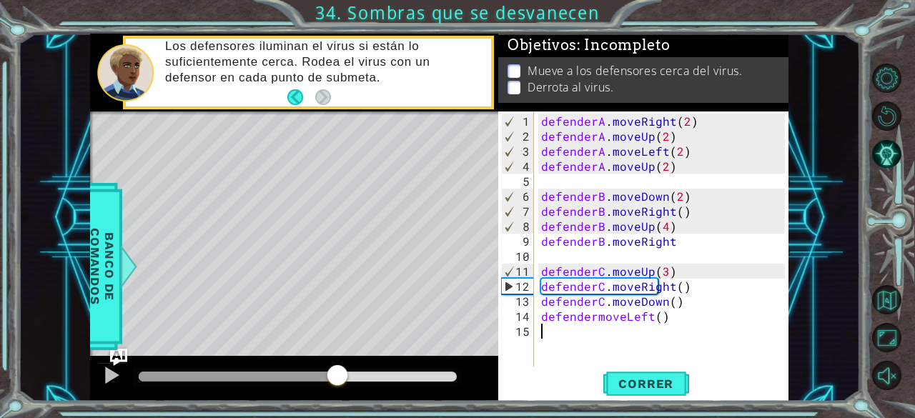
drag, startPoint x: 359, startPoint y: 381, endPoint x: 332, endPoint y: 372, distance: 28.5
click at [332, 372] on div at bounding box center [338, 377] width 26 height 26
drag, startPoint x: 669, startPoint y: 288, endPoint x: 644, endPoint y: 290, distance: 25.1
click at [644, 290] on div "defenderA . moveRight ( 2 ) defenderA . moveUp ( 2 ) defenderA . moveLeft ( 2 )…" at bounding box center [665, 256] width 254 height 285
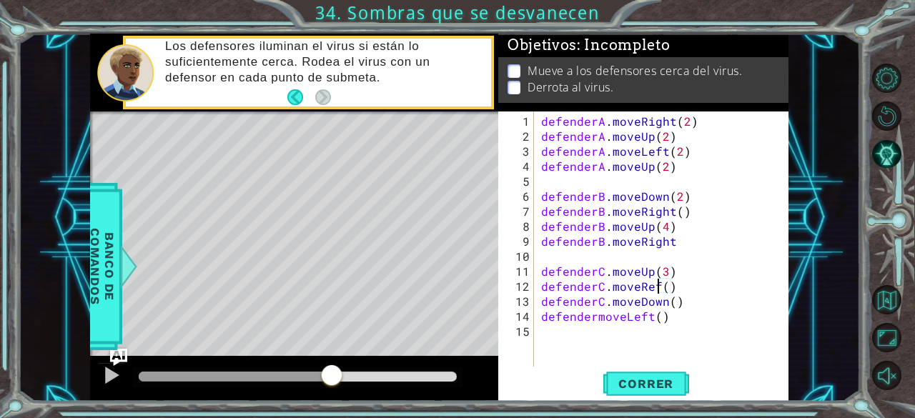
scroll to position [0, 7]
click at [648, 370] on button "Correr" at bounding box center [646, 384] width 86 height 29
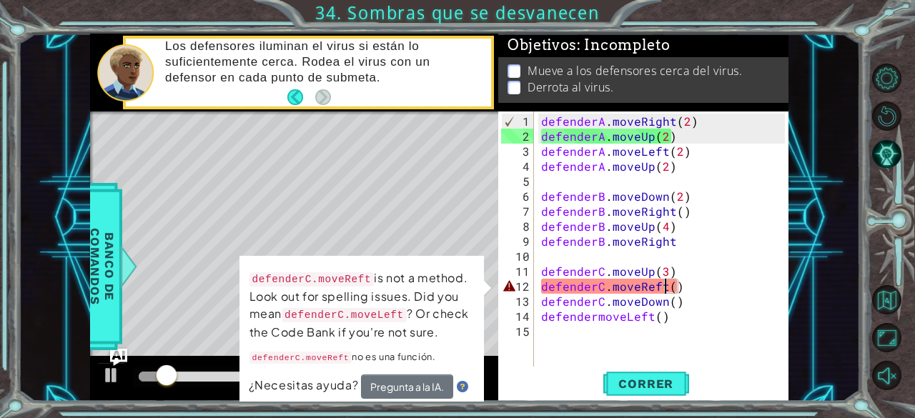
click at [643, 295] on div "defenderA . moveRight ( 2 ) defenderA . moveUp ( 2 ) defenderA . moveLeft ( 2 )…" at bounding box center [665, 256] width 254 height 285
click at [643, 284] on div "defenderA . moveRight ( 2 ) defenderA . moveUp ( 2 ) defenderA . moveLeft ( 2 )…" at bounding box center [665, 256] width 254 height 285
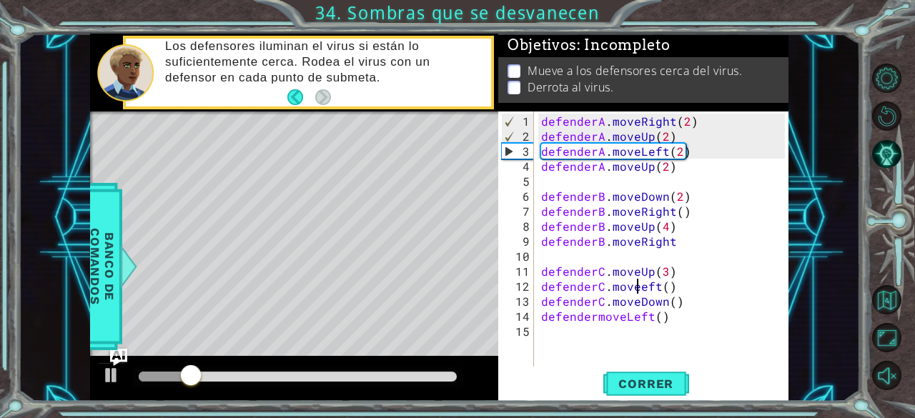
scroll to position [0, 6]
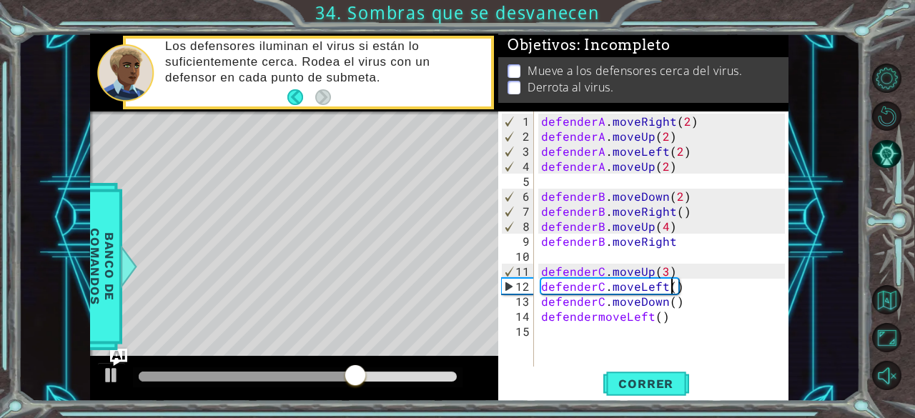
click at [671, 284] on div "defenderA . moveRight ( 2 ) defenderA . moveUp ( 2 ) defenderA . moveLeft ( 2 )…" at bounding box center [665, 256] width 254 height 285
click at [300, 376] on div at bounding box center [262, 377] width 246 height 10
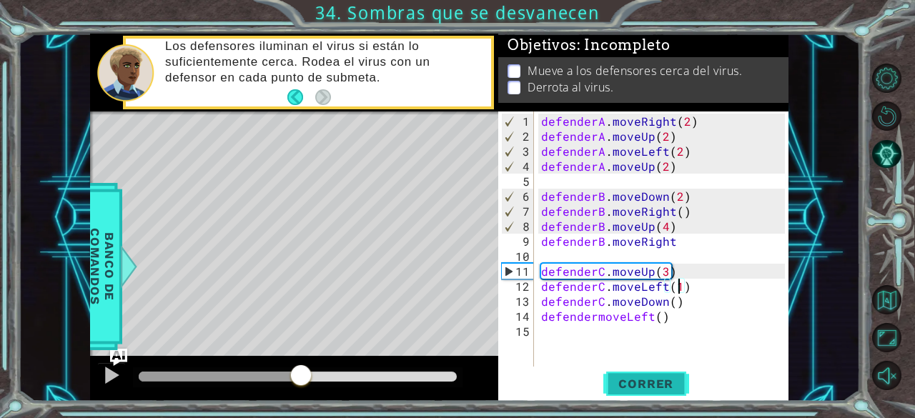
click at [638, 394] on button "Correr" at bounding box center [646, 384] width 86 height 29
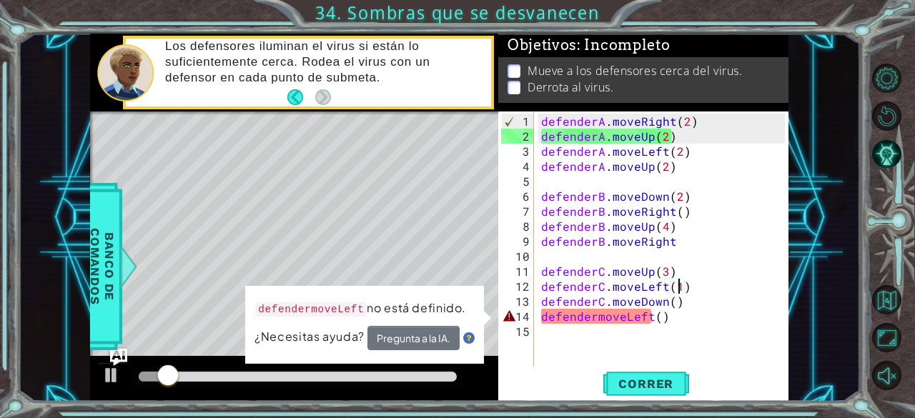
click at [596, 320] on div "defenderA . moveRight ( 2 ) defenderA . moveUp ( 2 ) defenderA . moveLeft ( 2 )…" at bounding box center [665, 256] width 254 height 285
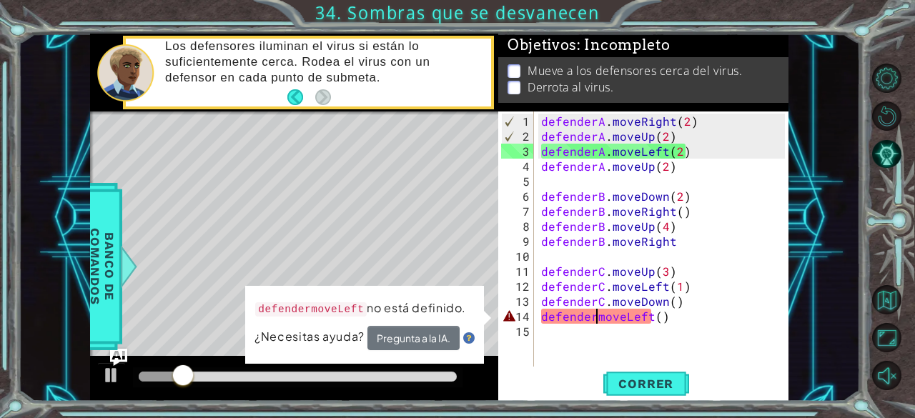
scroll to position [0, 4]
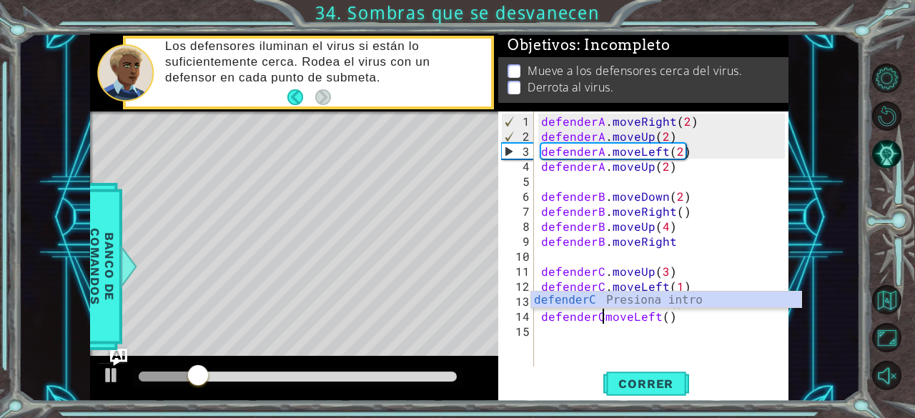
type textarea "defenderC.moveLeft()"
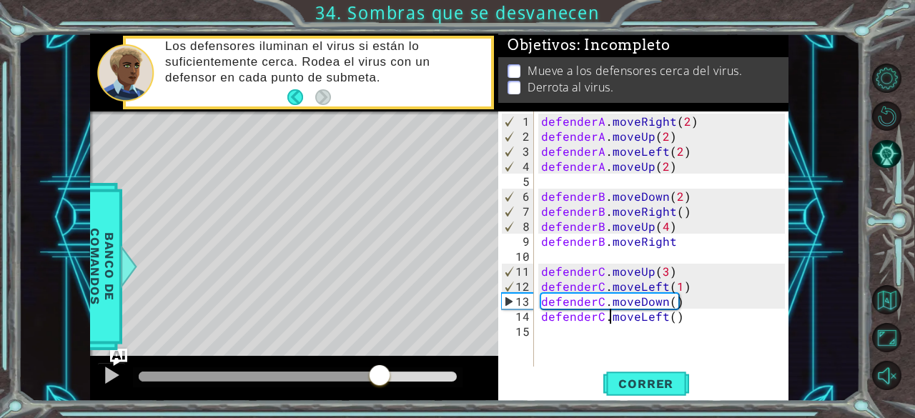
drag, startPoint x: 261, startPoint y: 378, endPoint x: 380, endPoint y: 391, distance: 119.4
click at [380, 391] on div at bounding box center [294, 379] width 408 height 46
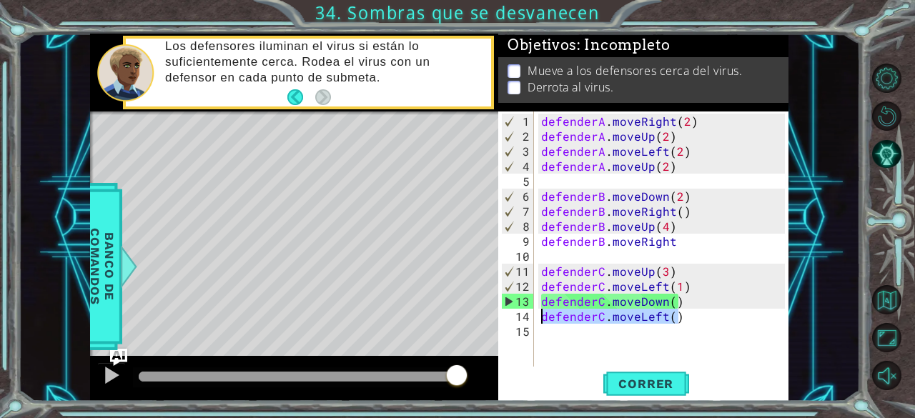
drag, startPoint x: 681, startPoint y: 315, endPoint x: 538, endPoint y: 315, distance: 143.0
click at [538, 315] on div "defenderC.moveLeft() 1 2 3 4 5 6 7 8 9 10 11 12 13 14 15 defenderA . moveRight …" at bounding box center [641, 239] width 287 height 255
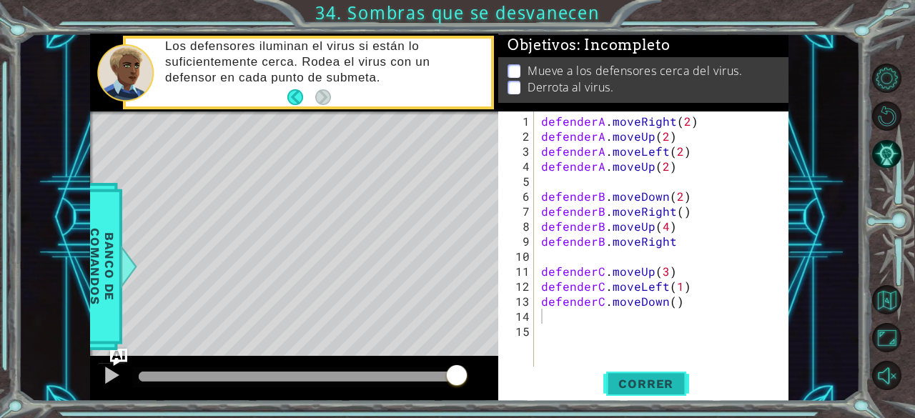
click at [652, 394] on button "Correr" at bounding box center [646, 384] width 86 height 29
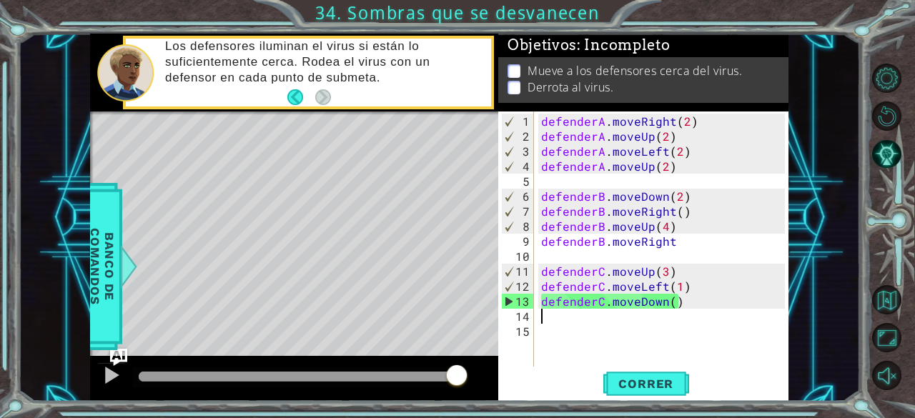
drag, startPoint x: 144, startPoint y: 382, endPoint x: 463, endPoint y: 410, distance: 320.8
click at [463, 410] on div "1 ההההההההההההההההההההההההההההההההההההההההההההההההההההההההההההההההההההההההההההה…" at bounding box center [457, 209] width 915 height 418
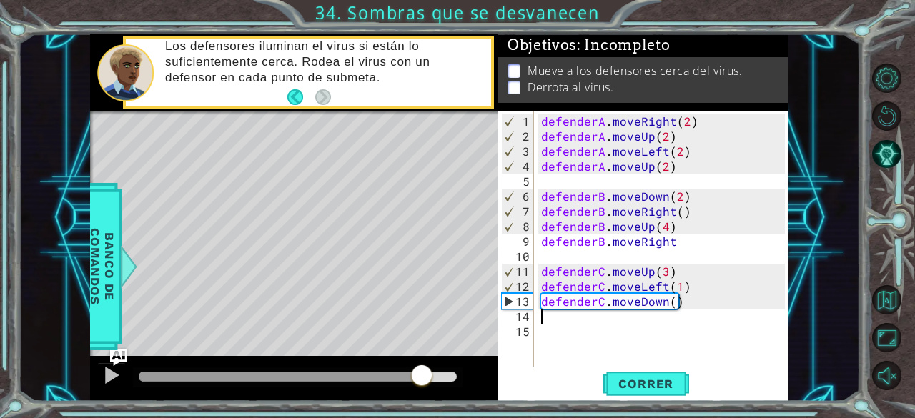
drag, startPoint x: 159, startPoint y: 380, endPoint x: 472, endPoint y: 452, distance: 321.3
click at [472, 417] on html "1 ההההההההההההההההההההההההההההההההההההההההההההההההההההההההההההההההההההההההההההה…" at bounding box center [457, 209] width 915 height 418
drag, startPoint x: 151, startPoint y: 374, endPoint x: 425, endPoint y: 364, distance: 274.0
click at [425, 364] on div at bounding box center [424, 377] width 26 height 26
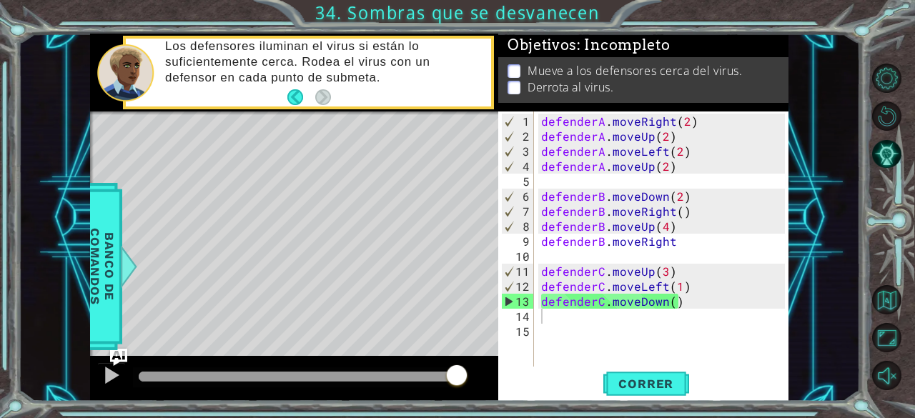
click at [515, 81] on p at bounding box center [514, 88] width 13 height 14
click at [659, 387] on span "Correr" at bounding box center [646, 384] width 84 height 14
drag, startPoint x: 147, startPoint y: 378, endPoint x: 558, endPoint y: 417, distance: 412.9
click at [548, 408] on div "1 ההההההההההההההההההההההההההההההההההההההההההההההההההההההההההההההההההההההההההההה…" at bounding box center [457, 209] width 915 height 418
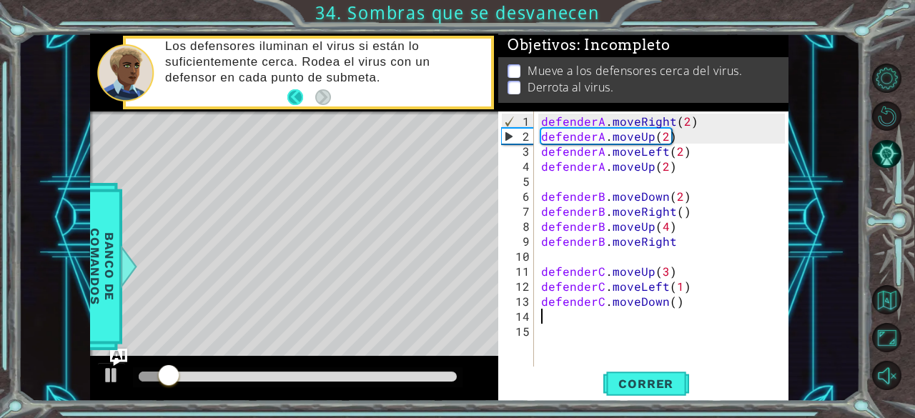
click at [299, 102] on button "Back" at bounding box center [301, 97] width 28 height 16
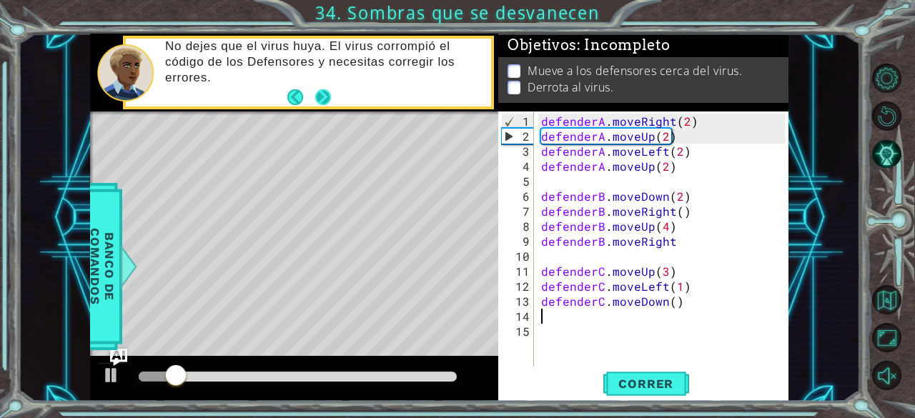
click at [319, 94] on button "Next" at bounding box center [323, 97] width 16 height 16
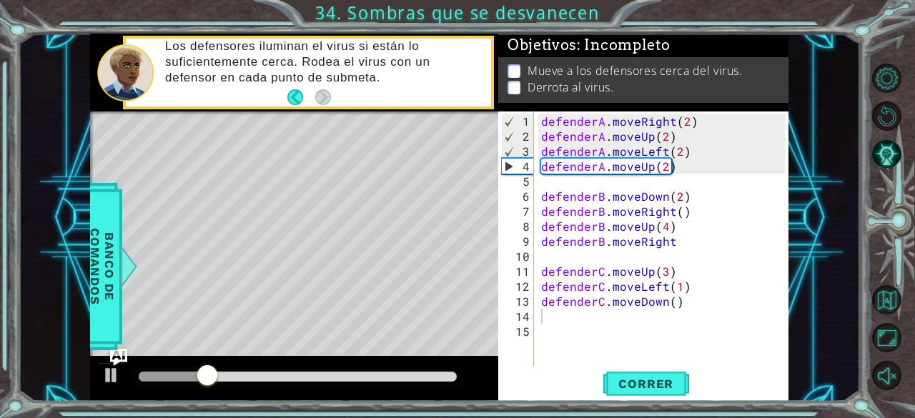
type textarea "defenderB.moveDown(2)"
click at [561, 188] on div "defenderA . moveRight ( 2 ) defenderA . moveUp ( 2 ) defenderA . moveLeft ( 2 )…" at bounding box center [665, 256] width 254 height 285
click at [550, 181] on div "defenderA . moveRight ( 2 ) defenderA . moveUp ( 2 ) defenderA . moveLeft ( 2 )…" at bounding box center [665, 256] width 254 height 285
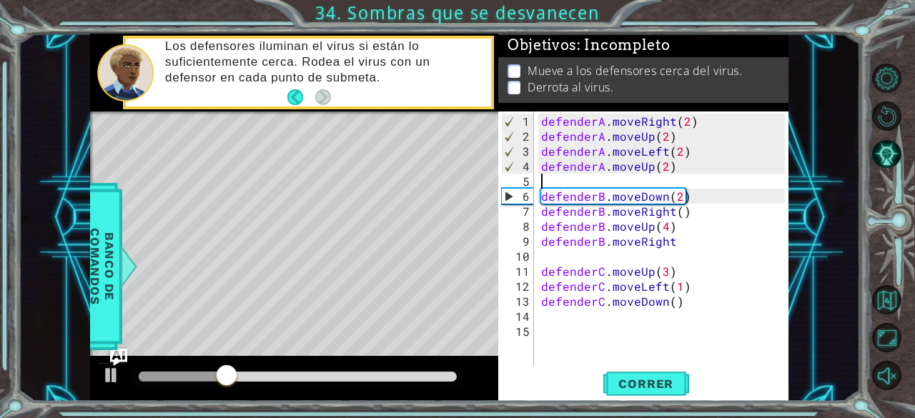
type textarea "defenderA.moveUp(2)"
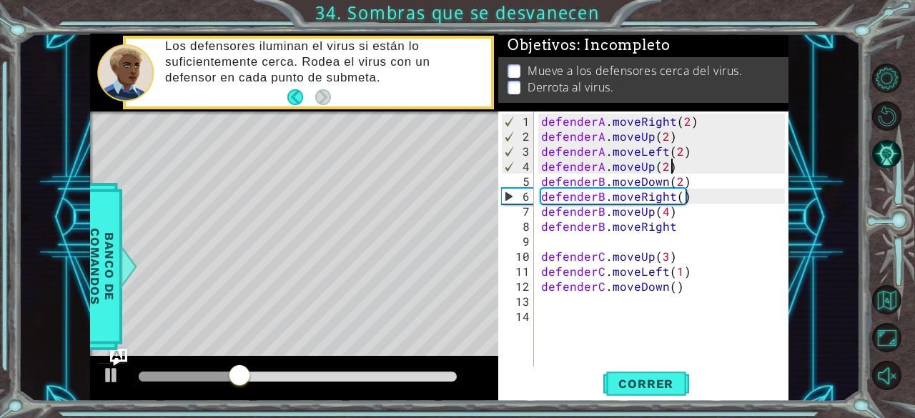
click at [545, 244] on div "defenderA . moveRight ( 2 ) defenderA . moveUp ( 2 ) defenderA . moveLeft ( 2 )…" at bounding box center [665, 256] width 254 height 285
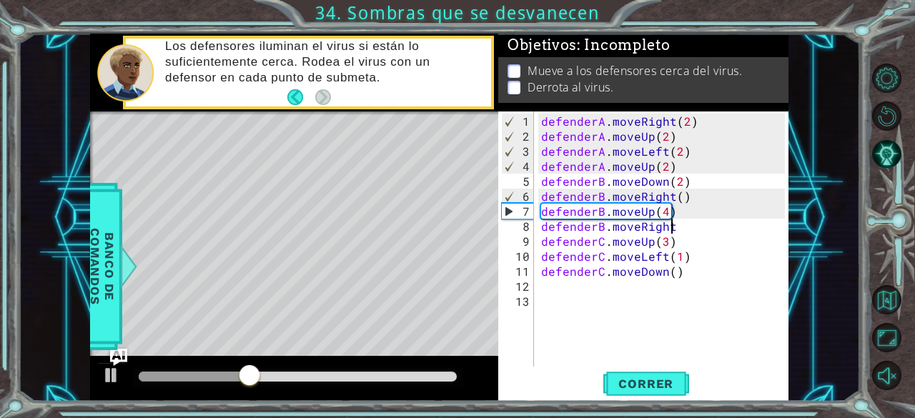
type textarea "defenderB.moveRight"
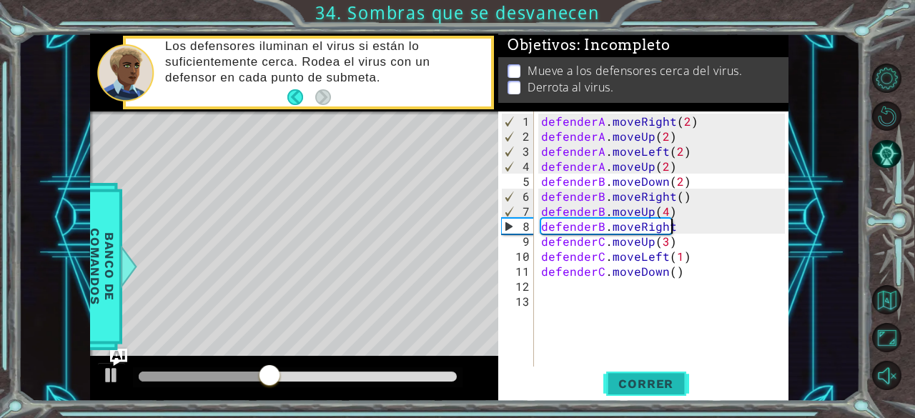
click at [622, 380] on span "Correr" at bounding box center [646, 384] width 84 height 14
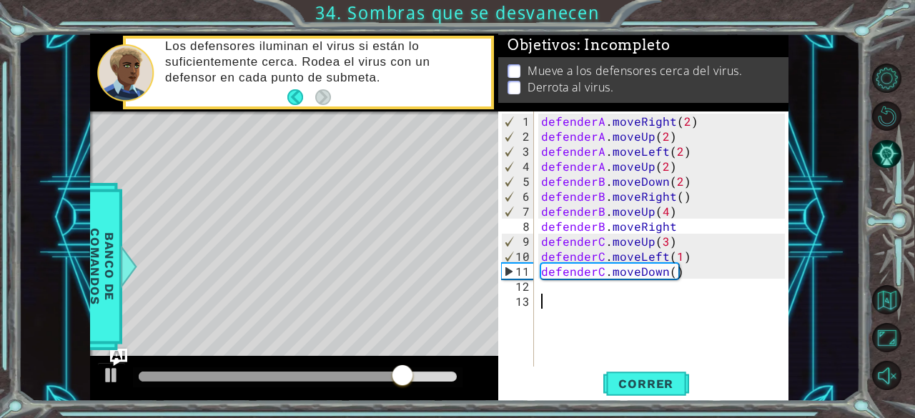
click at [623, 294] on div "defenderA . moveRight ( 2 ) defenderA . moveUp ( 2 ) defenderA . moveLeft ( 2 )…" at bounding box center [665, 256] width 254 height 285
click at [599, 286] on div "defenderA . moveRight ( 2 ) defenderA . moveUp ( 2 ) defenderA . moveLeft ( 2 )…" at bounding box center [665, 256] width 254 height 285
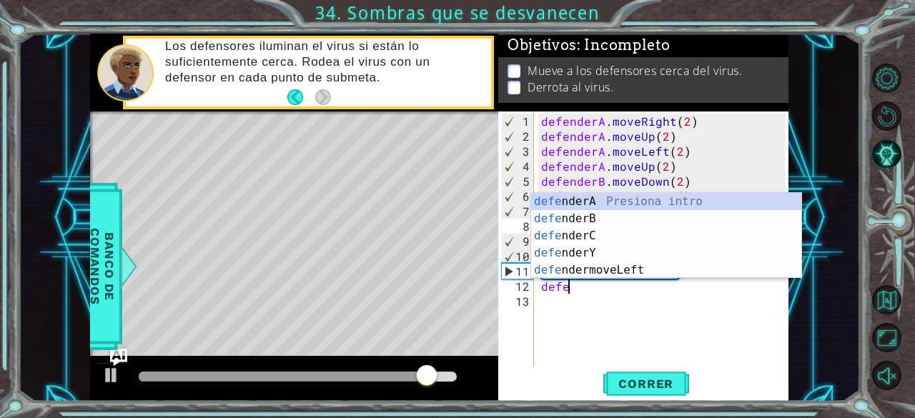
scroll to position [0, 1]
click at [563, 231] on div "defe nderA Presiona intro defe nderB Presiona intro defe nderC Presiona intro d…" at bounding box center [666, 253] width 271 height 120
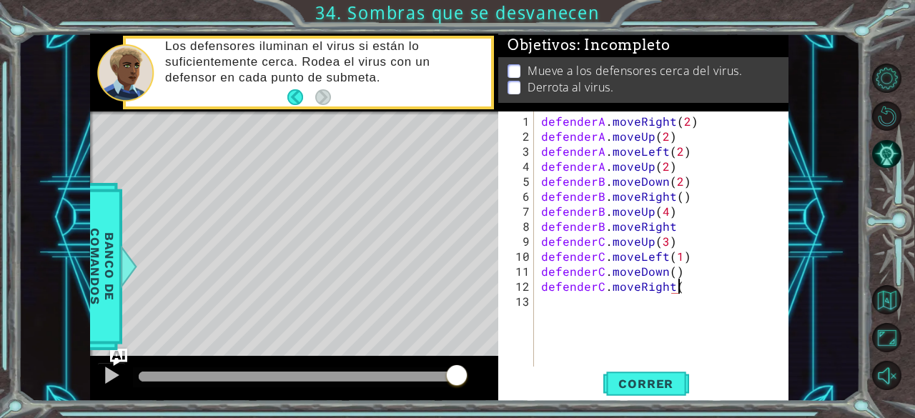
scroll to position [0, 8]
click at [638, 387] on span "Correr" at bounding box center [646, 384] width 84 height 14
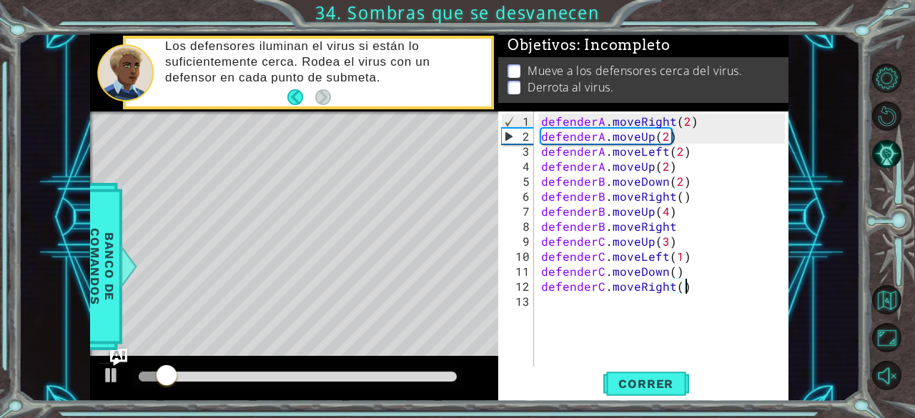
click at [686, 229] on div "defenderA . moveRight ( 2 ) defenderA . moveUp ( 2 ) defenderA . moveLeft ( 2 )…" at bounding box center [665, 256] width 254 height 285
type textarea "defenderB.moveRight"
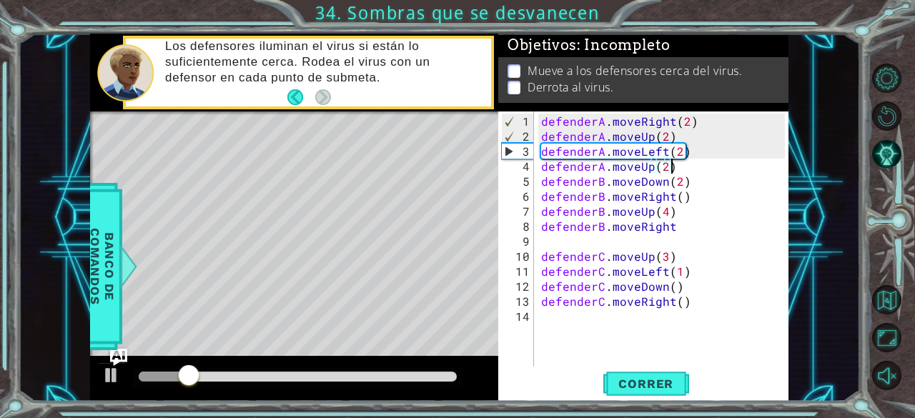
click at [683, 167] on div "defenderA . moveRight ( 2 ) defenderA . moveUp ( 2 ) defenderA . moveLeft ( 2 )…" at bounding box center [665, 256] width 254 height 285
type textarea "defenderA.moveUp(2)"
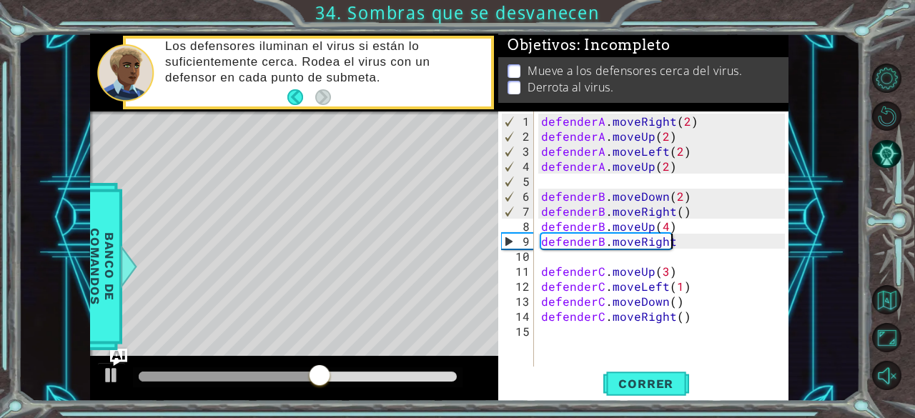
click at [679, 239] on div "defenderA . moveRight ( 2 ) defenderA . moveUp ( 2 ) defenderA . moveLeft ( 2 )…" at bounding box center [665, 256] width 254 height 285
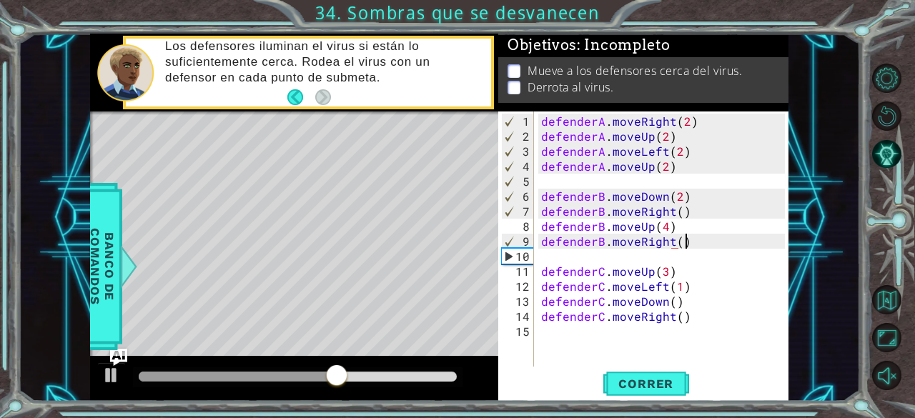
scroll to position [0, 8]
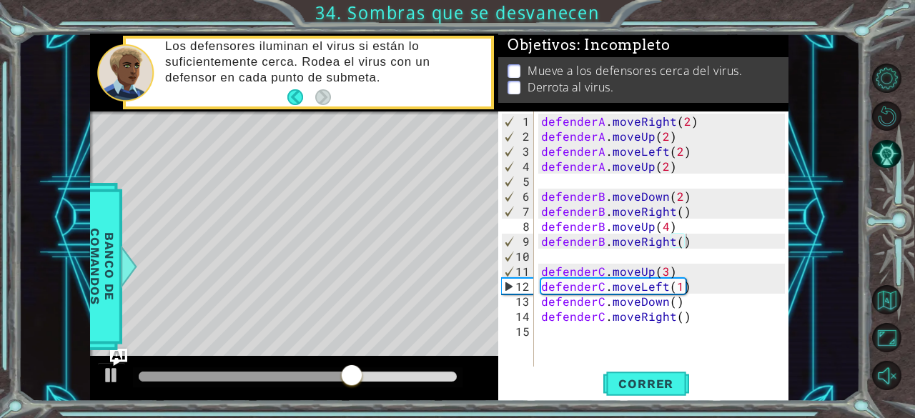
click at [634, 399] on div "defenderB.moveRight() 1 2 3 4 5 6 7 8 9 10 11 12 13 14 15 defenderA . moveRight…" at bounding box center [643, 257] width 290 height 290
drag, startPoint x: 671, startPoint y: 318, endPoint x: 636, endPoint y: 319, distance: 34.3
click at [636, 319] on div "defenderA . moveRight ( 2 ) defenderA . moveUp ( 2 ) defenderA . moveLeft ( 2 )…" at bounding box center [665, 256] width 254 height 285
type textarea "defenderC.moveLeft()"
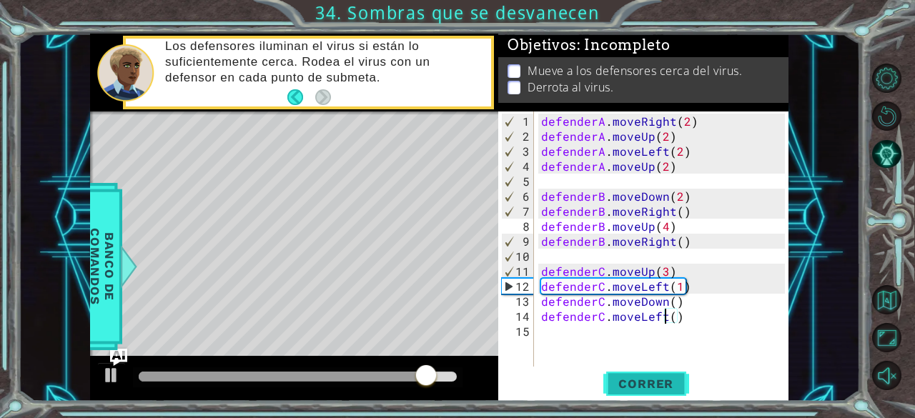
click at [632, 381] on span "Correr" at bounding box center [646, 384] width 84 height 14
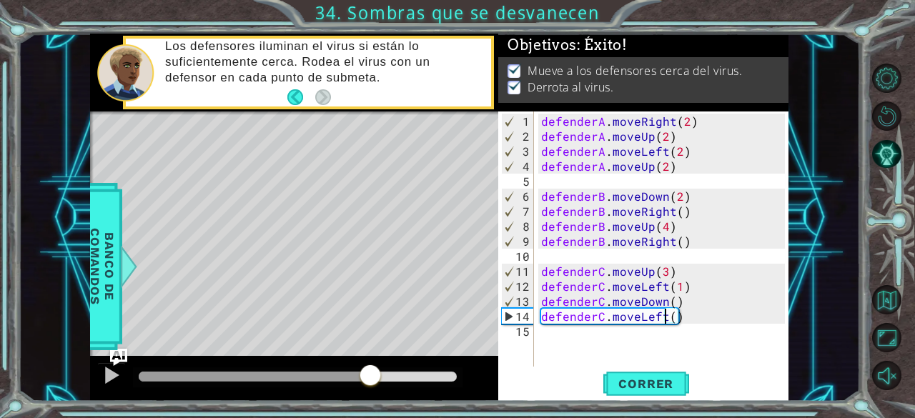
drag, startPoint x: 184, startPoint y: 377, endPoint x: 370, endPoint y: 367, distance: 186.1
click at [370, 372] on div at bounding box center [298, 377] width 318 height 10
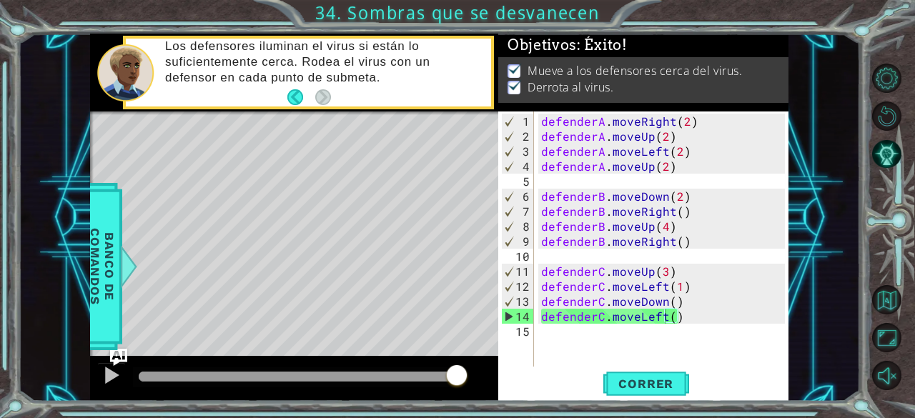
drag, startPoint x: 400, startPoint y: 373, endPoint x: 465, endPoint y: 387, distance: 66.5
click at [465, 387] on div at bounding box center [457, 377] width 26 height 26
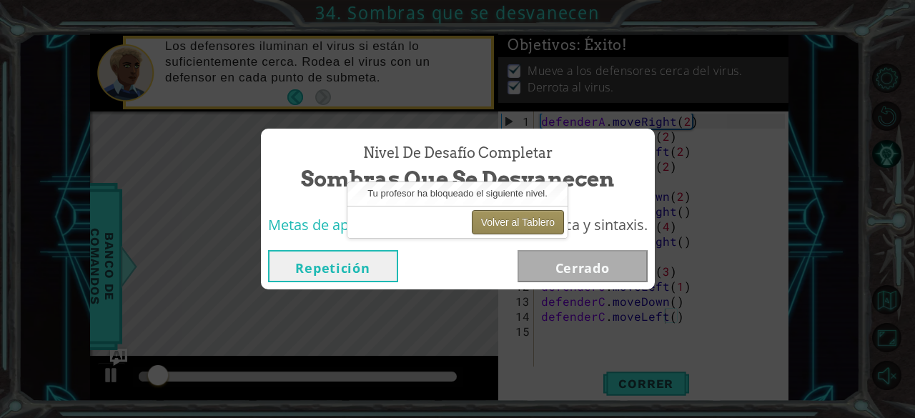
click at [522, 219] on button "Volver al Tablero" at bounding box center [518, 222] width 92 height 24
click at [541, 212] on button "Volver al Tablero" at bounding box center [518, 222] width 92 height 24
click at [493, 221] on button "Volver al Tablero" at bounding box center [518, 222] width 92 height 24
click at [523, 224] on button "Volver al Tablero" at bounding box center [518, 222] width 92 height 24
